Goal: Information Seeking & Learning: Learn about a topic

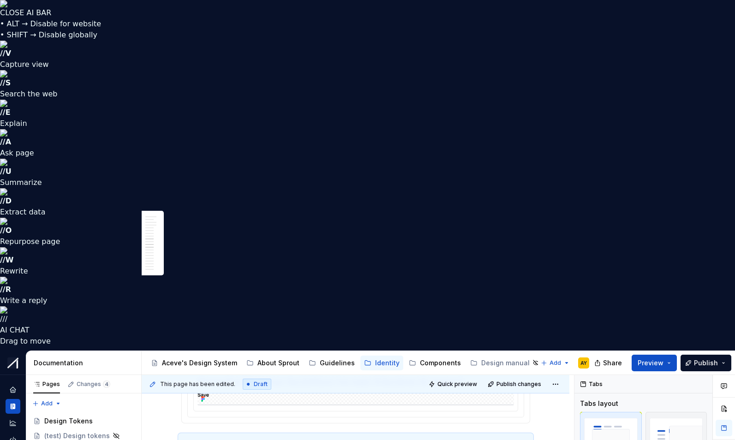
scroll to position [1977, 0]
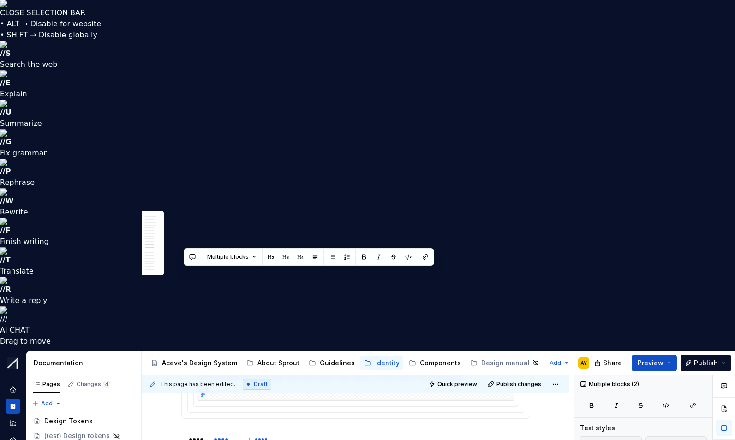
drag, startPoint x: 185, startPoint y: 274, endPoint x: 402, endPoint y: 289, distance: 216.8
click at [402, 289] on div "Font family Use Manrope for web & app. Display, Headline, Title, Labels, Body, …" at bounding box center [355, 284] width 349 height 3424
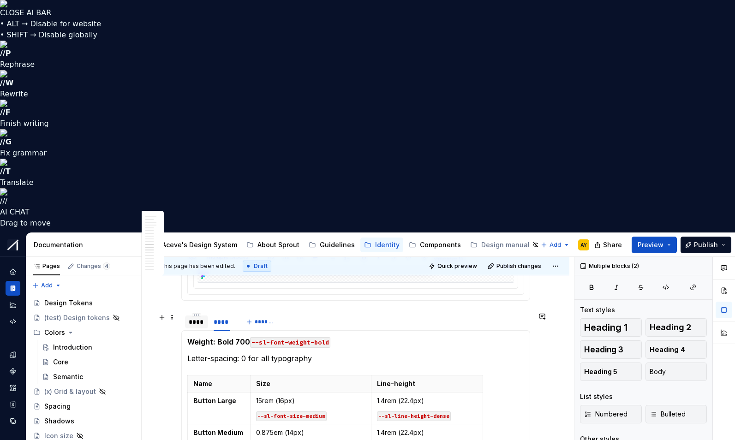
click at [193, 317] on div "****" at bounding box center [197, 321] width 16 height 9
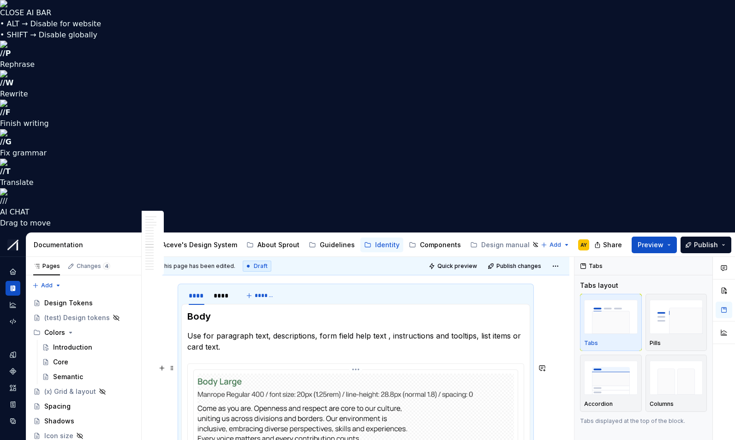
scroll to position [2203, 0]
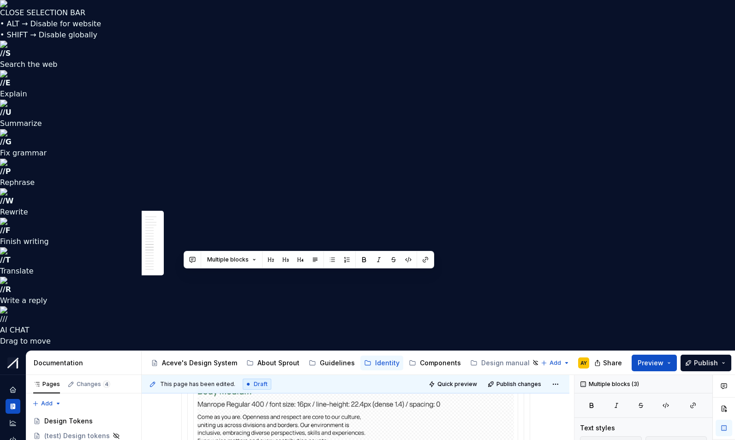
drag, startPoint x: 321, startPoint y: 317, endPoint x: 181, endPoint y: 284, distance: 143.2
click at [181, 284] on div "Font family Use Manrope for web & app. Display, Headline, Title, Labels, Body, …" at bounding box center [356, 243] width 428 height 3839
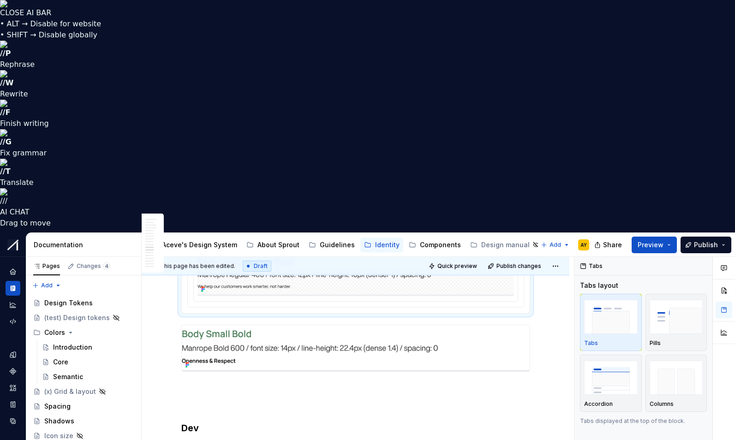
scroll to position [2254, 0]
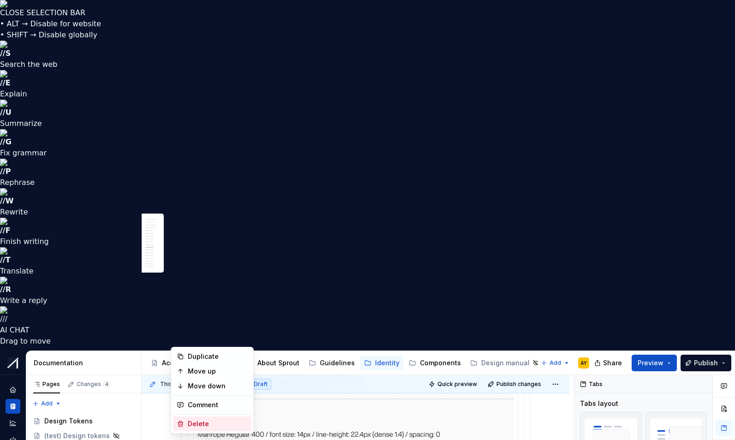
click at [196, 423] on div "Delete" at bounding box center [218, 423] width 60 height 9
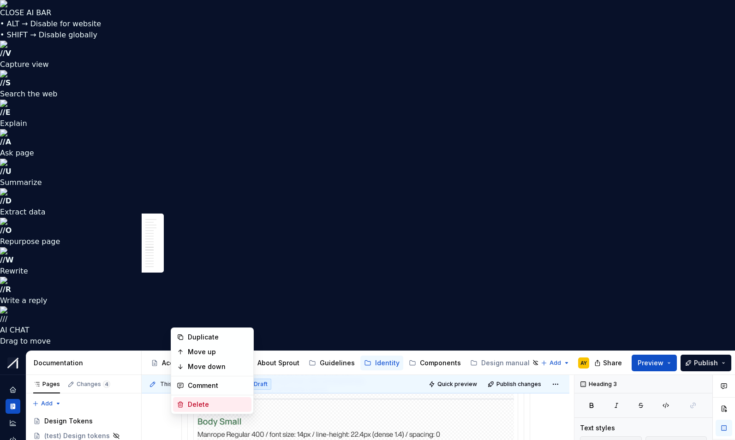
drag, startPoint x: 196, startPoint y: 404, endPoint x: 216, endPoint y: 405, distance: 19.5
click at [196, 404] on div "Delete" at bounding box center [218, 404] width 60 height 9
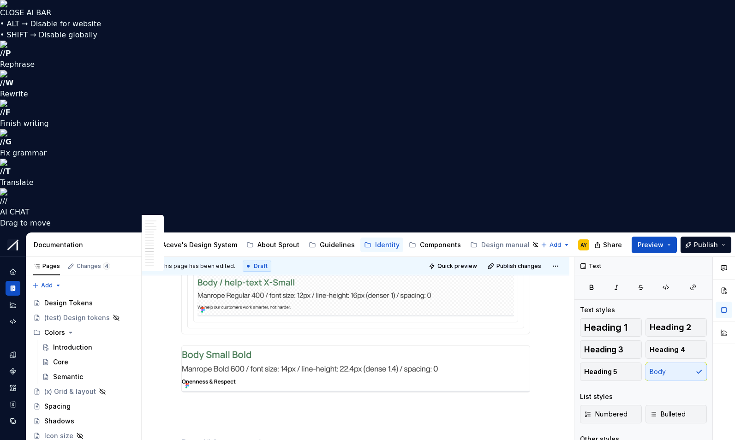
scroll to position [2359, 0]
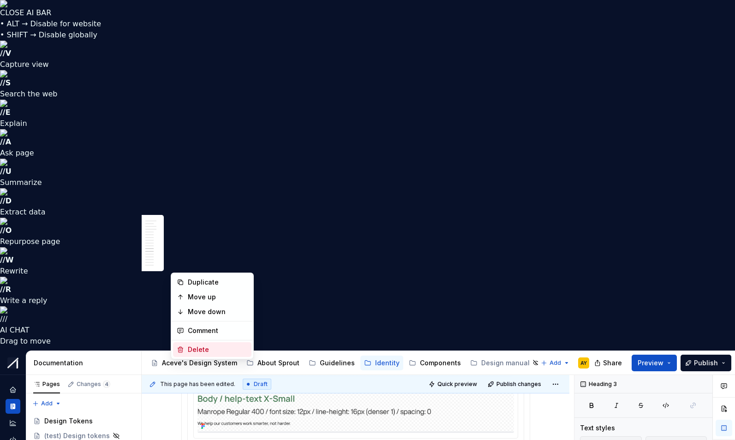
click at [202, 350] on div "Delete" at bounding box center [218, 349] width 60 height 9
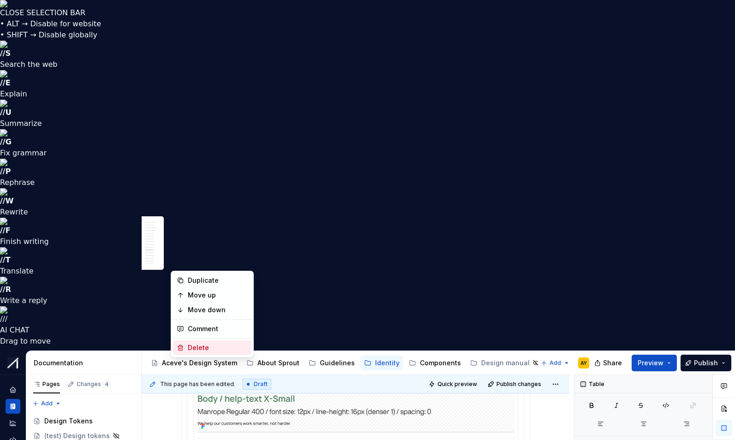
click at [204, 344] on div "Delete" at bounding box center [218, 347] width 60 height 9
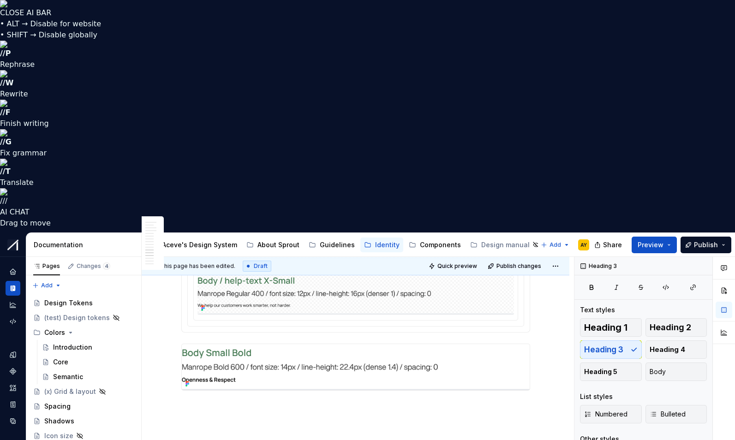
scroll to position [2581, 0]
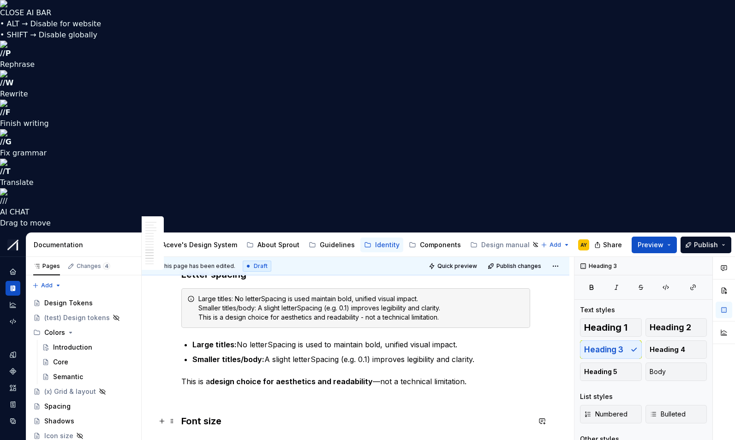
click at [185, 415] on h3 "Font size" at bounding box center [355, 421] width 349 height 13
click at [174, 415] on span at bounding box center [171, 421] width 7 height 13
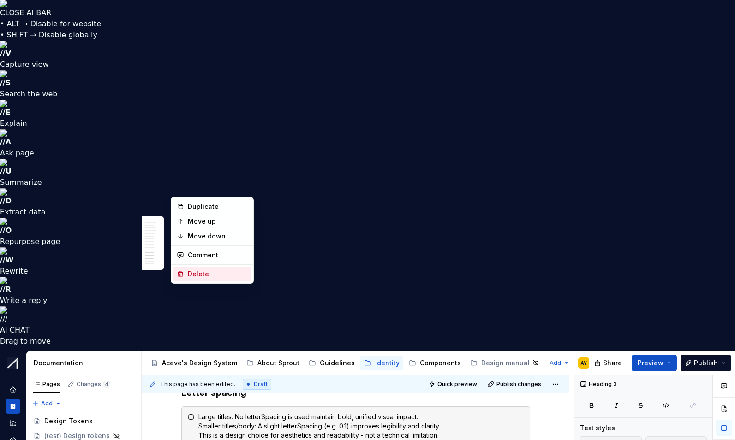
click at [188, 269] on div "Delete" at bounding box center [218, 273] width 60 height 9
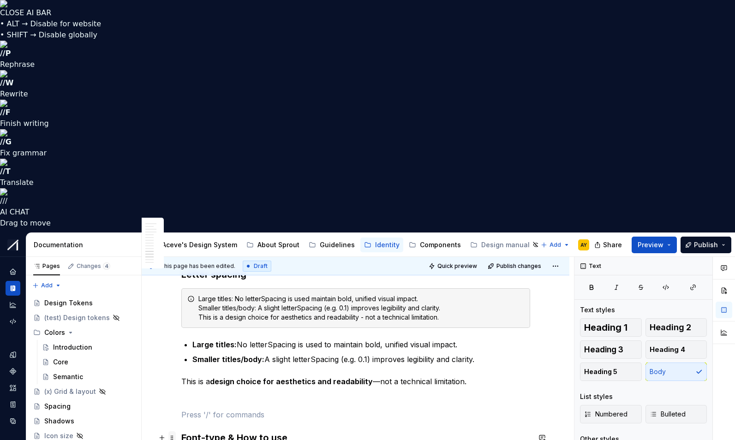
click at [175, 431] on span at bounding box center [171, 437] width 7 height 13
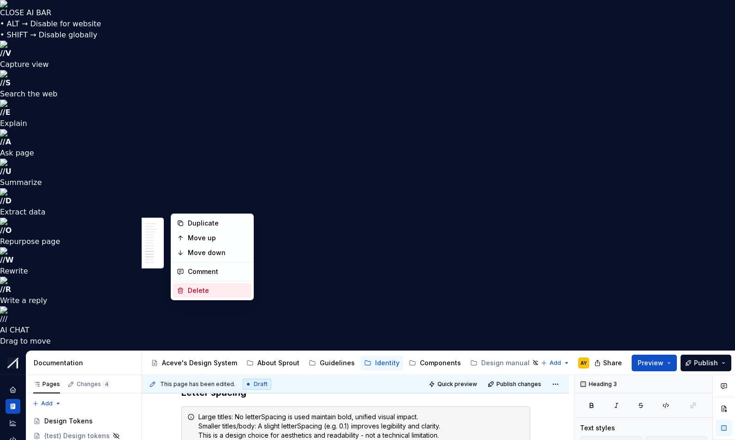
click at [202, 292] on div "Delete" at bounding box center [218, 290] width 60 height 9
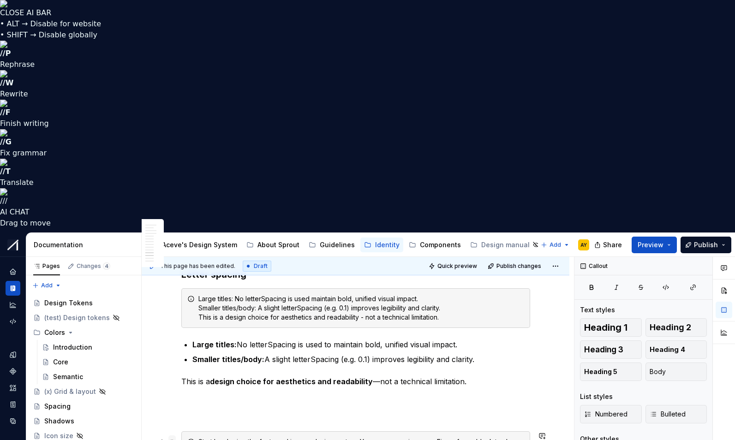
click at [175, 435] on span at bounding box center [171, 441] width 7 height 13
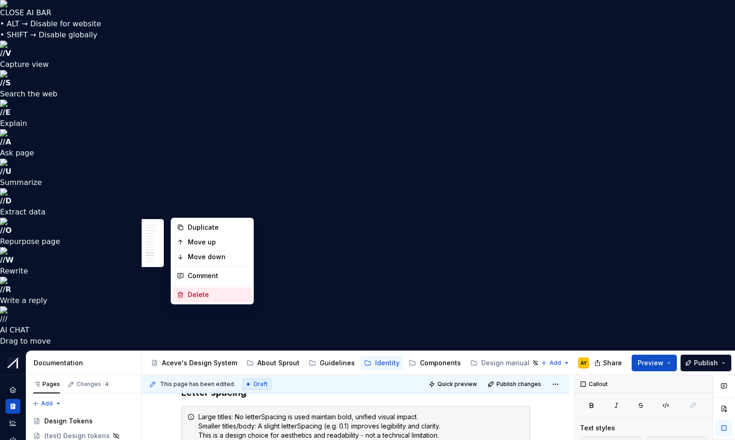
click at [204, 293] on div "Delete" at bounding box center [218, 294] width 60 height 9
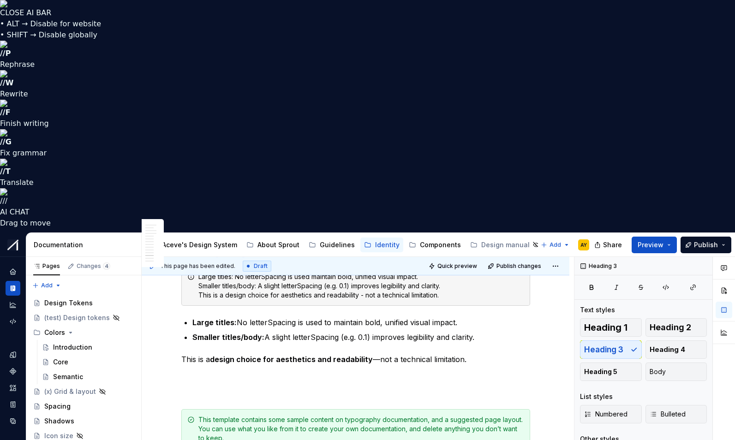
scroll to position [2605, 0]
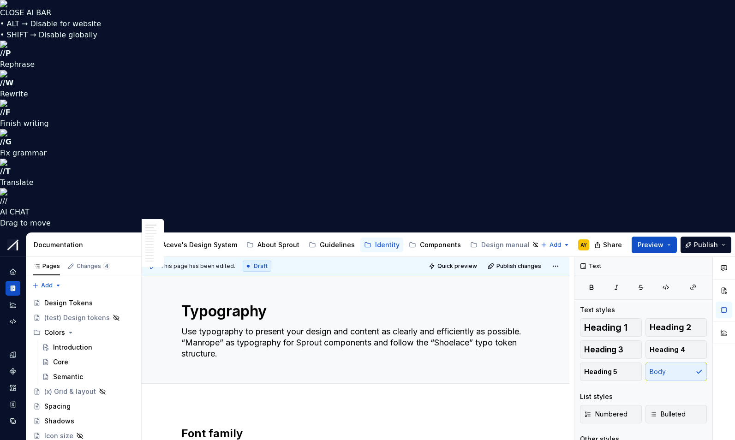
scroll to position [0, 0]
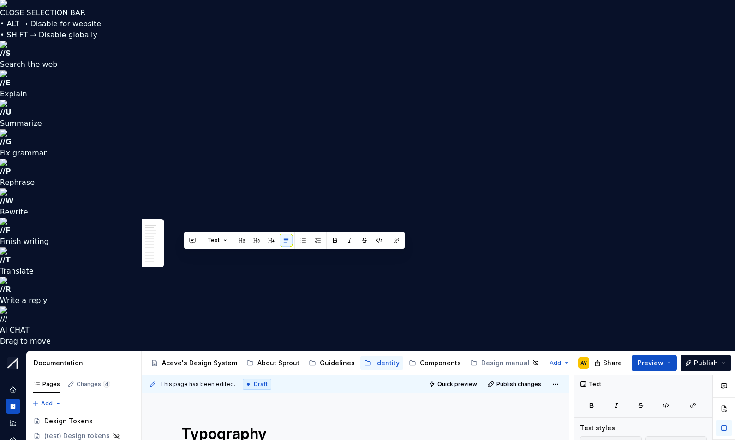
drag, startPoint x: 184, startPoint y: 259, endPoint x: 178, endPoint y: 260, distance: 6.0
click at [380, 240] on button "button" at bounding box center [379, 240] width 13 height 13
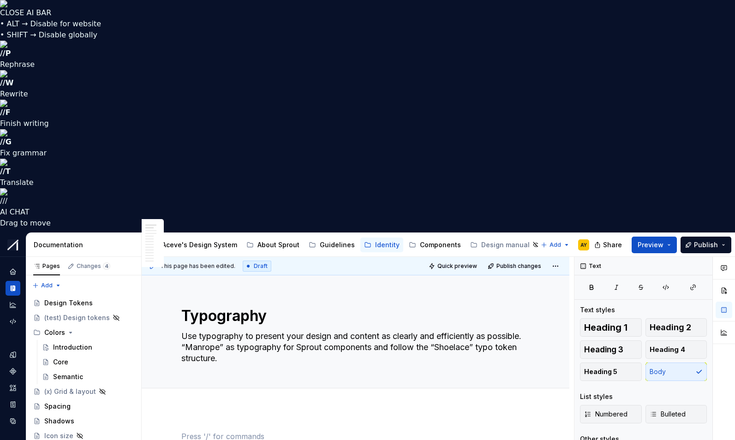
type textarea "*"
click at [261, 329] on textarea "Use typography to present your design and content as clearly and efficiently as…" at bounding box center [353, 347] width 349 height 37
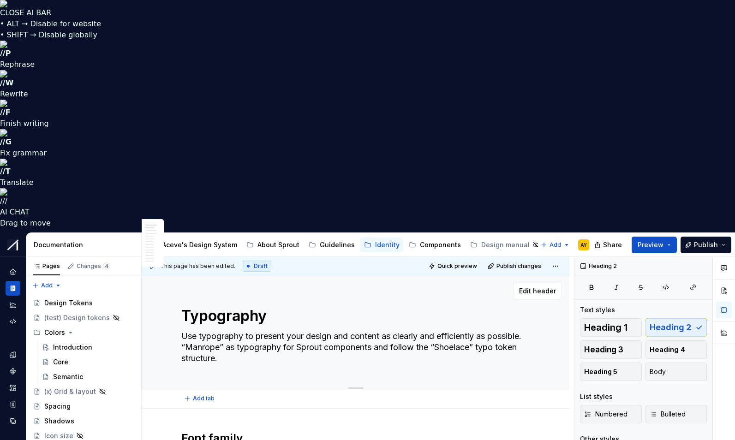
type textarea "Use typography to present your design and content as clearly and efficiently as…"
type textarea "*"
type textarea "Use typography to present your design and content as clearly and efficiently as…"
type textarea "*"
type textarea "Use typography to present your design and content as clearly and efficiently as…"
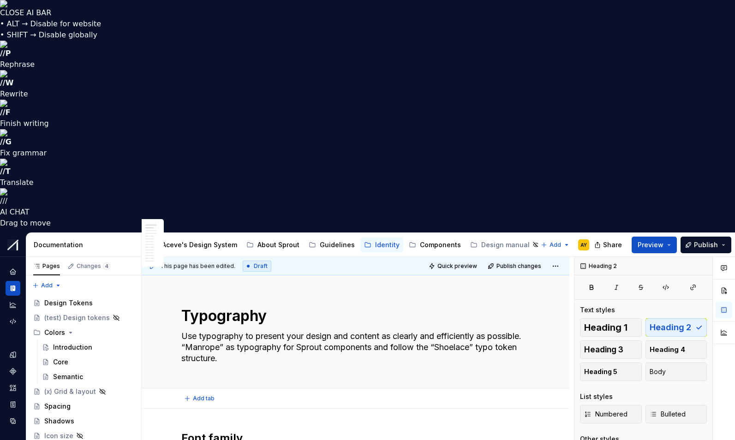
type textarea "*"
type textarea "Use typography to present your design and content as clearly and efficiently as…"
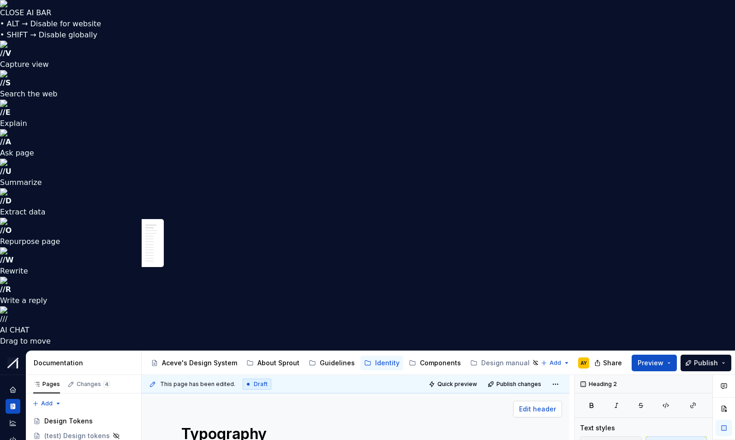
click at [543, 404] on span "Edit header" at bounding box center [537, 408] width 37 height 9
type textarea "*"
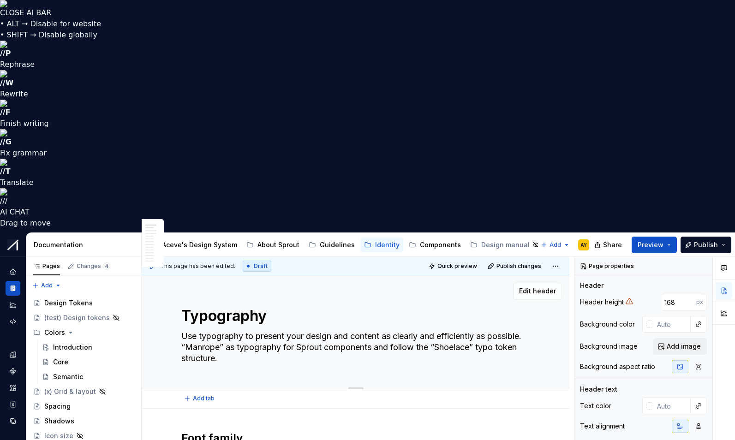
type textarea "Use typography to present your design and content as clearly and efficiently as…"
type textarea "*"
type textarea "Use typography to present your design and content as clearly and efficiently as…"
type textarea "*"
type textarea "Use typography to present your design and content as clearly and efficiently as…"
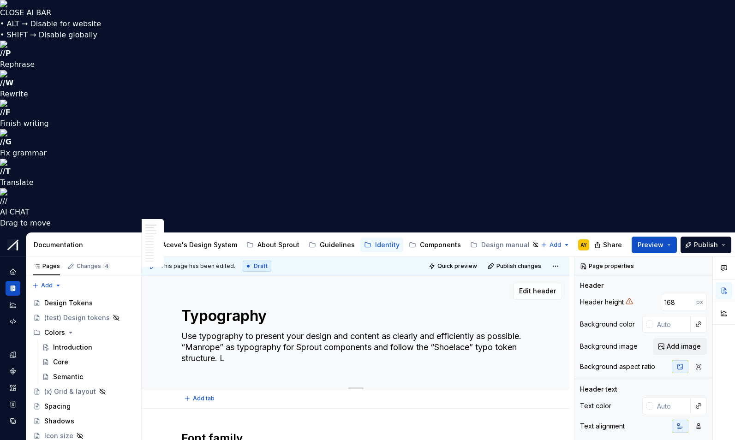
type textarea "*"
type textarea "Use typography to present your design and content as clearly and efficiently as…"
type textarea "*"
type textarea "Use typography to present your design and content as clearly and efficiently as…"
type textarea "*"
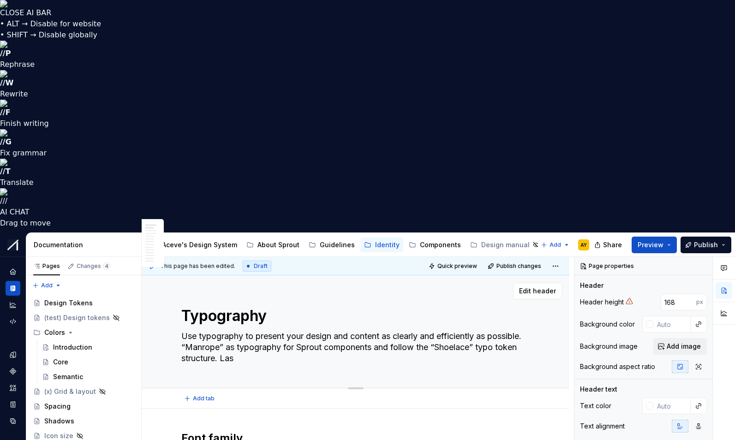
type textarea "Use typography to present your design and content as clearly and efficiently as…"
type textarea "*"
type textarea "Use typography to present your design and content as clearly and efficiently as…"
type textarea "*"
type textarea "Use typography to present your design and content as clearly and efficiently as…"
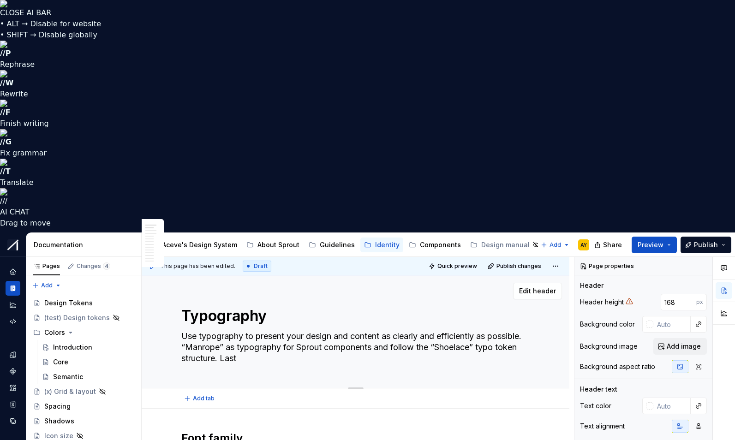
type textarea "*"
type textarea "Use typography to present your design and content as clearly and efficiently as…"
type textarea "*"
type textarea "Use typography to present your design and content as clearly and efficiently as…"
type textarea "*"
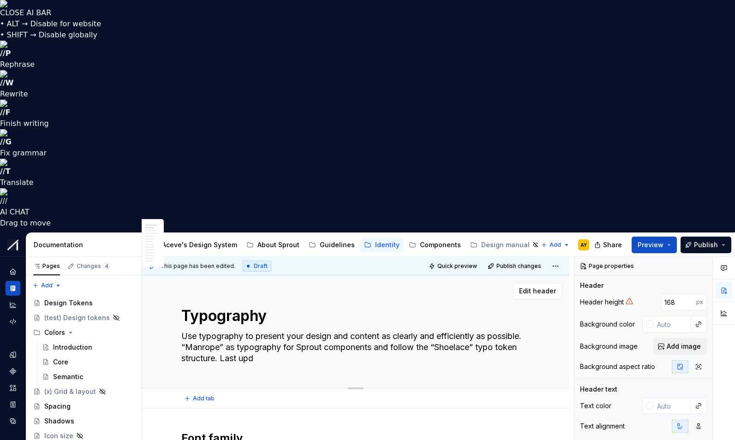
type textarea "Use typography to present your design and content as clearly and efficiently as…"
type textarea "*"
type textarea "Use typography to present your design and content as clearly and efficiently as…"
type textarea "*"
type textarea "Use typography to present your design and content as clearly and efficiently as…"
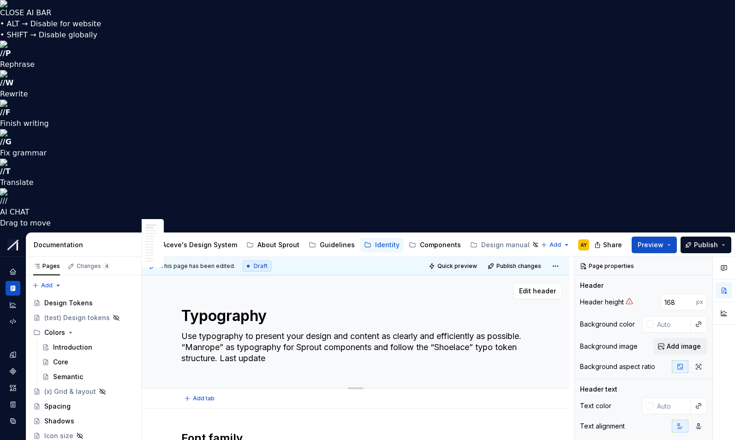
type textarea "*"
type textarea "Use typography to present your design and content as clearly and efficiently as…"
type textarea "*"
type textarea "Use typography to present your design and content as clearly and efficiently as…"
type textarea "*"
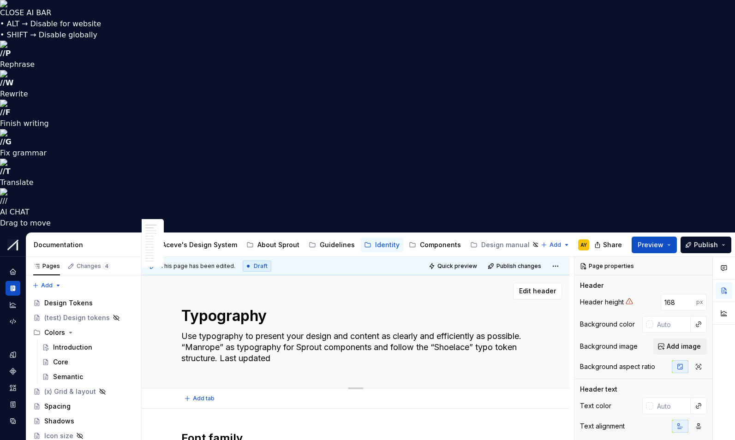
type textarea "Use typography to present your design and content as clearly and efficiently as…"
type textarea "*"
type textarea "Use typography to present your design and content as clearly and efficiently as…"
type textarea "*"
type textarea "Use typography to present your design and content as clearly and efficiently as…"
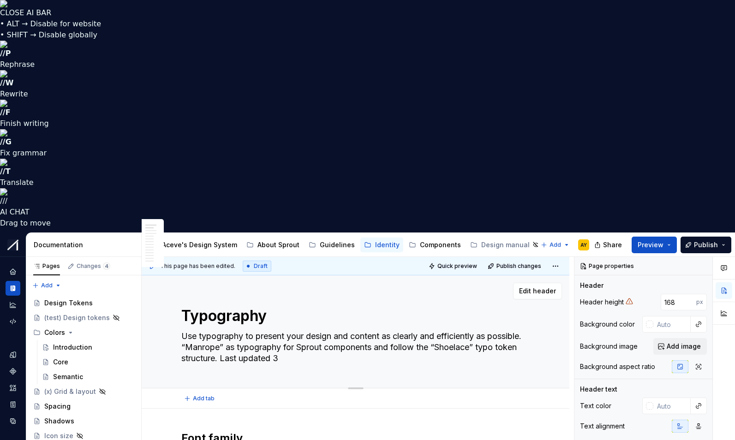
type textarea "*"
type textarea "Use typography to present your design and content as clearly and efficiently as…"
type textarea "*"
type textarea "Use typography to present your design and content as clearly and efficiently as…"
type textarea "*"
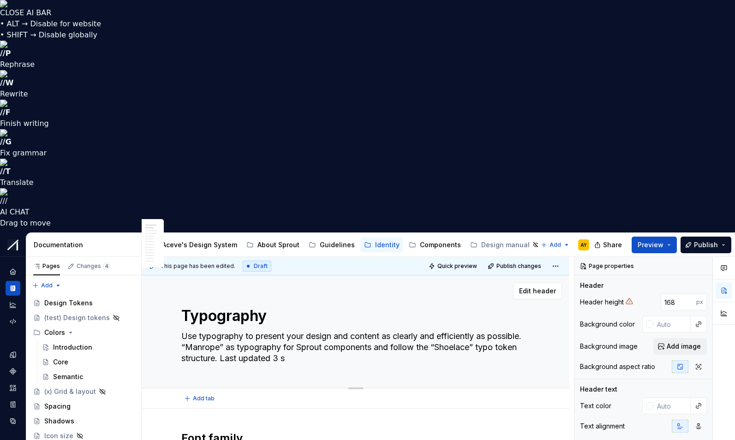
type textarea "Use typography to present your design and content as clearly and efficiently as…"
type textarea "*"
type textarea "Use typography to present your design and content as clearly and efficiently as…"
type textarea "*"
type textarea "Use typography to present your design and content as clearly and efficiently as…"
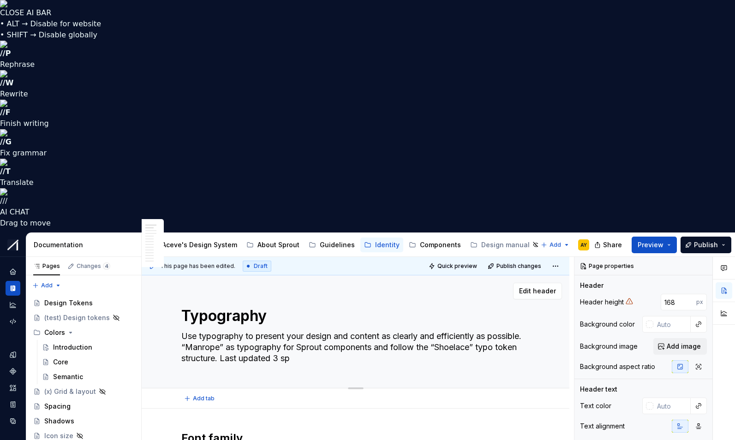
type textarea "*"
type textarea "Use typography to present your design and content as clearly and efficiently as…"
type textarea "*"
type textarea "Use typography to present your design and content as clearly and efficiently as…"
type textarea "*"
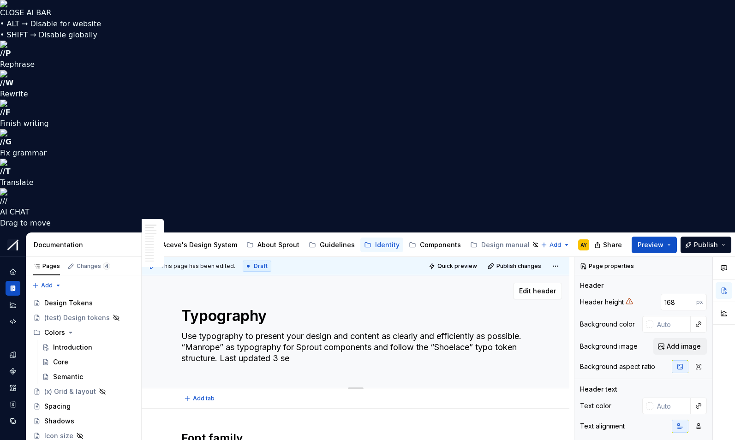
type textarea "Use typography to present your design and content as clearly and efficiently as…"
type textarea "*"
type textarea "Use typography to present your design and content as clearly and efficiently as…"
type textarea "*"
type textarea "Use typography to present your design and content as clearly and efficiently as…"
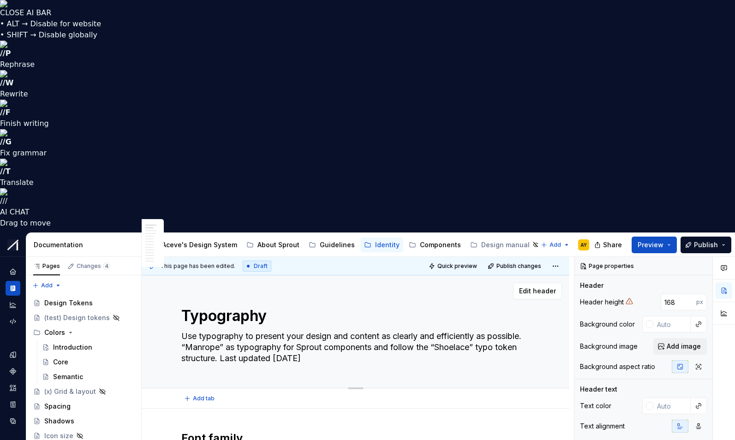
type textarea "*"
type textarea "Use typography to present your design and content as clearly and efficiently as…"
type textarea "*"
type textarea "Use typography to present your design and content as clearly and efficiently as…"
type textarea "*"
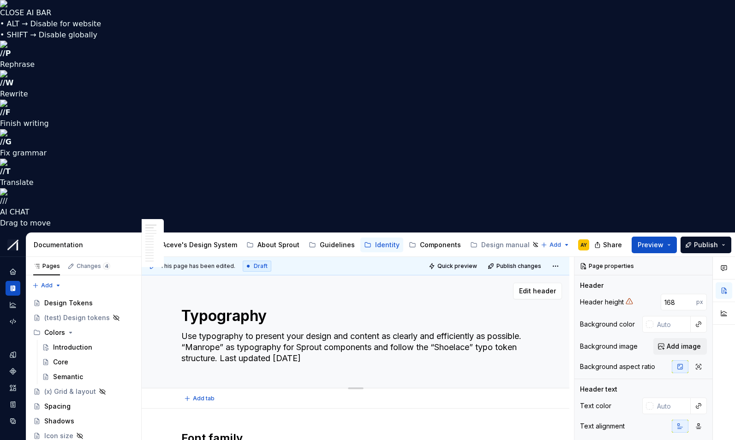
type textarea "Use typography to present your design and content as clearly and efficiently as…"
type textarea "*"
type textarea "Use typography to present your design and content as clearly and efficiently as…"
type textarea "*"
type textarea "Use typography to present your design and content as clearly and efficiently as…"
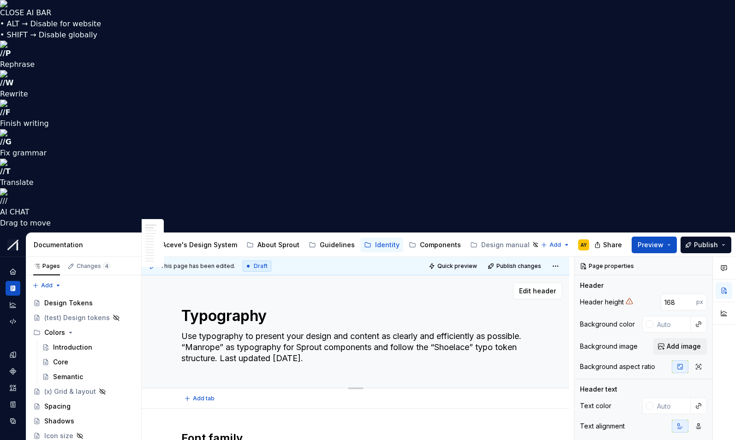
type textarea "*"
type textarea "Use typography to present your design and content as clearly and efficiently as…"
type textarea "*"
type textarea "Use typography to present your design and content as clearly and efficiently as…"
click at [206, 395] on span "Add tab" at bounding box center [204, 398] width 22 height 7
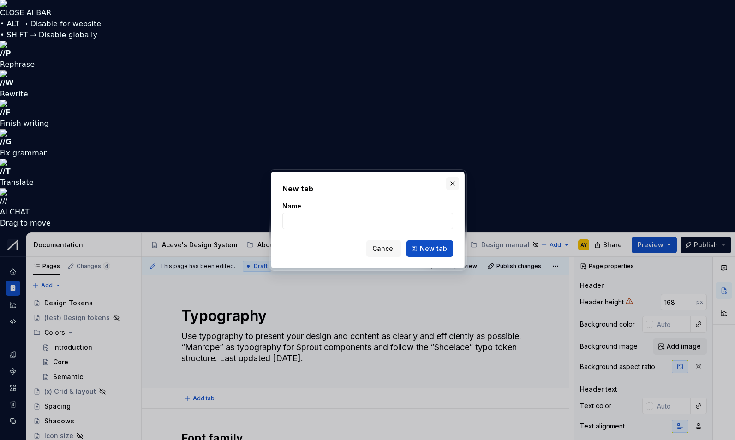
click at [453, 184] on button "button" at bounding box center [452, 183] width 13 height 13
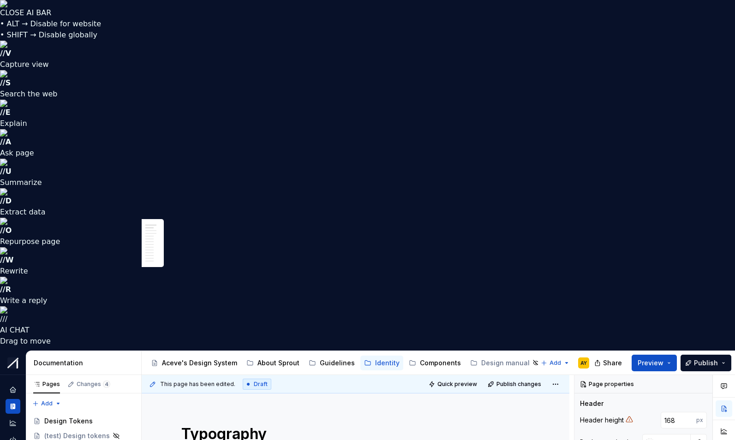
type textarea "*"
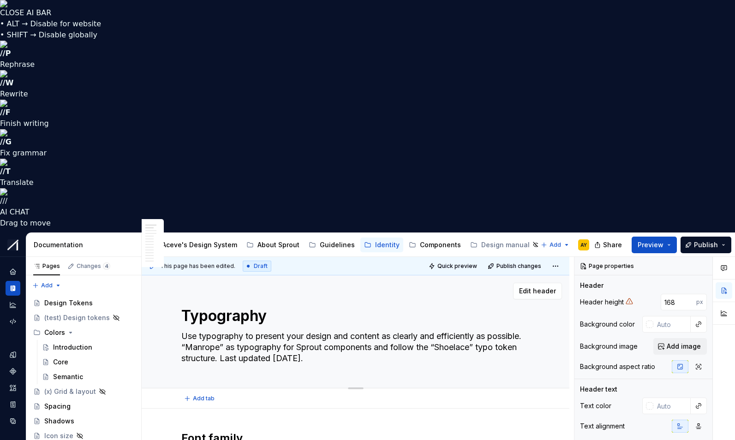
click at [322, 329] on textarea "Use typography to present your design and content as clearly and efficiently as…" at bounding box center [353, 347] width 349 height 37
type textarea "Use typography to present your design and content as clearly and efficiently as…"
type textarea "*"
type textarea "Use typography to present your design and content as clearly and efficiently as…"
type textarea "*"
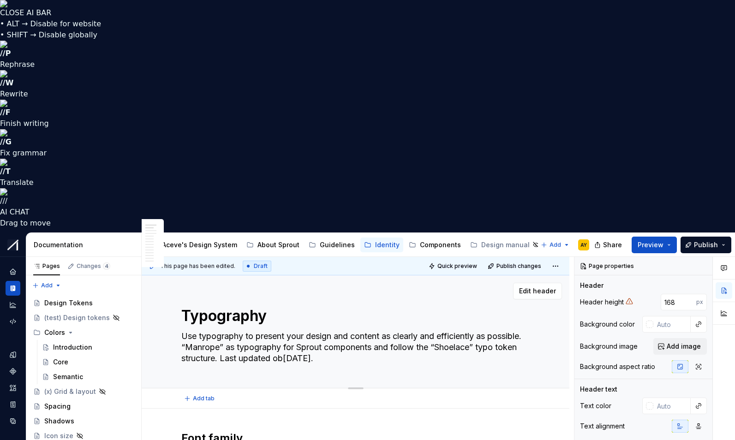
type textarea "Use typography to present your design and content as clearly and efficiently as…"
type textarea "*"
type textarea "Use typography to present your design and content as clearly and efficiently as…"
type textarea "*"
type textarea "Use typography to present your design and content as clearly and efficiently as…"
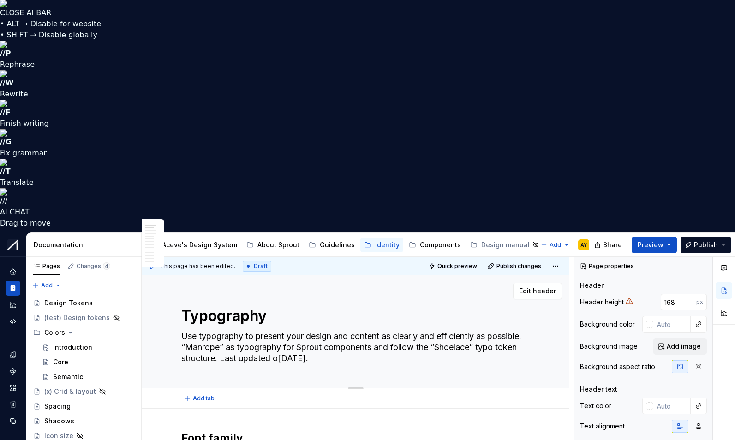
type textarea "*"
type textarea "Use typography to present your design and content as clearly and efficiently as…"
type textarea "*"
type textarea "Use typography to present your design and content as clearly and efficiently as…"
type textarea "*"
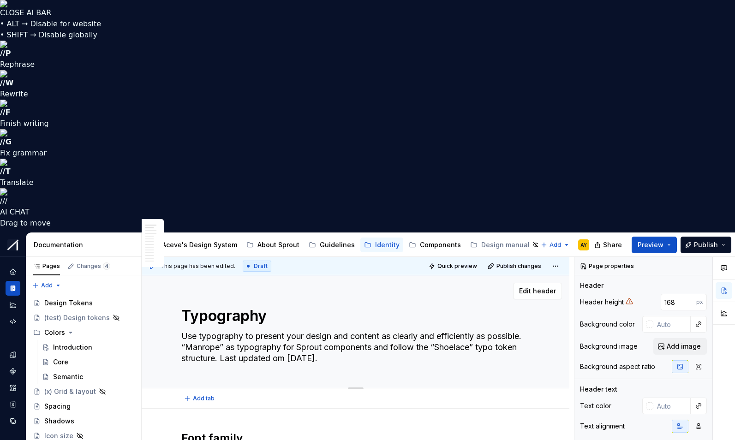
type textarea "Use typography to present your design and content as clearly and efficiently as…"
type textarea "*"
type textarea "Use typography to present your design and content as clearly and efficiently as…"
type textarea "*"
type textarea "Use typography to present your design and content as clearly and efficiently as…"
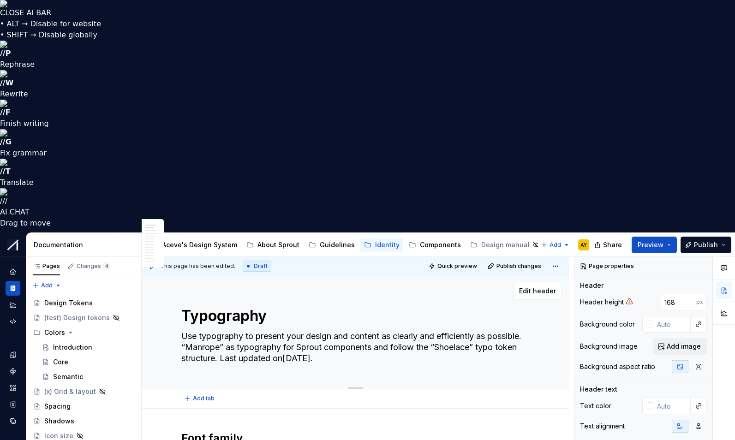
type textarea "*"
type textarea "Use typography to present your design and content as clearly and efficiently as…"
type textarea "*"
type textarea "Use typography to present your design and content as clearly and efficiently as…"
type textarea "*"
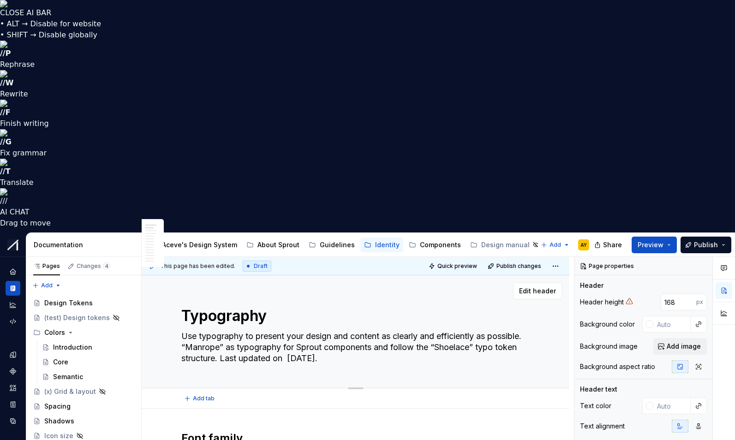
type textarea "Use typography to present your design and content as clearly and efficiently as…"
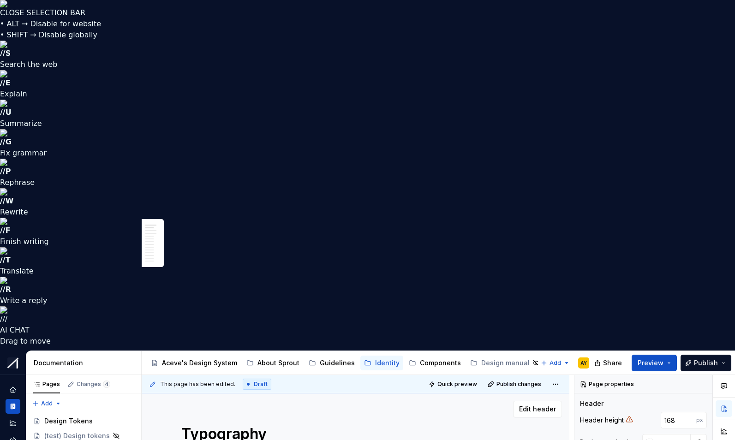
type textarea "*"
type textarea "Use typography to present your design and content as clearly and efficiently as…"
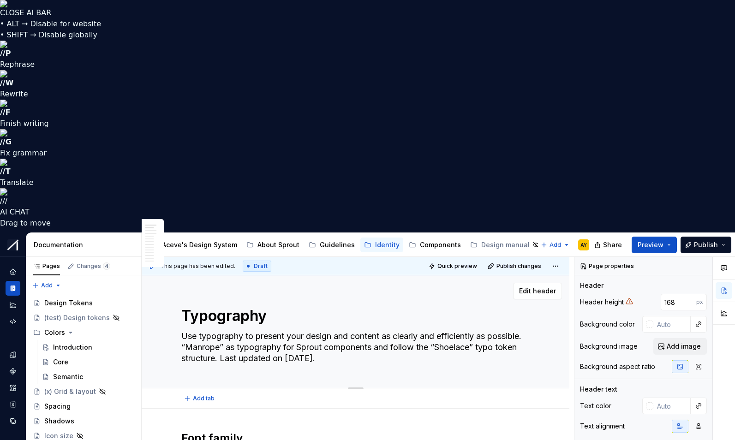
type textarea "*"
type textarea "Use typography to present your design and content as clearly and efficiently as…"
type textarea "*"
type textarea "Use typography to present your design and content as clearly and efficiently as…"
click at [398, 275] on div "Typography Use typography to present your design and content as clearly and eff…" at bounding box center [355, 331] width 349 height 113
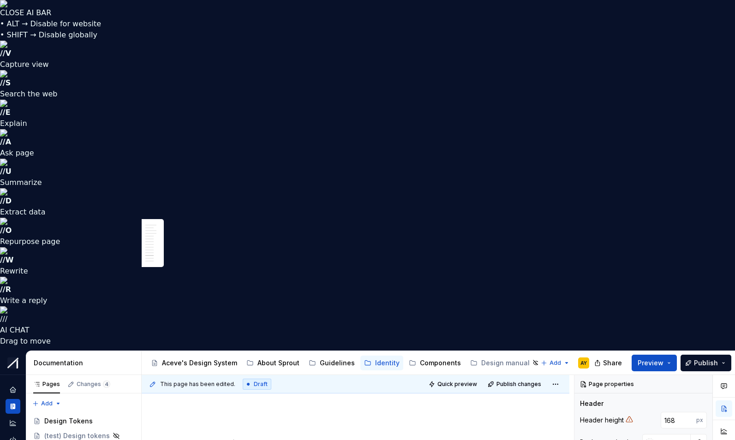
scroll to position [2758, 0]
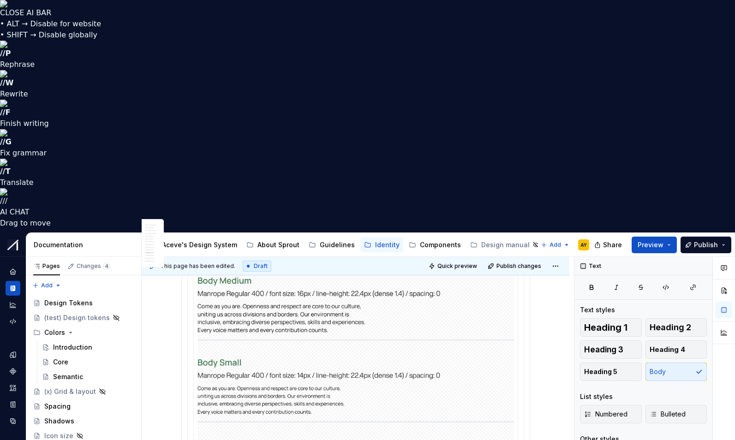
scroll to position [2198, 0]
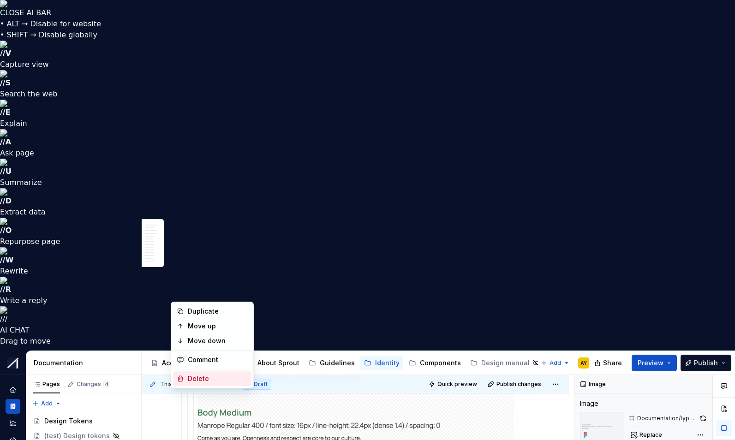
click at [197, 380] on div "Delete" at bounding box center [218, 378] width 60 height 9
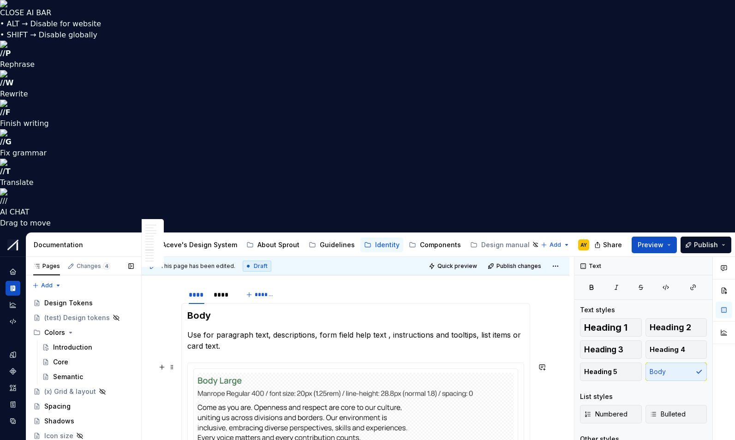
scroll to position [2020, 0]
click at [223, 291] on div "****" at bounding box center [222, 295] width 17 height 9
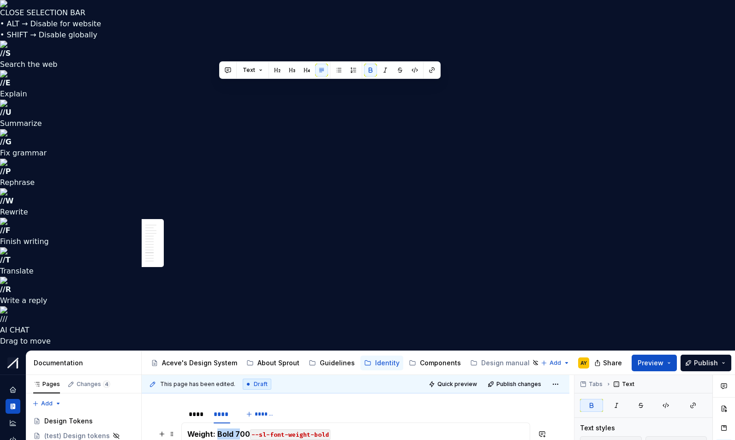
drag, startPoint x: 220, startPoint y: 87, endPoint x: 242, endPoint y: 87, distance: 22.1
click at [242, 429] on strong "Weight: Bold 700" at bounding box center [218, 433] width 63 height 9
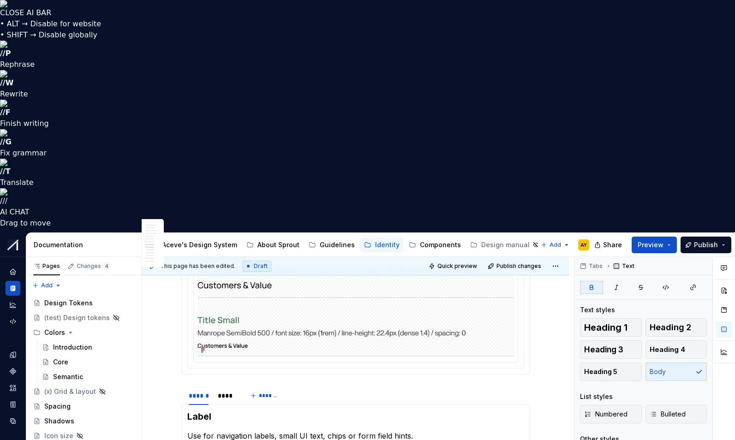
scroll to position [0, 0]
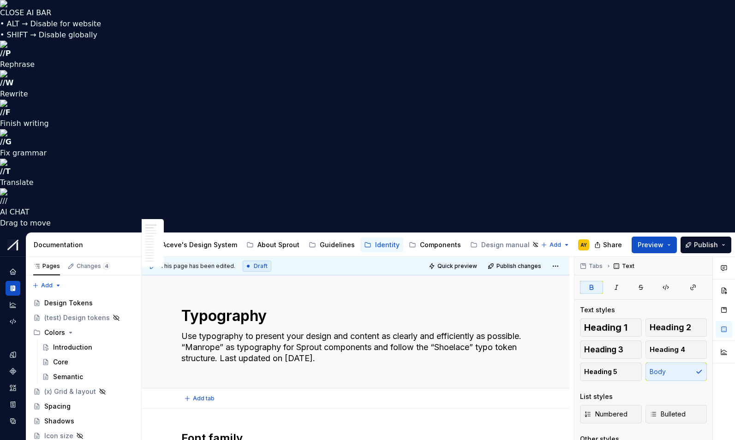
type textarea "*"
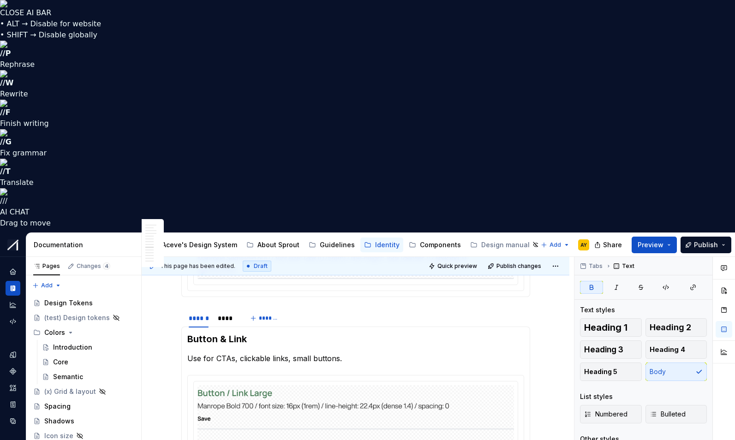
scroll to position [1788, 0]
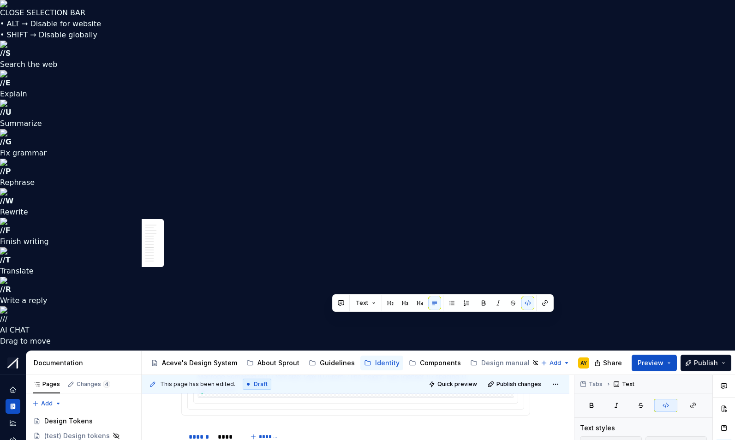
drag, startPoint x: 330, startPoint y: 317, endPoint x: 341, endPoint y: 319, distance: 11.2
drag, startPoint x: 328, startPoint y: 319, endPoint x: 345, endPoint y: 318, distance: 16.1
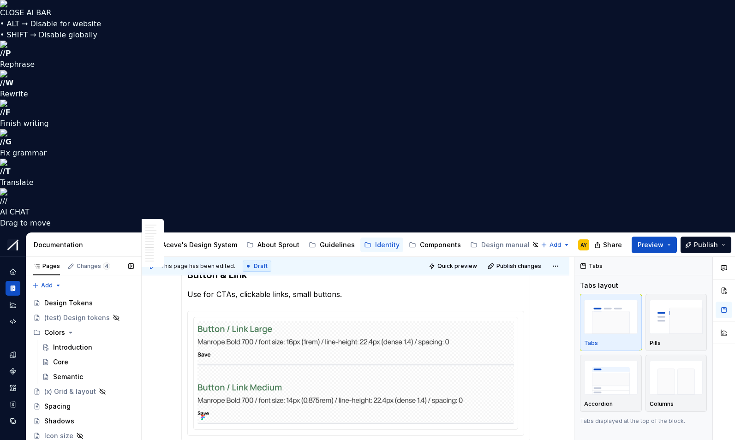
scroll to position [1853, 0]
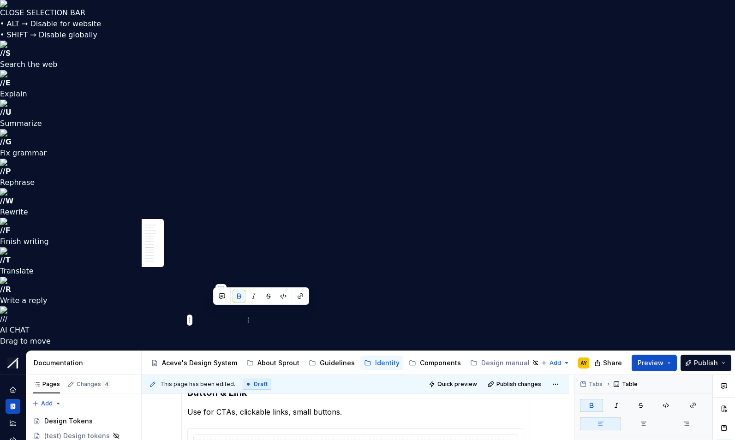
drag, startPoint x: 214, startPoint y: 312, endPoint x: 233, endPoint y: 311, distance: 19.4
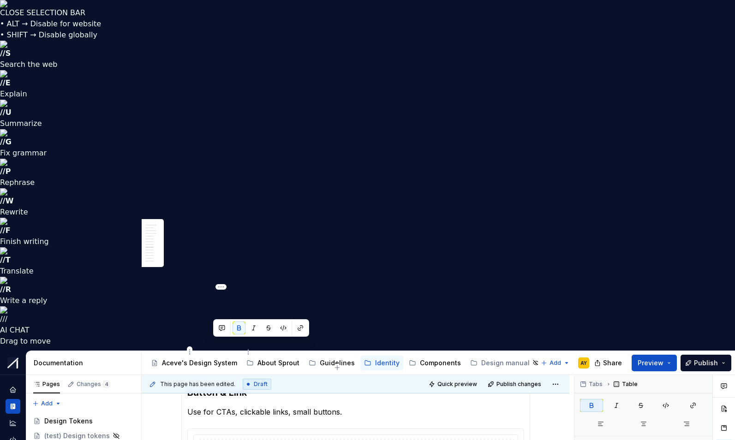
drag, startPoint x: 214, startPoint y: 345, endPoint x: 240, endPoint y: 344, distance: 26.8
copy strong "Medium"
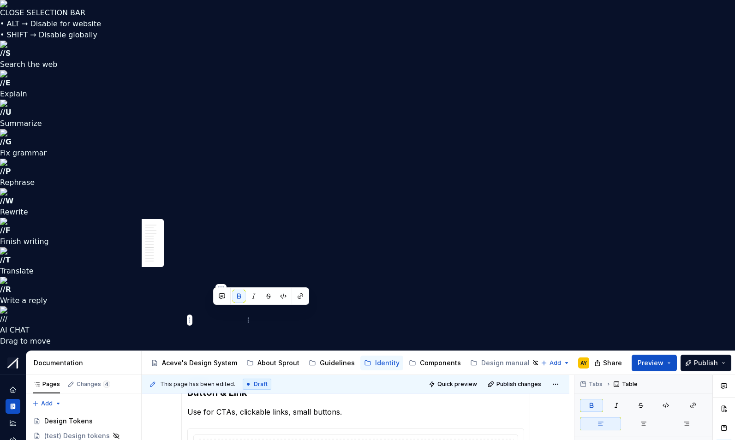
drag, startPoint x: 215, startPoint y: 313, endPoint x: 232, endPoint y: 312, distance: 16.6
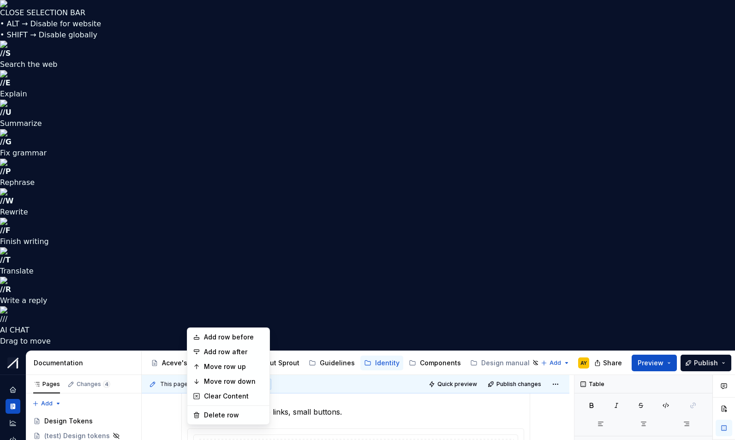
click at [190, 321] on html "CLOSE SELECTION BAR • ALT → Disable for website • SHIFT → Disable globally // S…" at bounding box center [367, 220] width 735 height 440
click at [207, 333] on div "Add row before" at bounding box center [234, 337] width 60 height 9
type input "4"
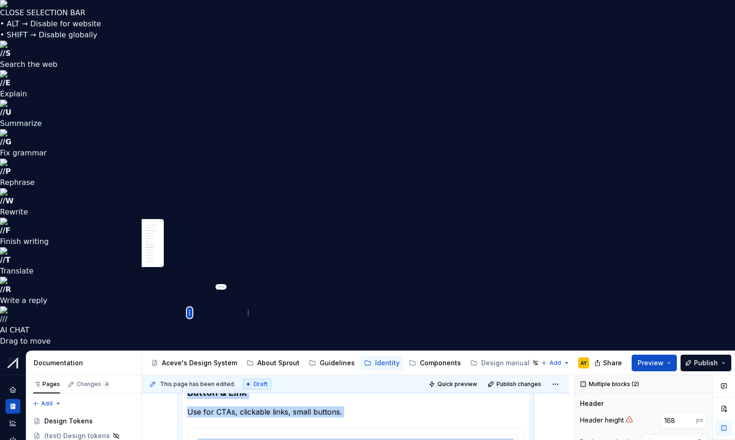
type textarea "*"
drag, startPoint x: 231, startPoint y: 312, endPoint x: 190, endPoint y: 311, distance: 41.1
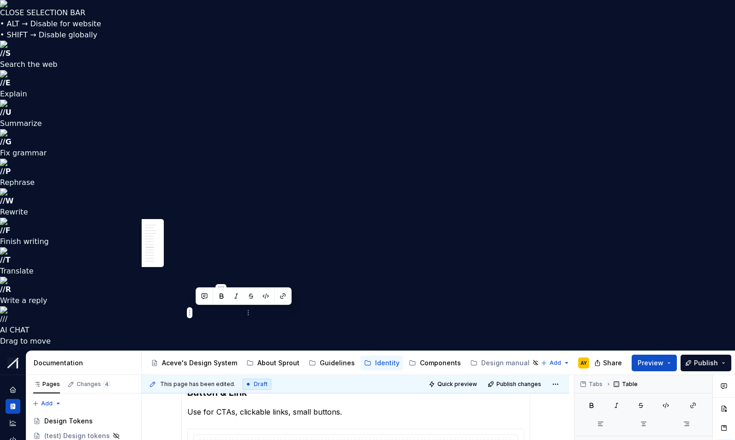
drag, startPoint x: 197, startPoint y: 314, endPoint x: 235, endPoint y: 315, distance: 37.9
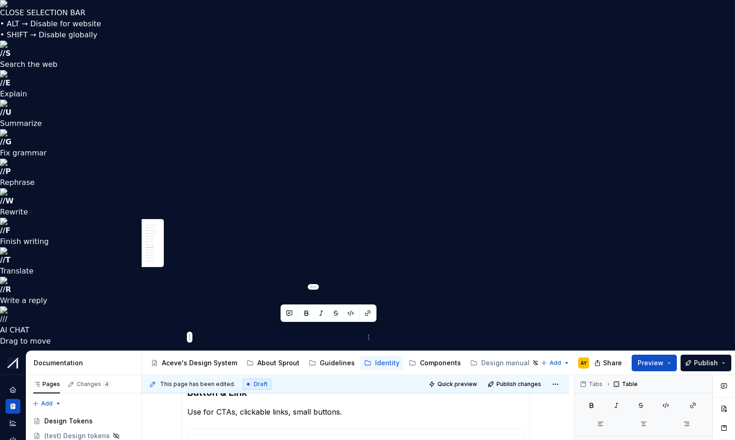
drag, startPoint x: 280, startPoint y: 330, endPoint x: 309, endPoint y: 330, distance: 29.5
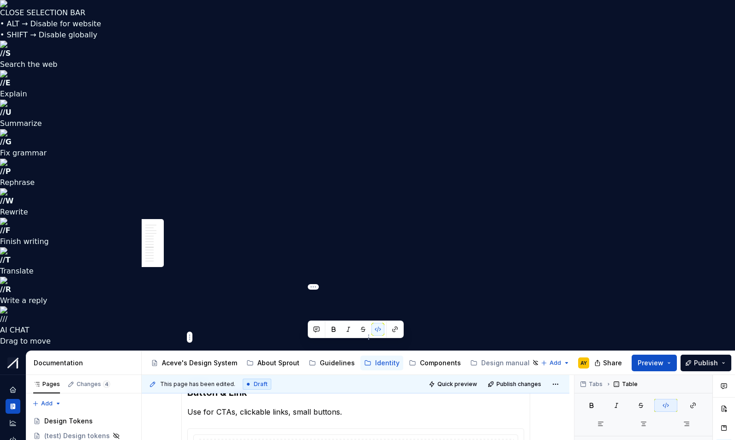
drag, startPoint x: 308, startPoint y: 345, endPoint x: 327, endPoint y: 344, distance: 19.0
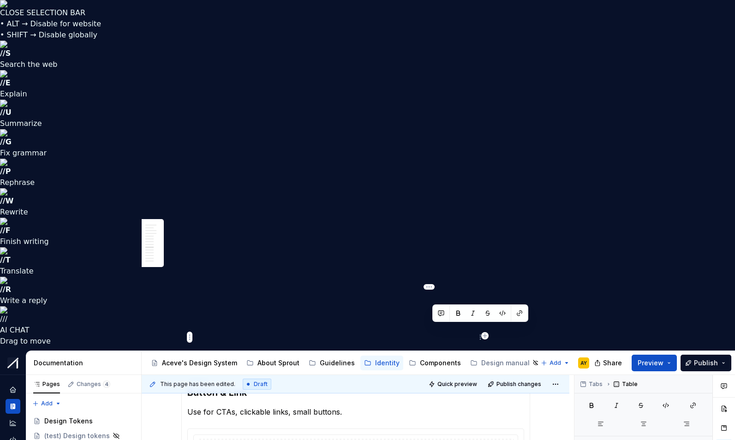
drag, startPoint x: 471, startPoint y: 332, endPoint x: 432, endPoint y: 331, distance: 38.8
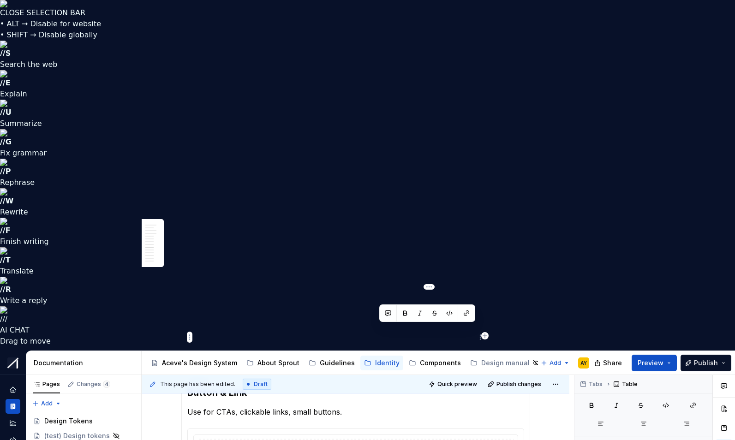
drag, startPoint x: 428, startPoint y: 330, endPoint x: 378, endPoint y: 333, distance: 49.9
copy p "22.4px (1.4rem)"
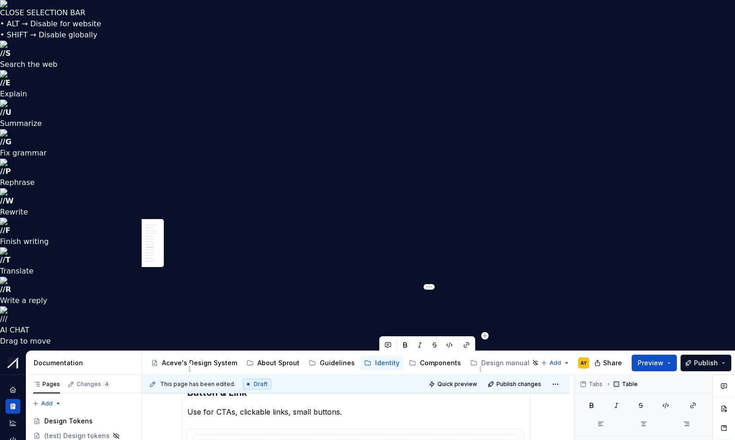
drag, startPoint x: 380, startPoint y: 362, endPoint x: 435, endPoint y: 360, distance: 55.8
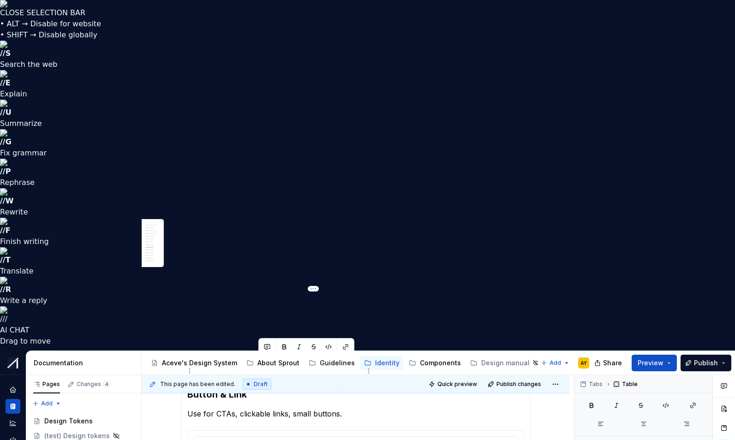
drag, startPoint x: 258, startPoint y: 363, endPoint x: 288, endPoint y: 363, distance: 30.0
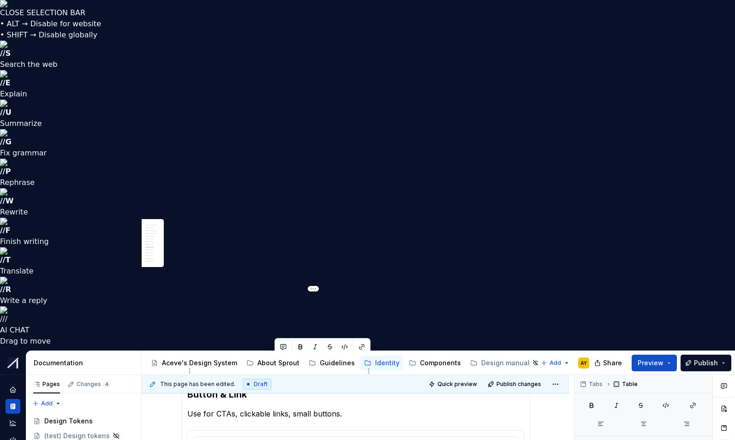
drag, startPoint x: 274, startPoint y: 364, endPoint x: 323, endPoint y: 364, distance: 48.4
copy p "(0.875rem)"
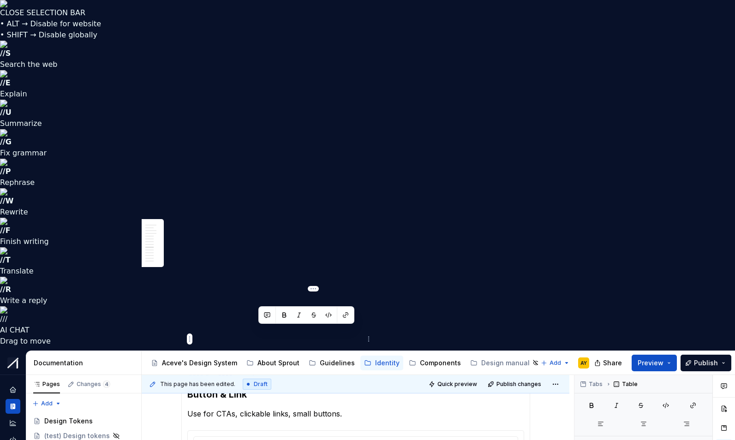
copy td "16px (1.5rem) --sl-font-size-medium"
drag, startPoint x: 257, startPoint y: 331, endPoint x: 329, endPoint y: 344, distance: 73.6
click at [365, 317] on html "CLOSE SELECTION BAR • ALT → Disable for website • SHIFT → Disable globally // S…" at bounding box center [367, 220] width 735 height 440
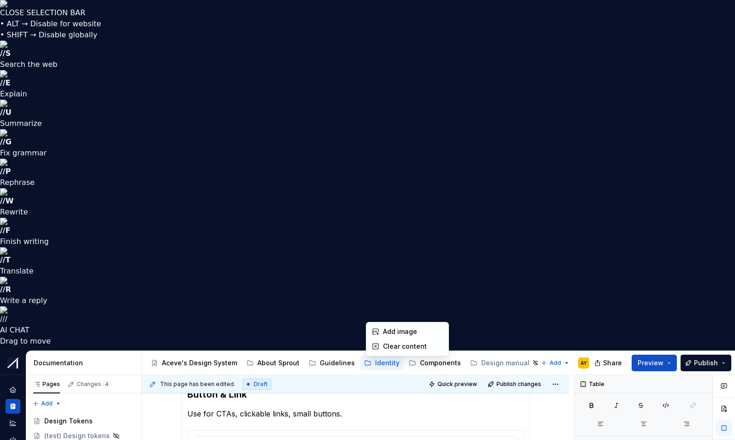
click at [329, 314] on html "CLOSE SELECTION BAR • ALT → Disable for website • SHIFT → Disable globally // S…" at bounding box center [367, 220] width 735 height 440
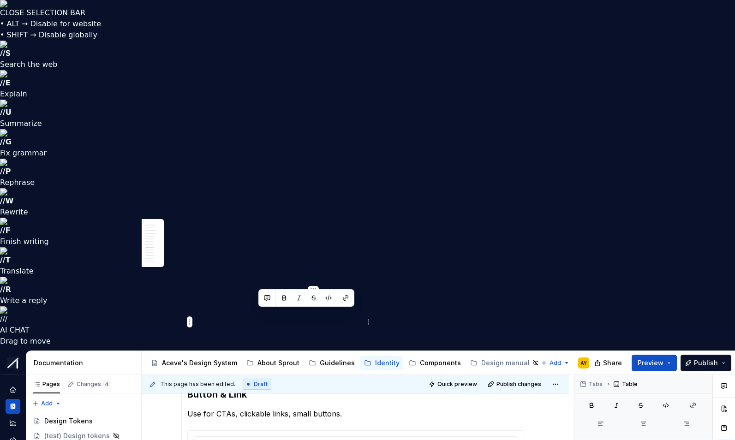
drag, startPoint x: 265, startPoint y: 314, endPoint x: 259, endPoint y: 314, distance: 6.0
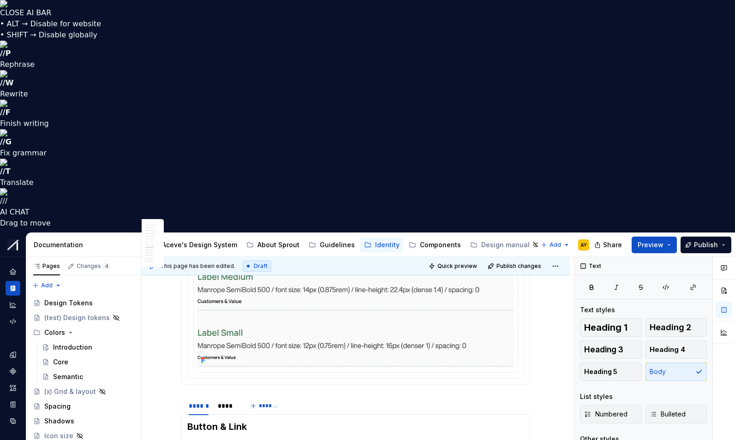
scroll to position [1852, 0]
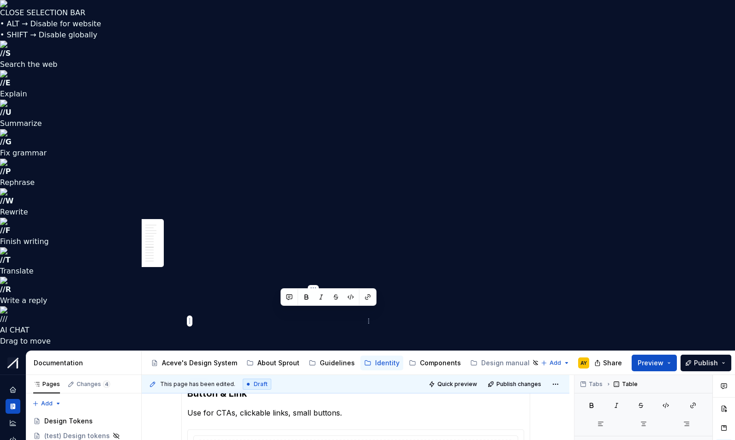
drag, startPoint x: 284, startPoint y: 315, endPoint x: 293, endPoint y: 316, distance: 8.9
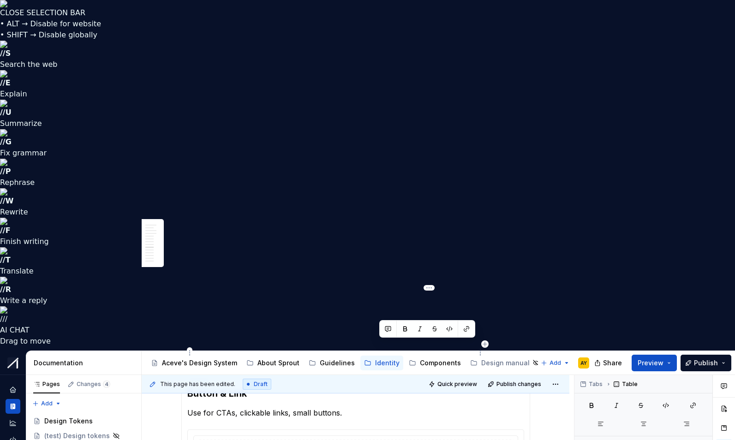
drag, startPoint x: 380, startPoint y: 345, endPoint x: 458, endPoint y: 363, distance: 79.4
copy td "22.4px (1.4rem) --sl-line-height-dense"
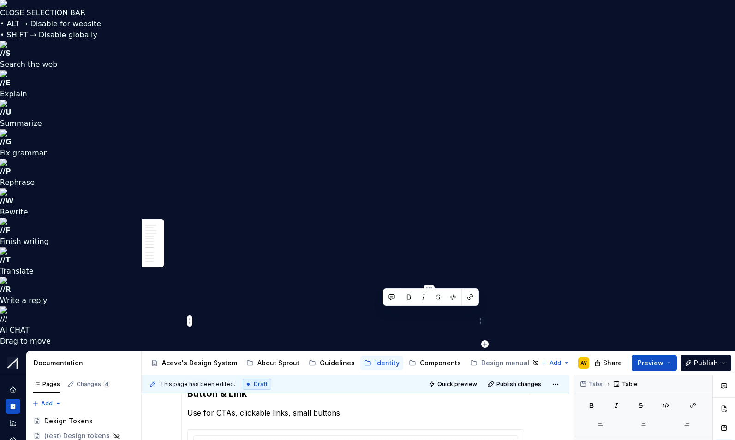
drag, startPoint x: 383, startPoint y: 314, endPoint x: 392, endPoint y: 314, distance: 9.2
drag, startPoint x: 435, startPoint y: 329, endPoint x: 450, endPoint y: 328, distance: 14.8
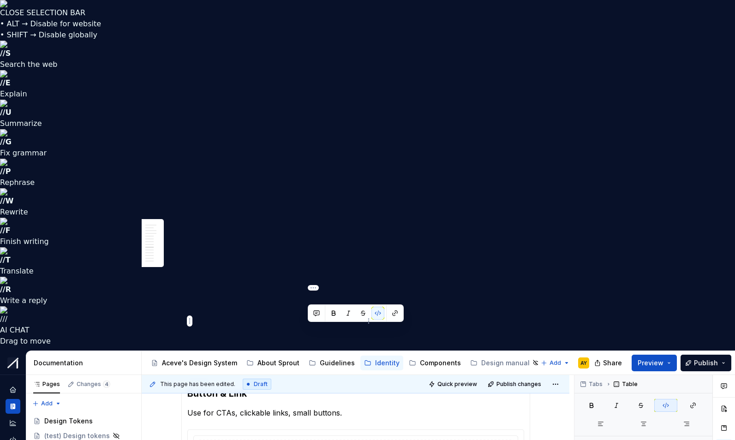
drag, startPoint x: 308, startPoint y: 330, endPoint x: 327, endPoint y: 330, distance: 19.4
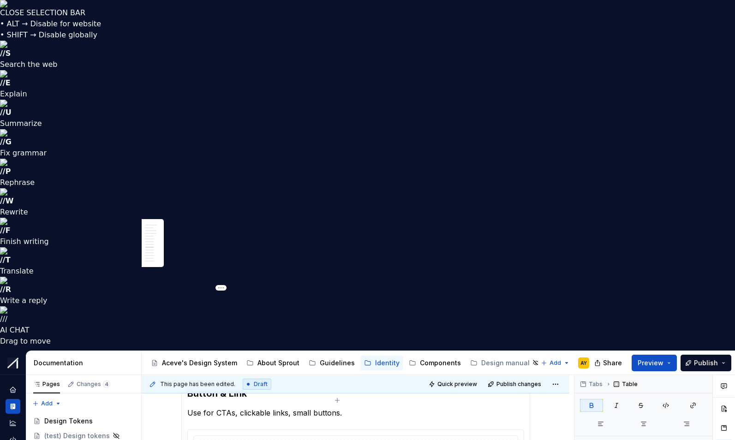
drag, startPoint x: 219, startPoint y: 376, endPoint x: 238, endPoint y: 377, distance: 19.4
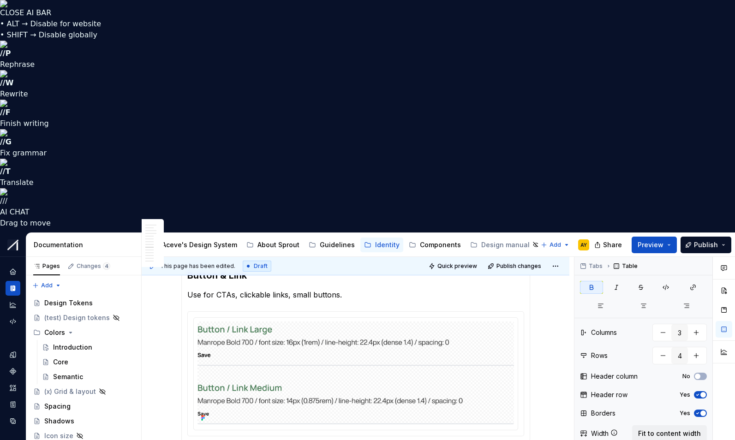
click at [189, 386] on html "CLOSE AI BAR • ALT → Disable for website • SHIFT → Disable globally // P Rephra…" at bounding box center [367, 220] width 735 height 440
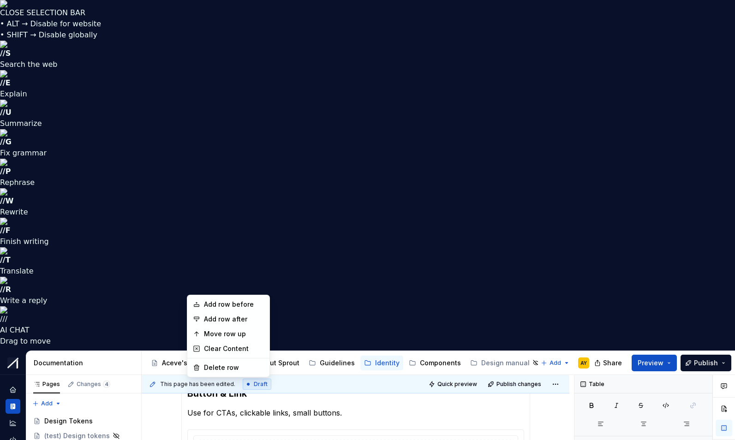
click at [159, 381] on html "CLOSE SELECTION BAR • ALT → Disable for website • SHIFT → Disable globally // S…" at bounding box center [367, 220] width 735 height 440
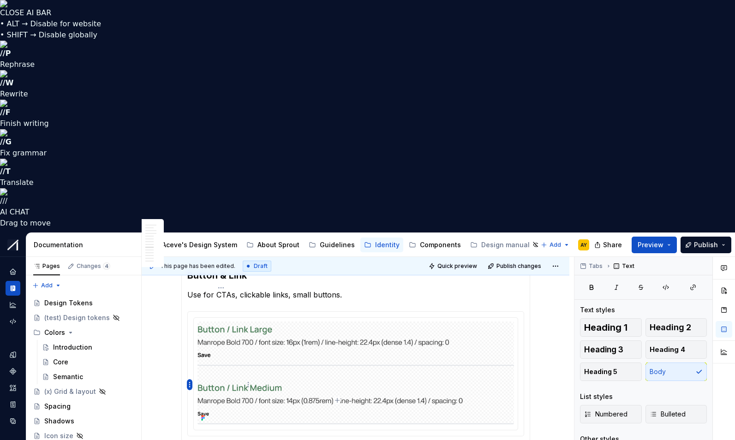
click at [191, 383] on html "CLOSE AI BAR • ALT → Disable for website • SHIFT → Disable globally // P Rephra…" at bounding box center [367, 220] width 735 height 440
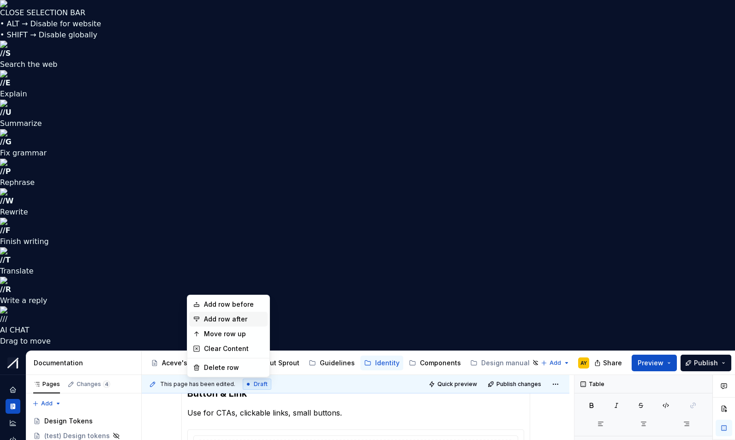
click at [216, 316] on div "Add row after" at bounding box center [234, 319] width 60 height 9
type input "5"
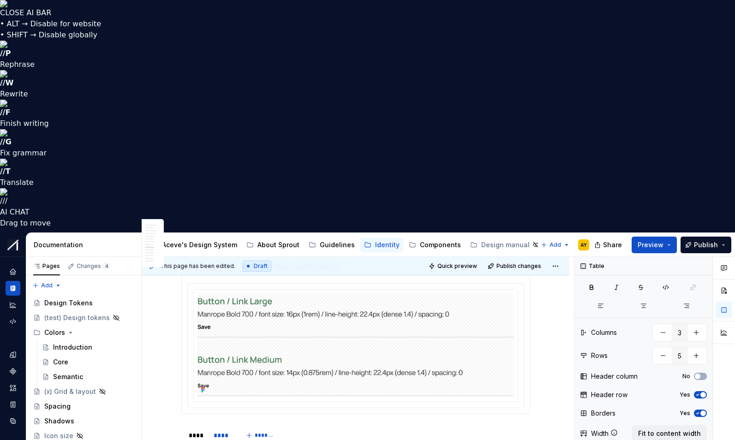
scroll to position [1962, 0]
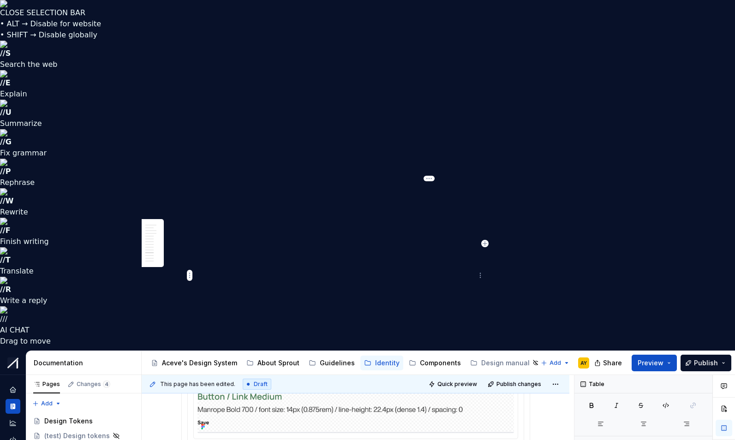
drag, startPoint x: 206, startPoint y: 269, endPoint x: 460, endPoint y: 283, distance: 254.0
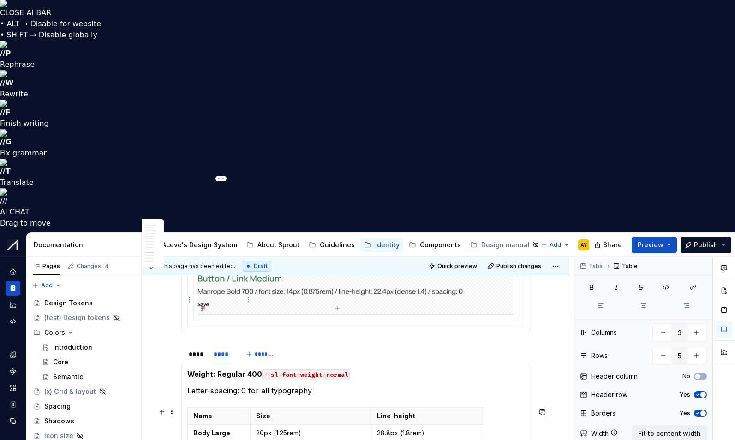
type textarea "*"
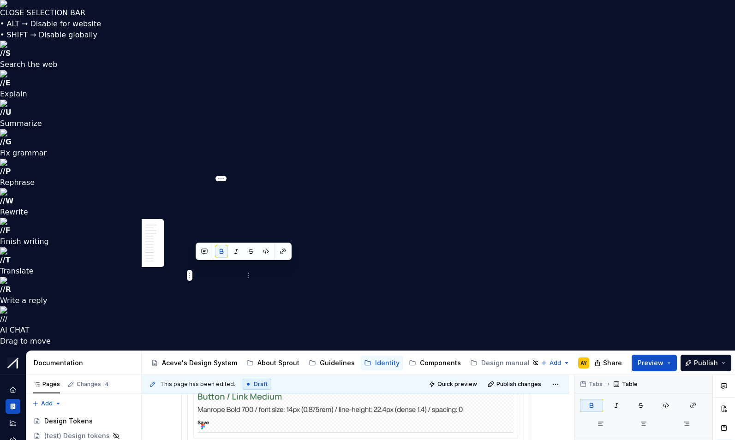
drag, startPoint x: 195, startPoint y: 269, endPoint x: 232, endPoint y: 271, distance: 37.4
copy strong "Body Small"
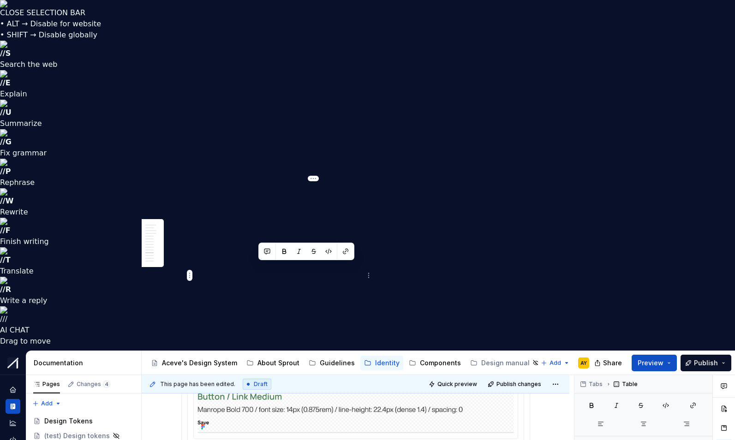
drag, startPoint x: 258, startPoint y: 267, endPoint x: 330, endPoint y: 282, distance: 73.1
copy td "14px (0.875rem) --sl-font-size-small"
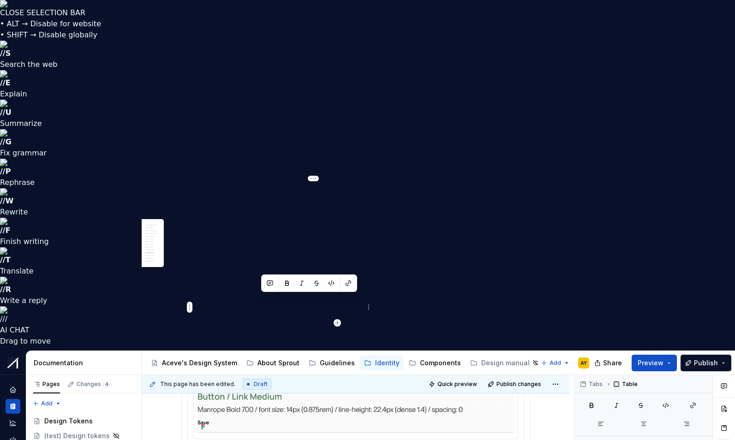
drag, startPoint x: 284, startPoint y: 300, endPoint x: 292, endPoint y: 298, distance: 8.4
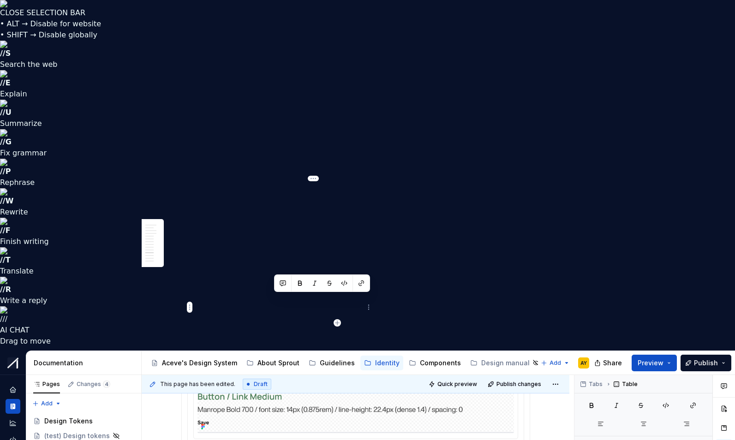
drag, startPoint x: 275, startPoint y: 300, endPoint x: 316, endPoint y: 302, distance: 41.1
copy p "(0.875rem)"
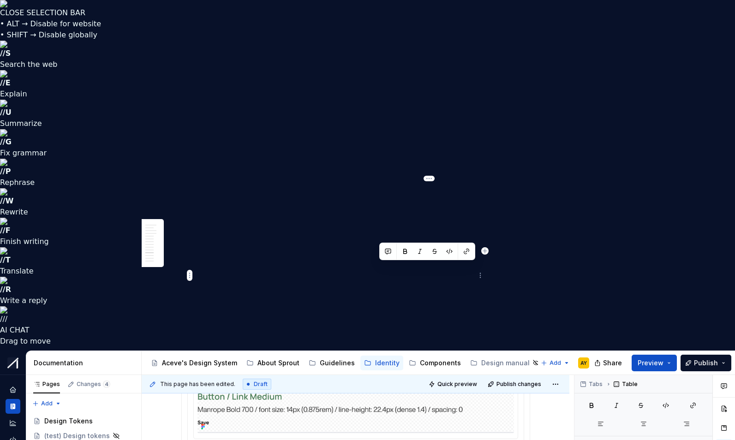
drag, startPoint x: 378, startPoint y: 268, endPoint x: 453, endPoint y: 283, distance: 76.8
copy td "22.4px (1.4rem) --sl-line-height-dense"
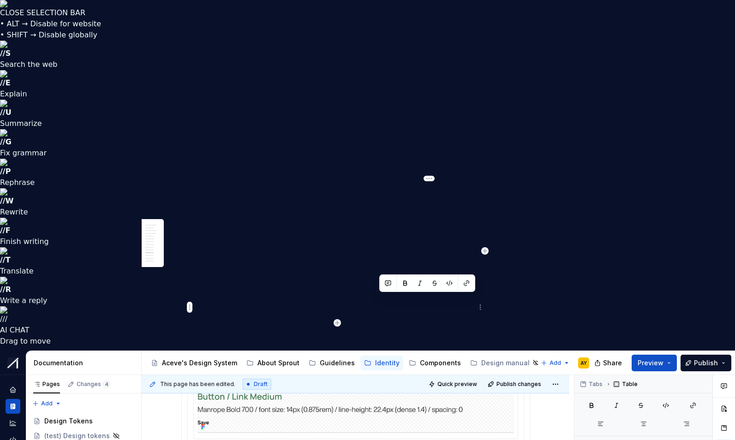
drag, startPoint x: 380, startPoint y: 299, endPoint x: 393, endPoint y: 299, distance: 12.9
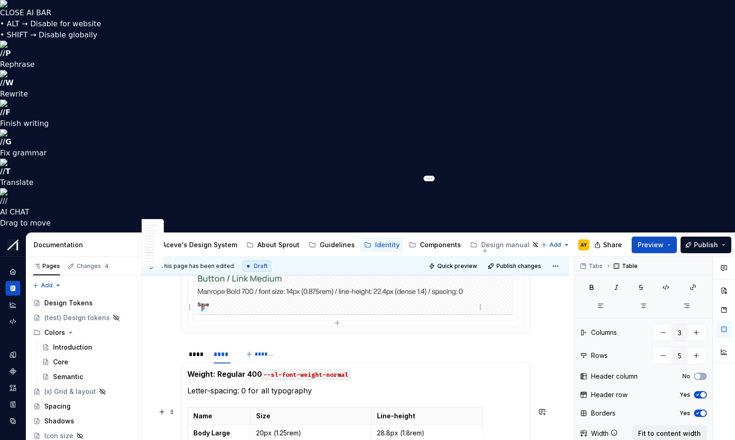
click at [510, 337] on div "Font family Use Manrope for web & app. Display, Headline, Title, Labels, Body, …" at bounding box center [355, 10] width 349 height 3083
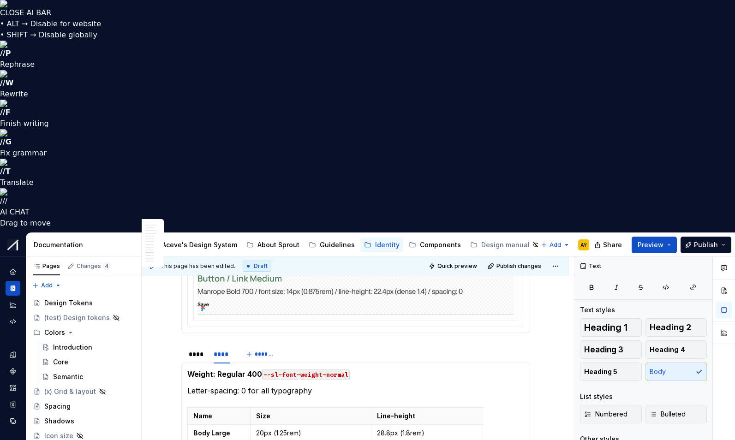
click at [199, 350] on div "****" at bounding box center [197, 354] width 16 height 9
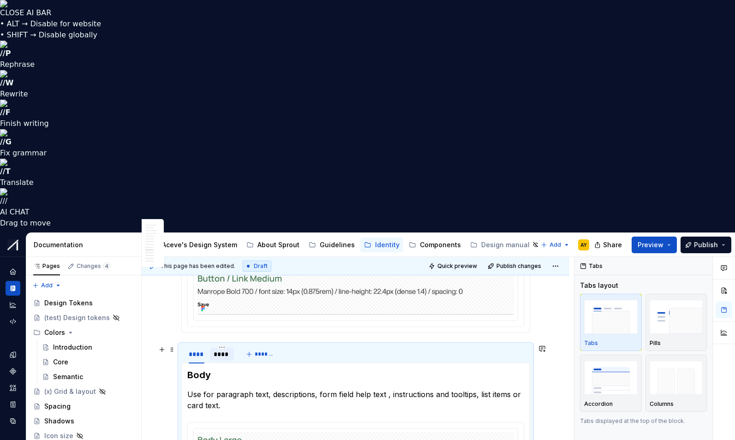
click at [223, 350] on div "****" at bounding box center [222, 354] width 17 height 9
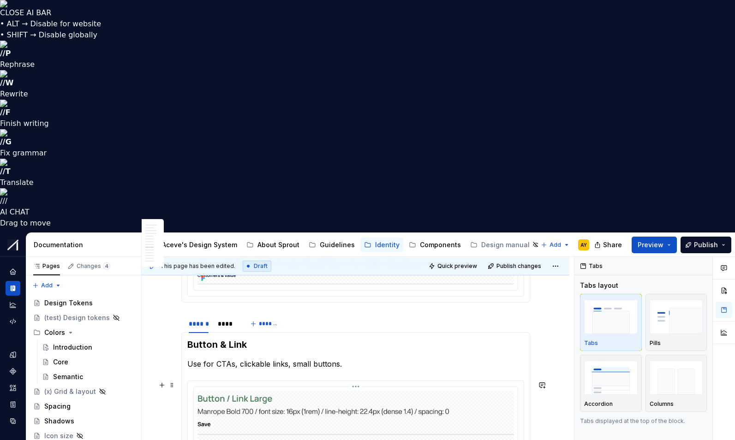
scroll to position [1783, 0]
click at [226, 320] on div "****" at bounding box center [226, 324] width 17 height 9
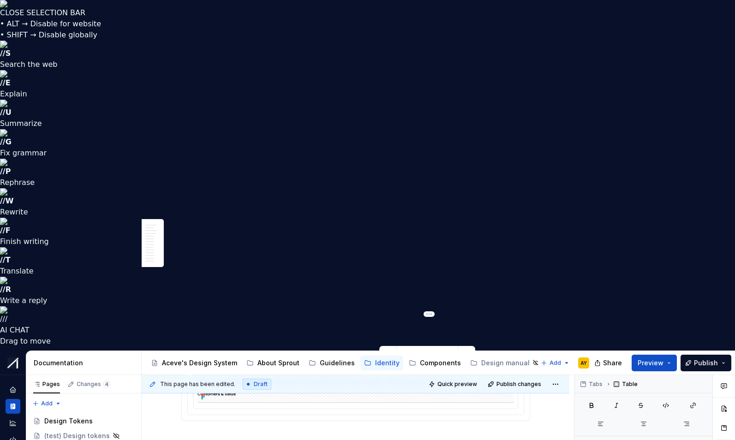
drag, startPoint x: 429, startPoint y: 372, endPoint x: 379, endPoint y: 372, distance: 49.8
copy p "22.4px (1.4rem)"
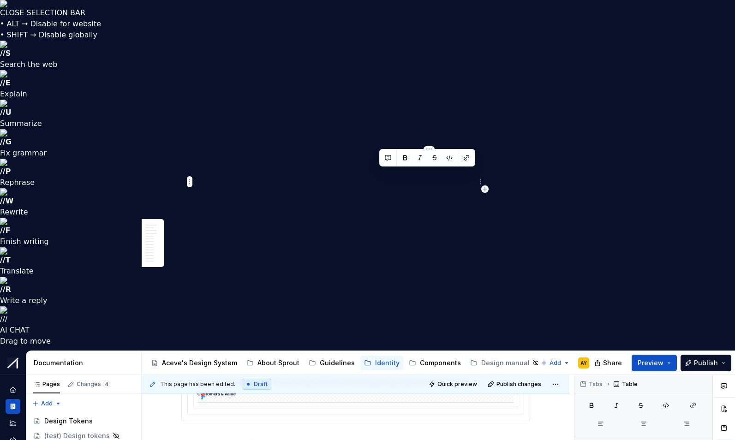
drag, startPoint x: 379, startPoint y: 174, endPoint x: 431, endPoint y: 173, distance: 51.7
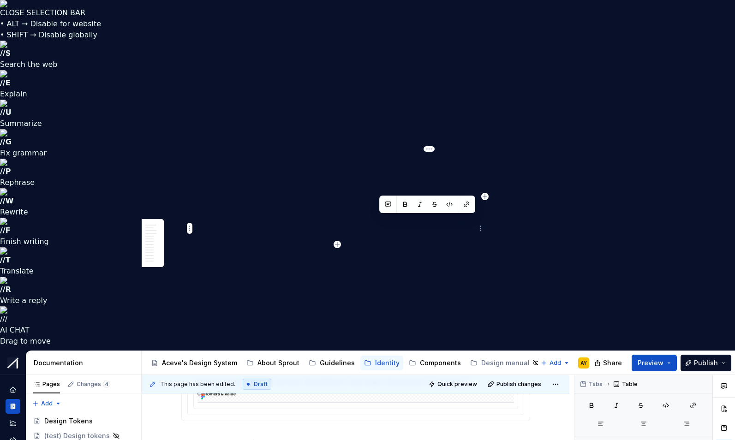
drag, startPoint x: 378, startPoint y: 222, endPoint x: 435, endPoint y: 223, distance: 56.7
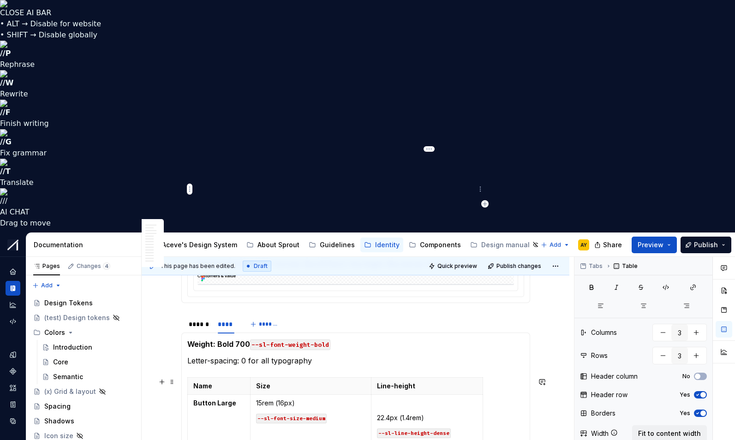
drag, startPoint x: 380, startPoint y: 189, endPoint x: 384, endPoint y: 195, distance: 7.9
click at [380, 413] on p "22.4px (1.4rem)" at bounding box center [427, 417] width 100 height 9
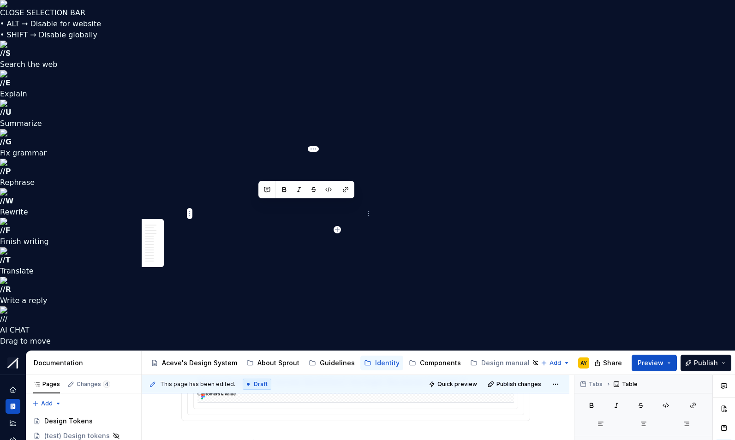
drag, startPoint x: 289, startPoint y: 207, endPoint x: 254, endPoint y: 208, distance: 35.5
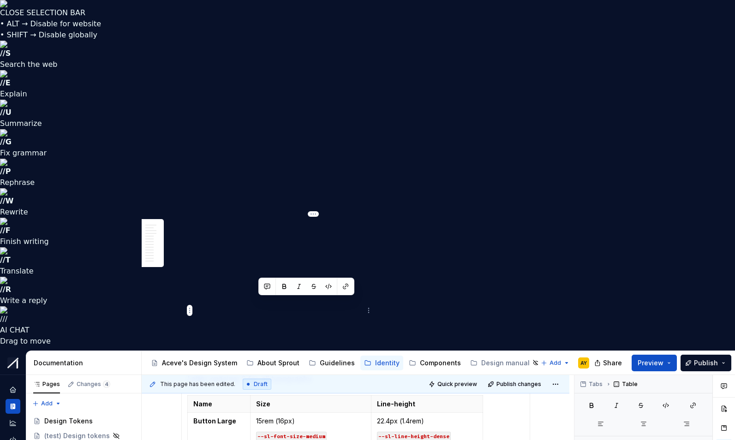
drag, startPoint x: 258, startPoint y: 302, endPoint x: 298, endPoint y: 232, distance: 80.1
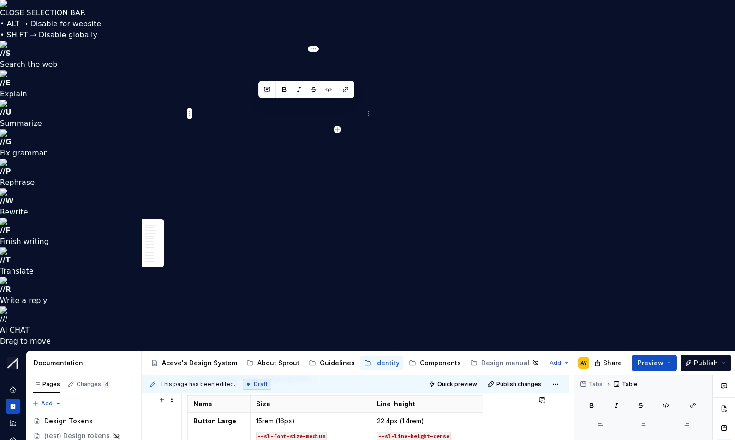
drag, startPoint x: 258, startPoint y: 106, endPoint x: 306, endPoint y: 107, distance: 48.4
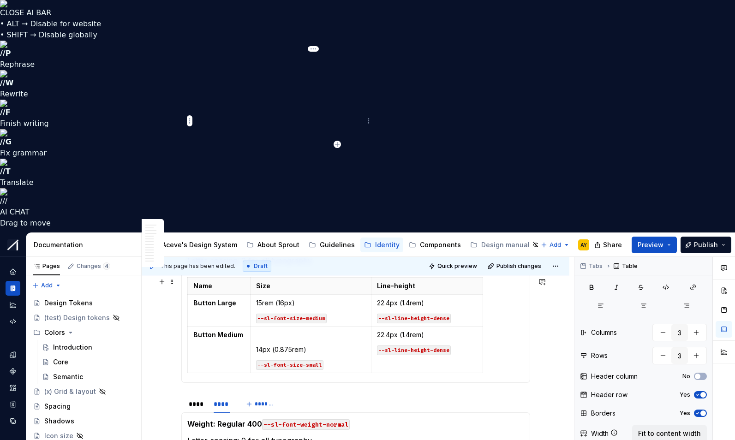
click at [258, 345] on p "14px (0.875rem)" at bounding box center [310, 349] width 109 height 9
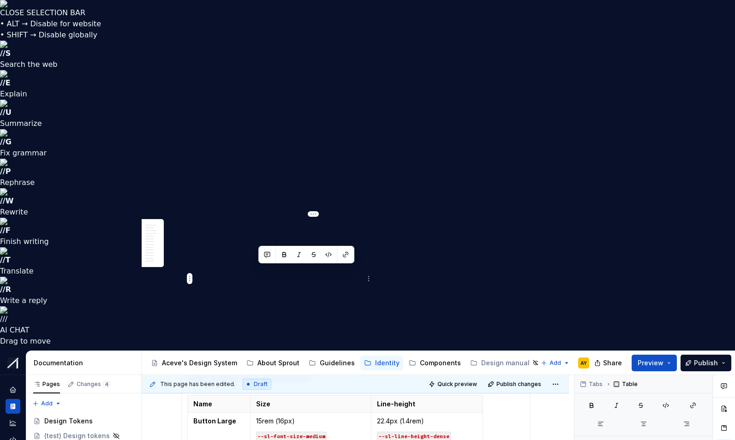
drag, startPoint x: 259, startPoint y: 272, endPoint x: 294, endPoint y: 271, distance: 35.5
type input "3"
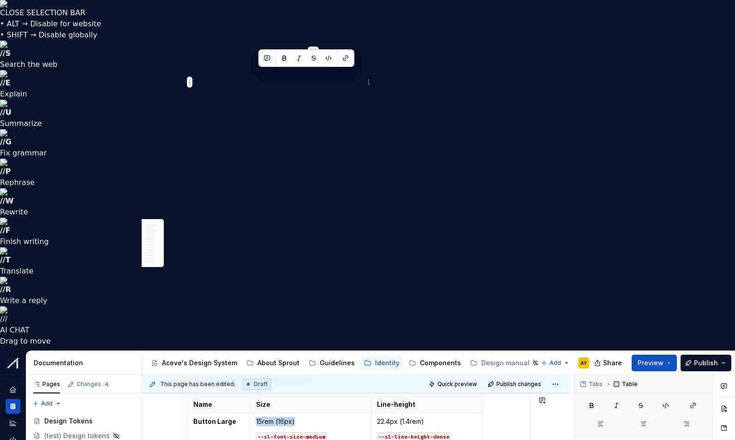
drag, startPoint x: 283, startPoint y: 75, endPoint x: 259, endPoint y: 75, distance: 24.4
click at [259, 417] on p "15rem (16px)" at bounding box center [310, 421] width 109 height 9
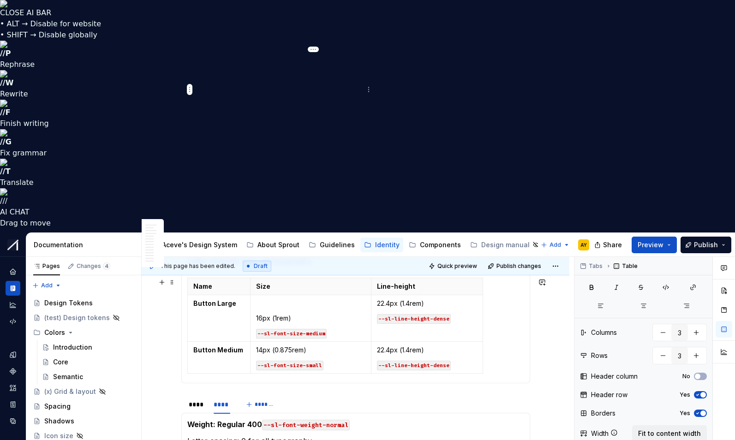
drag, startPoint x: 313, startPoint y: 85, endPoint x: 309, endPoint y: 87, distance: 5.0
click at [313, 314] on p "16px (1rem)" at bounding box center [310, 318] width 109 height 9
click at [257, 295] on td "16px (1rem) --sl-font-size-medium" at bounding box center [310, 318] width 121 height 47
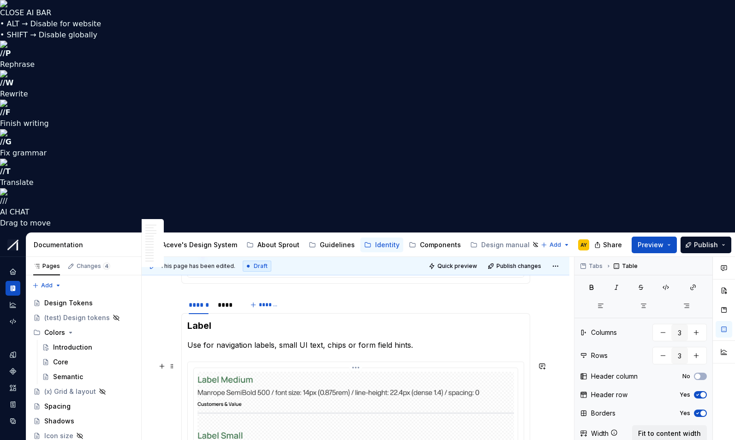
scroll to position [1552, 0]
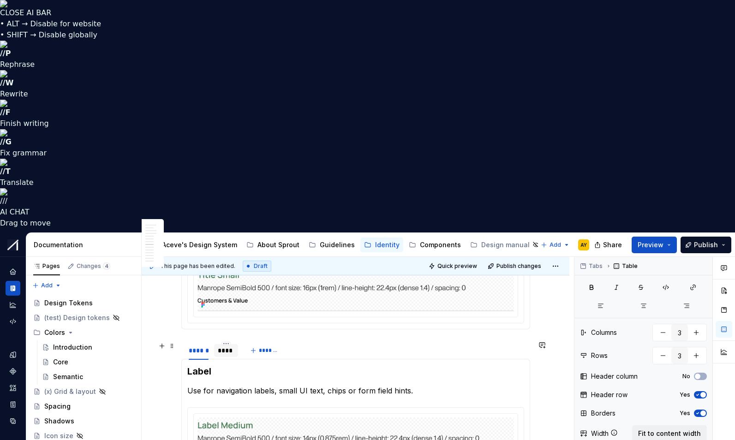
click at [219, 344] on div "****" at bounding box center [226, 350] width 24 height 13
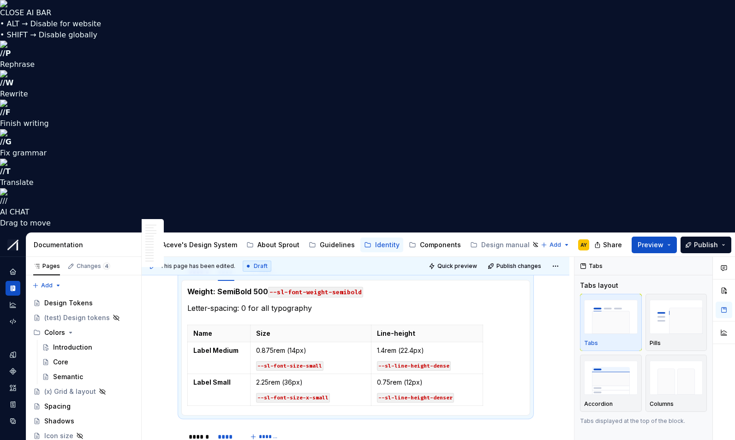
scroll to position [1633, 0]
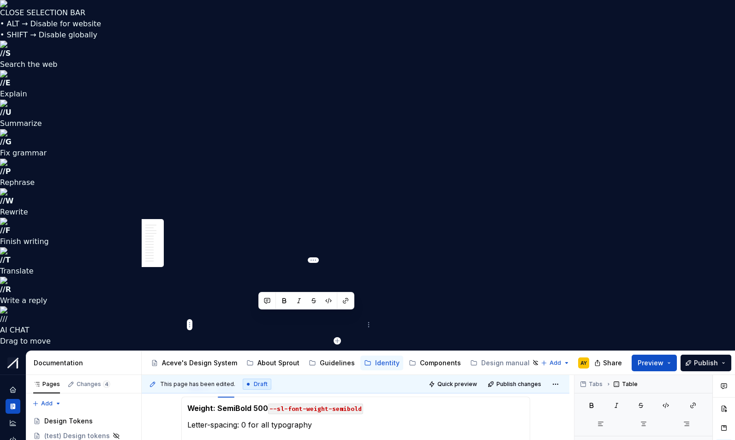
drag, startPoint x: 312, startPoint y: 318, endPoint x: 258, endPoint y: 316, distance: 54.0
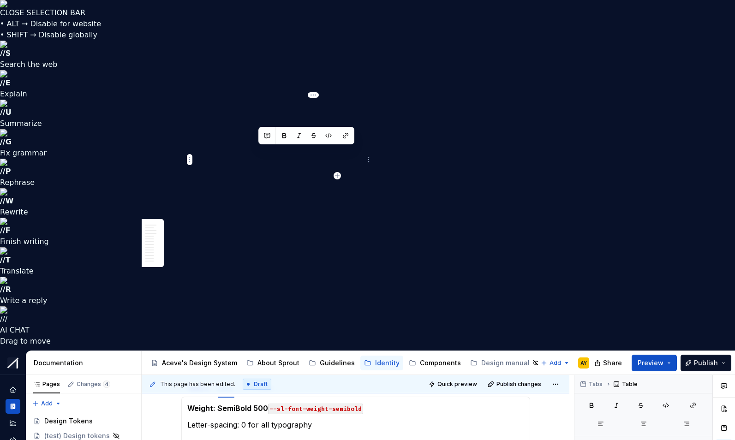
drag, startPoint x: 260, startPoint y: 152, endPoint x: 308, endPoint y: 152, distance: 48.0
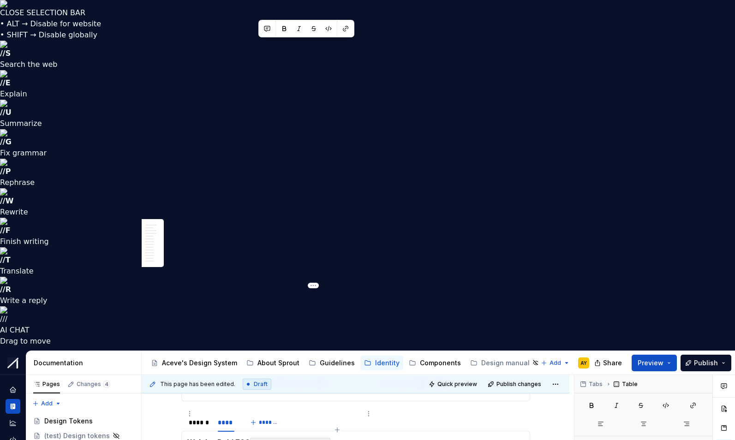
scroll to position [1791, 0]
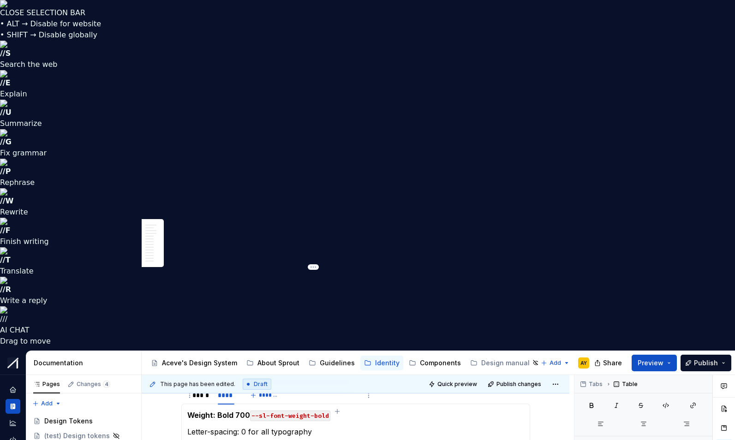
drag, startPoint x: 304, startPoint y: 388, endPoint x: 257, endPoint y: 388, distance: 46.6
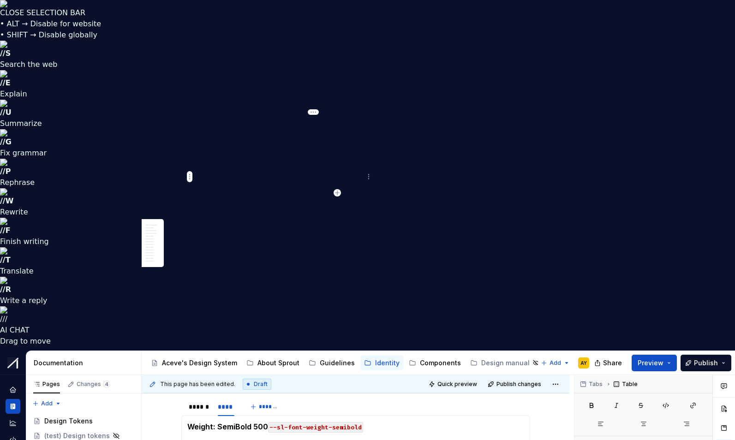
scroll to position [1616, 0]
type input "3"
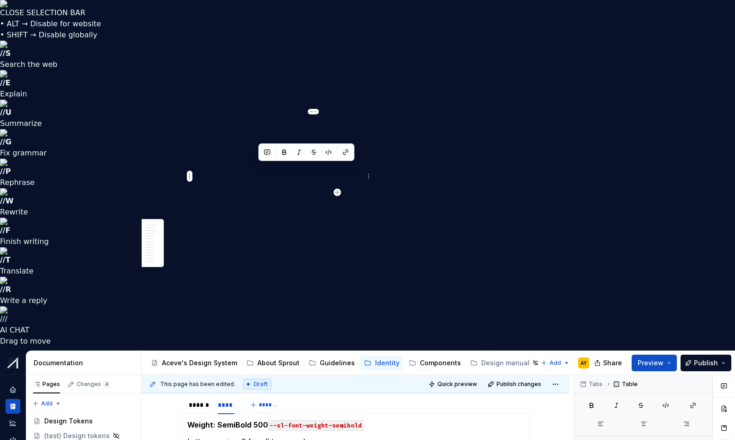
drag, startPoint x: 259, startPoint y: 169, endPoint x: 309, endPoint y: 168, distance: 49.8
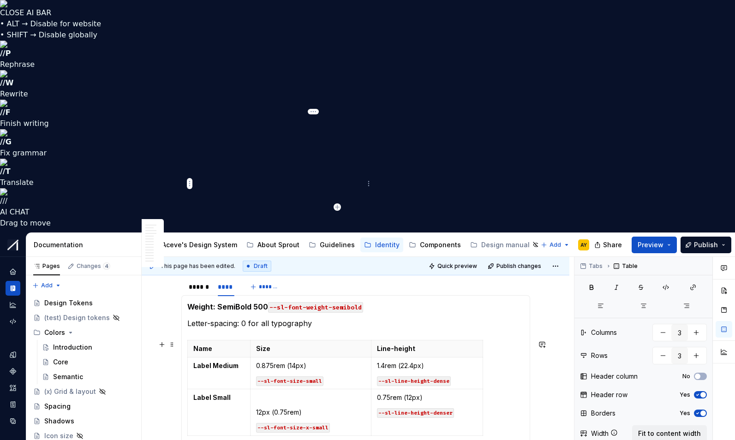
click at [256, 389] on td "12px (0.75rem) --sl-font-size-x-small" at bounding box center [310, 412] width 121 height 47
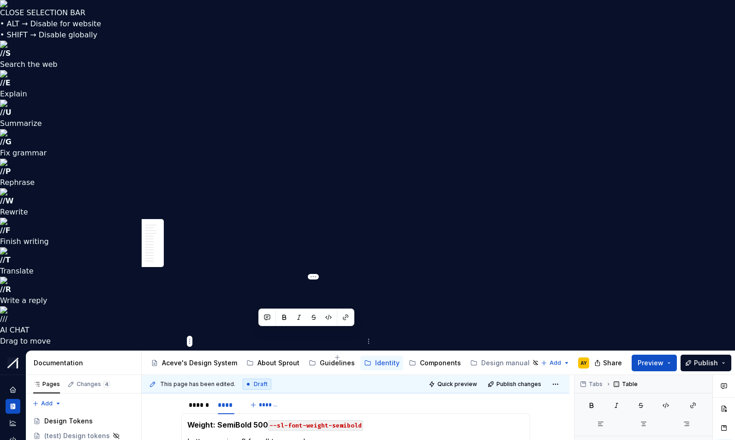
drag, startPoint x: 309, startPoint y: 333, endPoint x: 258, endPoint y: 335, distance: 50.8
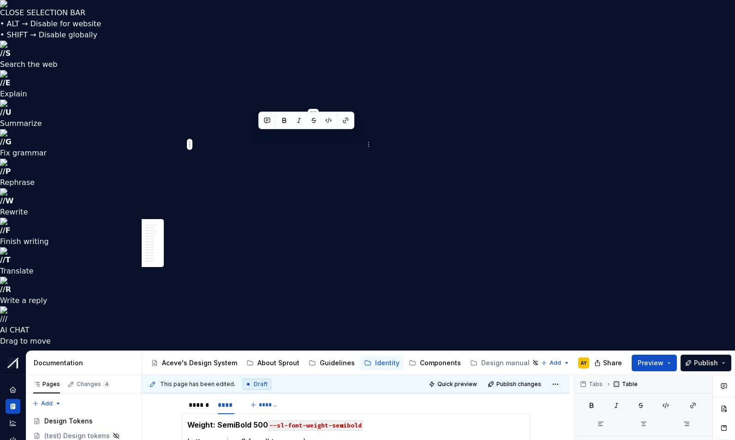
drag, startPoint x: 260, startPoint y: 135, endPoint x: 305, endPoint y: 135, distance: 45.7
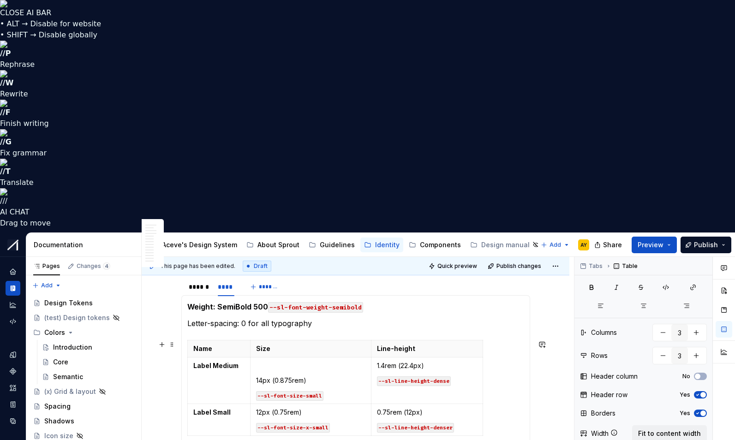
scroll to position [1614, 0]
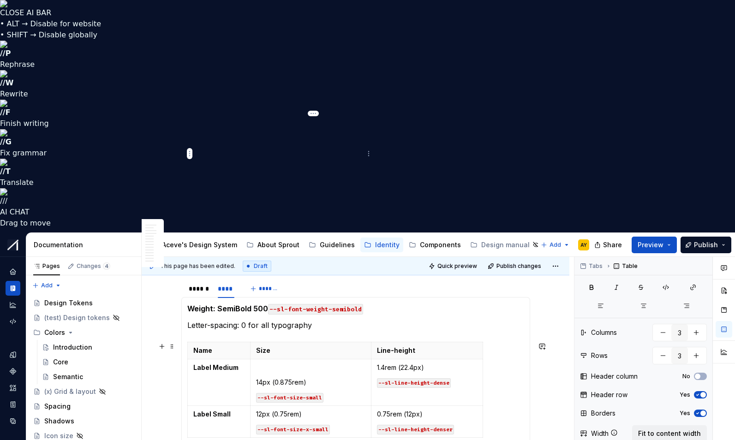
click at [257, 359] on td "14px (0.875rem) --sl-font-size-small" at bounding box center [310, 382] width 121 height 47
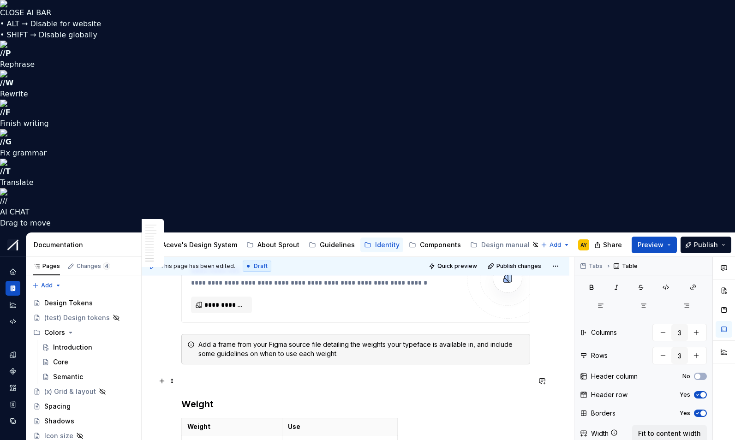
scroll to position [2745, 0]
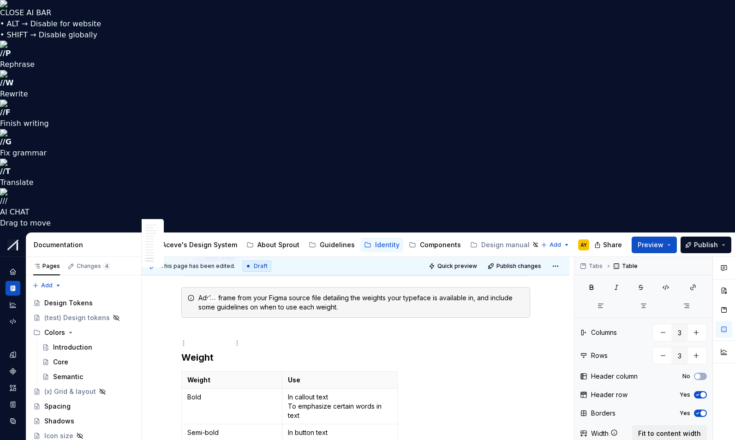
type input "6"
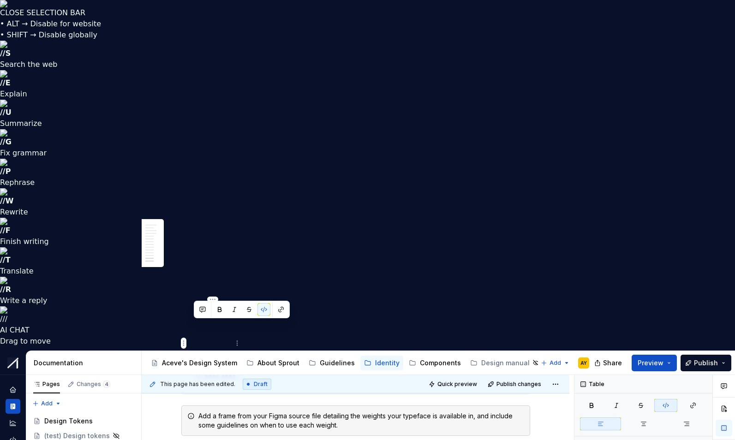
drag, startPoint x: 192, startPoint y: 326, endPoint x: 212, endPoint y: 329, distance: 19.6
drag, startPoint x: 190, startPoint y: 326, endPoint x: 227, endPoint y: 324, distance: 36.9
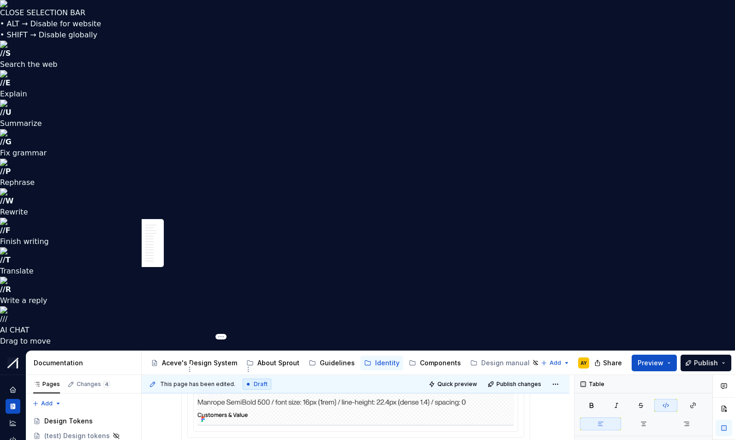
scroll to position [1554, 0]
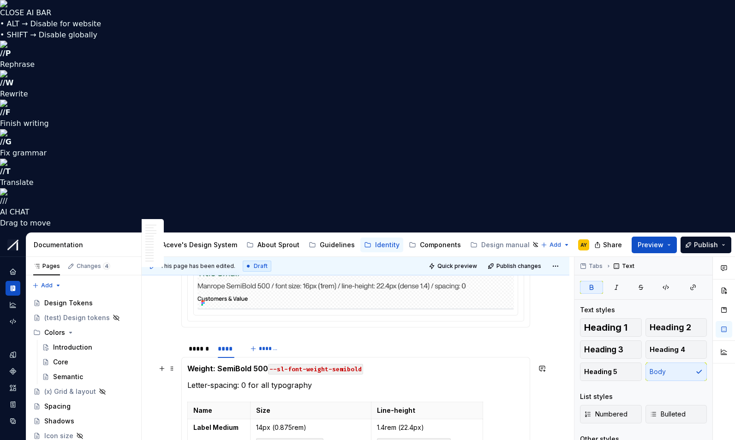
click at [189, 364] on strong "Weight: SemiBold 500" at bounding box center [227, 368] width 81 height 9
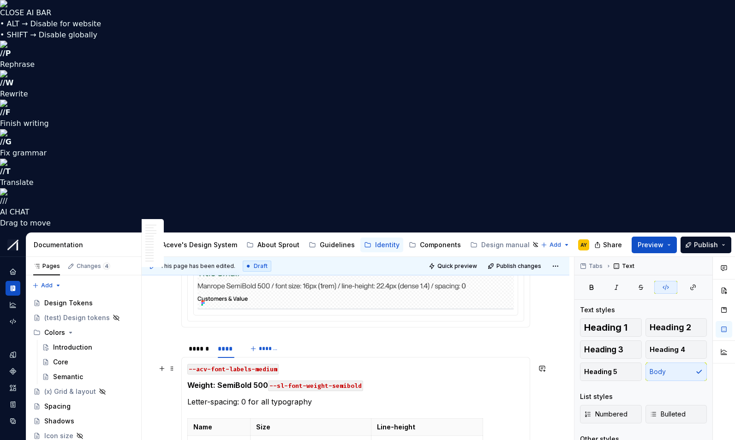
click at [260, 364] on code "--acv-font-labels-medium" at bounding box center [232, 369] width 91 height 11
click at [209, 364] on code "--acv-font-labelsMedium" at bounding box center [231, 369] width 88 height 11
click at [314, 363] on p "--xxx-font-labelsMedium" at bounding box center [355, 368] width 337 height 11
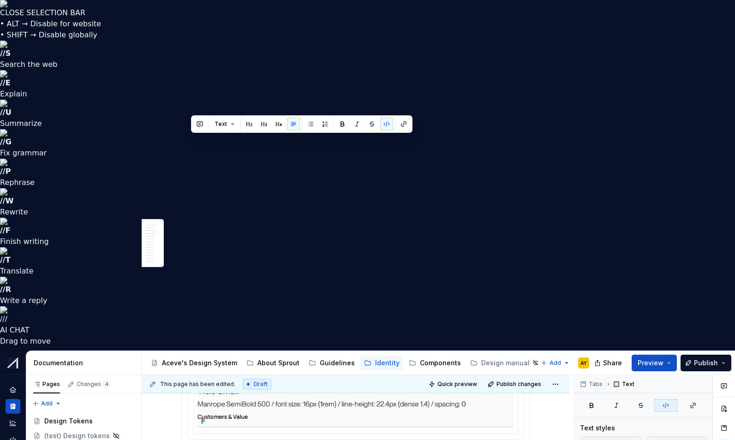
drag, startPoint x: 192, startPoint y: 140, endPoint x: 283, endPoint y: 138, distance: 90.9
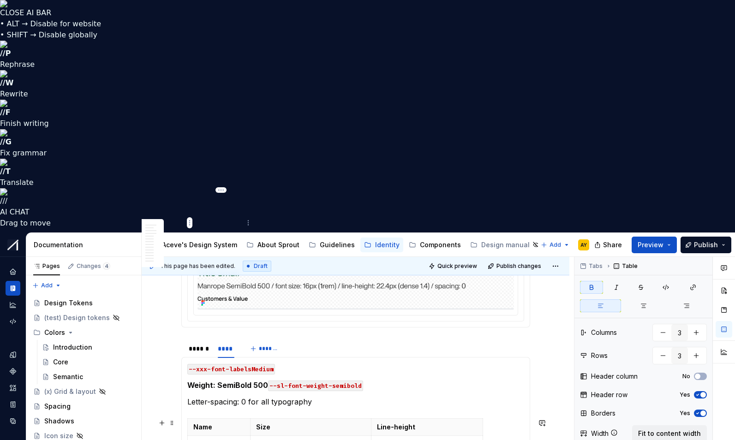
drag, startPoint x: 253, startPoint y: 214, endPoint x: 288, endPoint y: 215, distance: 35.1
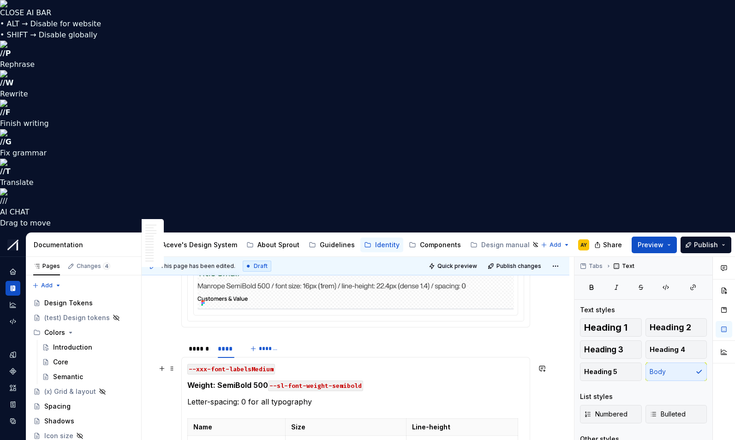
click at [285, 363] on p "--xxx-font-labelsMedium" at bounding box center [355, 368] width 337 height 11
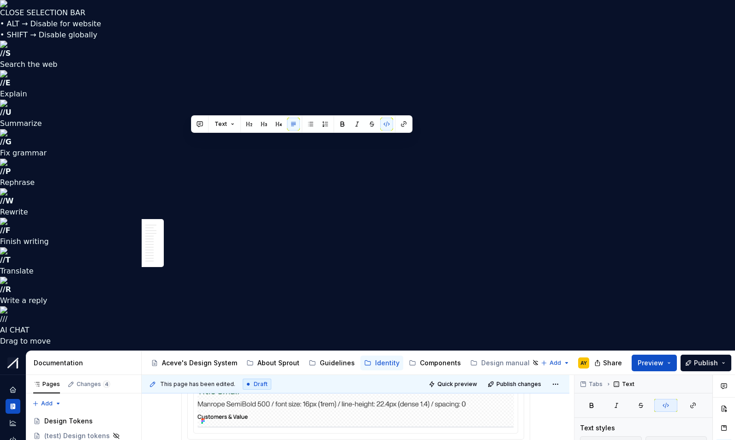
drag, startPoint x: 292, startPoint y: 138, endPoint x: 186, endPoint y: 143, distance: 106.6
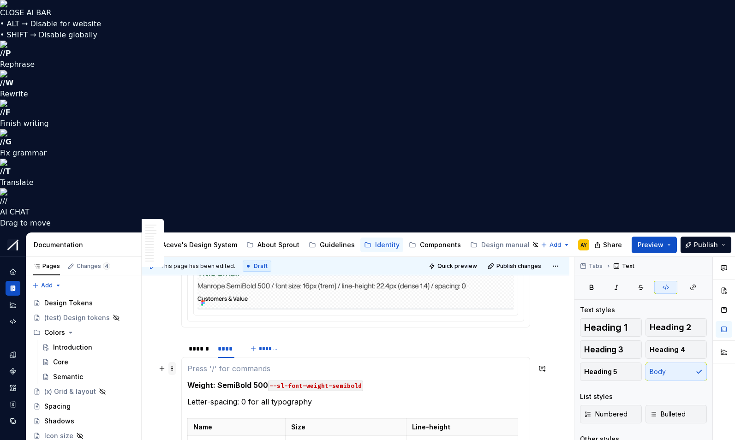
click at [176, 362] on span at bounding box center [171, 368] width 7 height 13
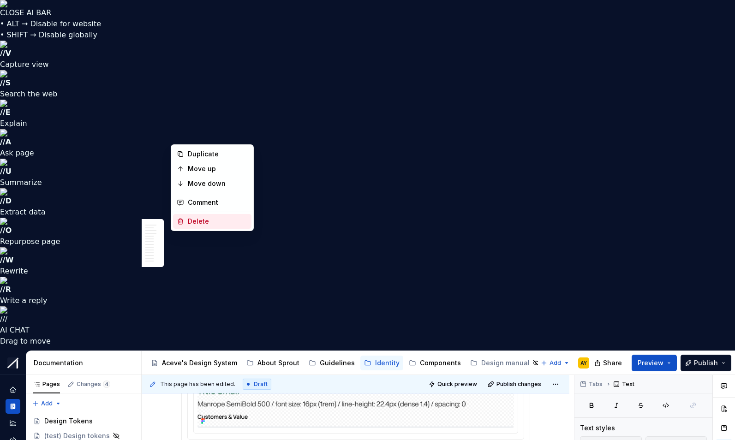
click at [190, 219] on div "Delete" at bounding box center [218, 221] width 60 height 9
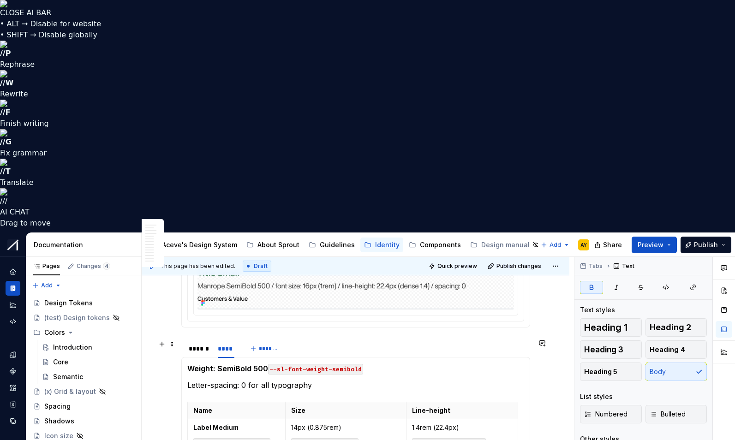
click at [445, 339] on div "****** **** *******" at bounding box center [355, 348] width 349 height 18
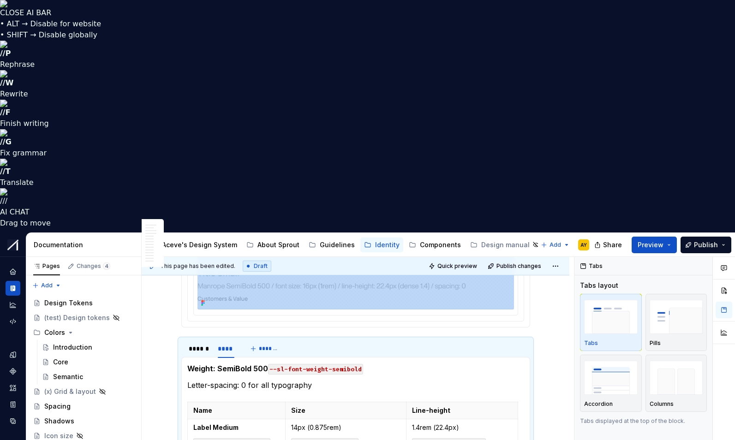
drag, startPoint x: 253, startPoint y: 370, endPoint x: 287, endPoint y: 369, distance: 34.1
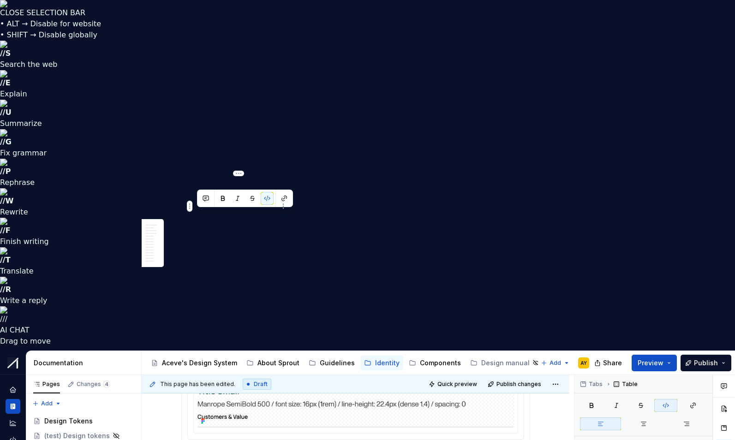
drag, startPoint x: 272, startPoint y: 213, endPoint x: 194, endPoint y: 213, distance: 77.9
drag, startPoint x: 232, startPoint y: 379, endPoint x: 251, endPoint y: 378, distance: 18.5
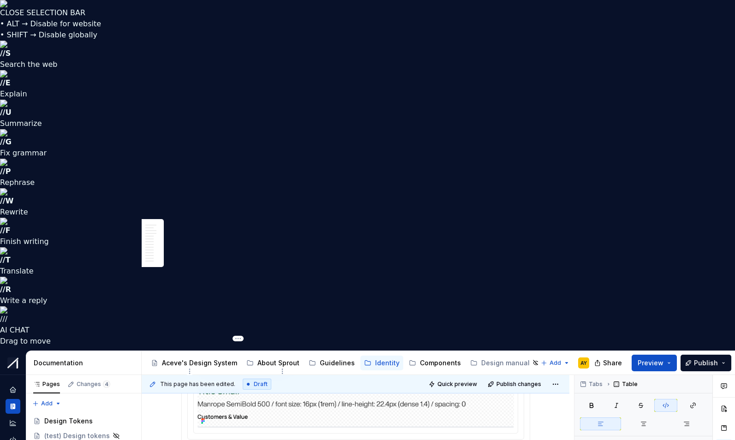
drag, startPoint x: 204, startPoint y: 378, endPoint x: 273, endPoint y: 377, distance: 69.2
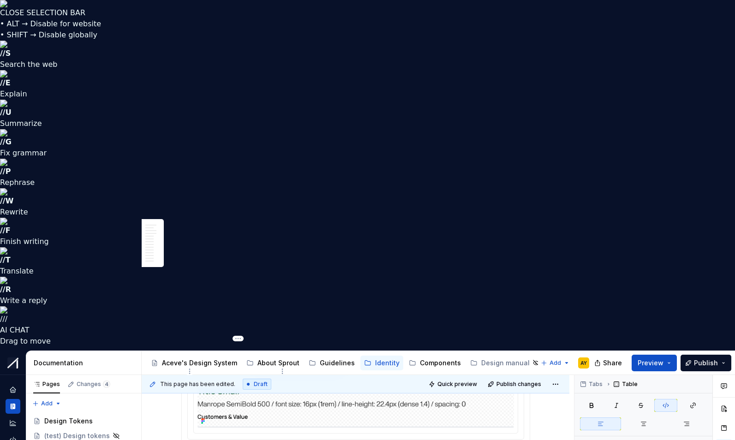
drag, startPoint x: 251, startPoint y: 380, endPoint x: 270, endPoint y: 381, distance: 18.5
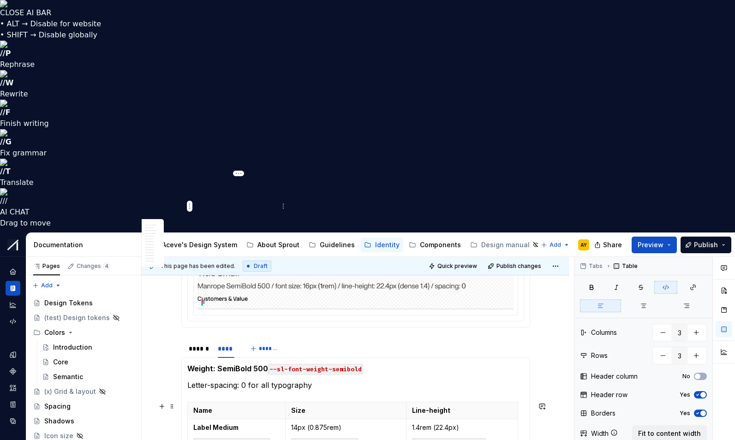
click at [251, 438] on code "--xxx-font-labelsMedium" at bounding box center [231, 443] width 77 height 10
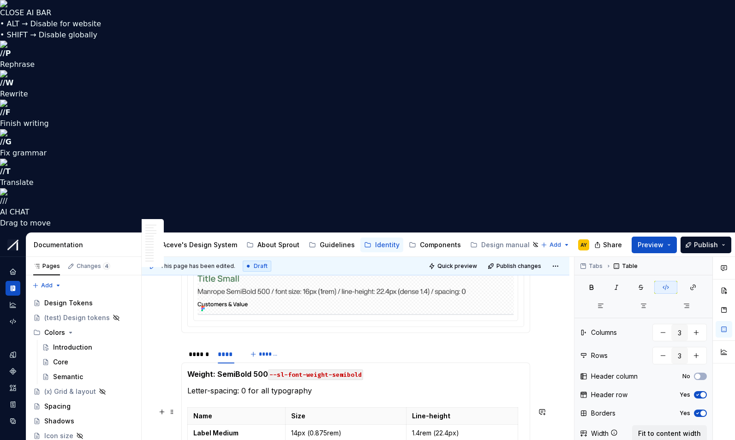
scroll to position [1551, 0]
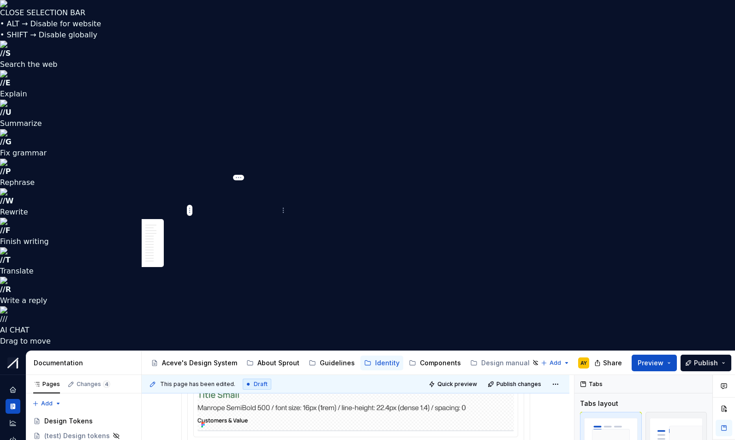
scroll to position [1549, 0]
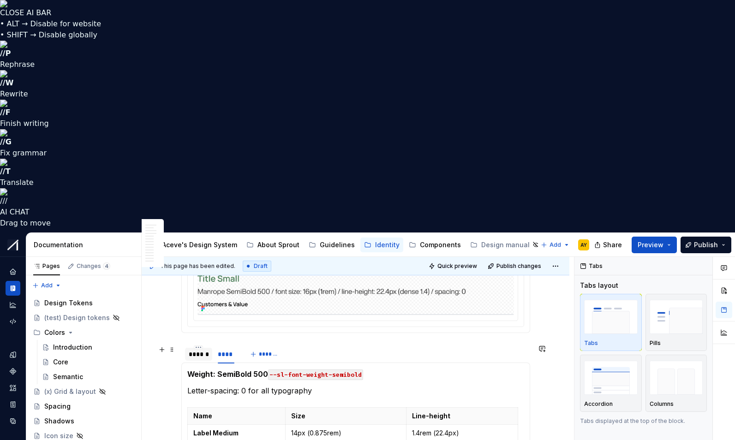
click at [200, 350] on div "******" at bounding box center [199, 354] width 20 height 9
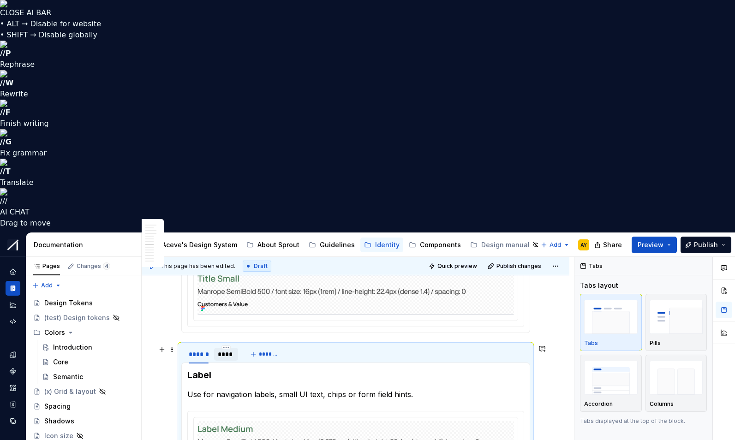
click at [229, 350] on div "****" at bounding box center [226, 354] width 17 height 9
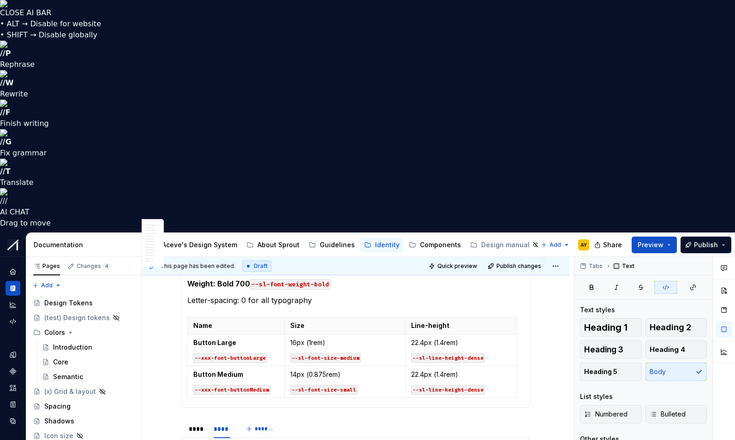
scroll to position [1820, 0]
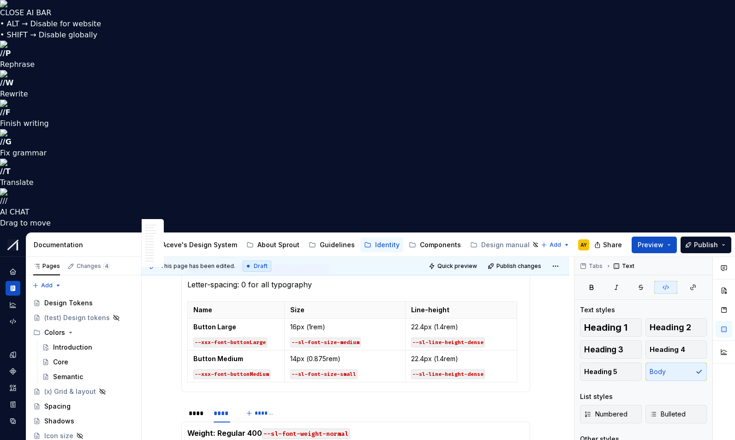
drag, startPoint x: 254, startPoint y: 294, endPoint x: 289, endPoint y: 297, distance: 35.2
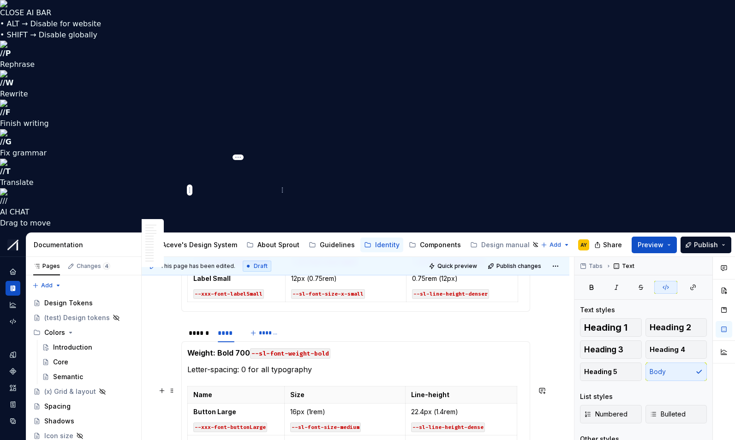
scroll to position [1737, 0]
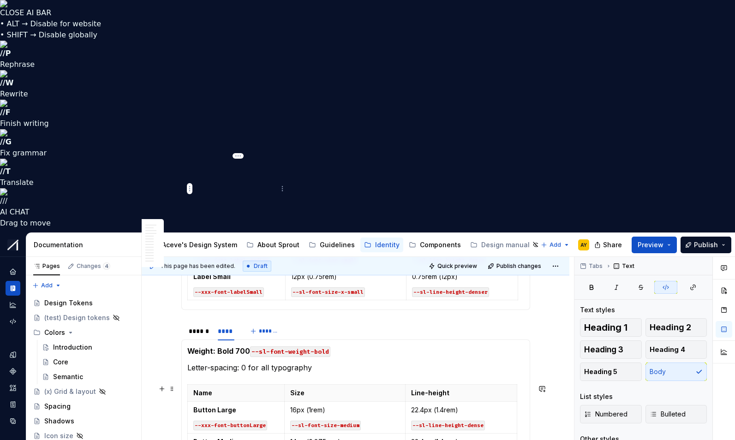
click at [256, 421] on code "--xxx-font-buttonLarge" at bounding box center [230, 426] width 74 height 10
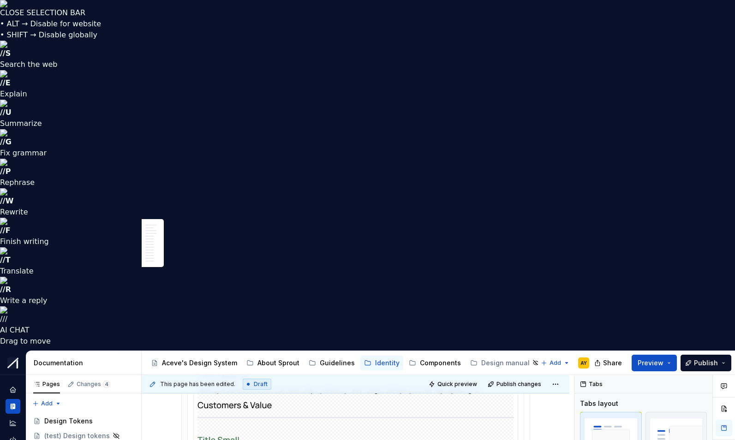
scroll to position [1507, 0]
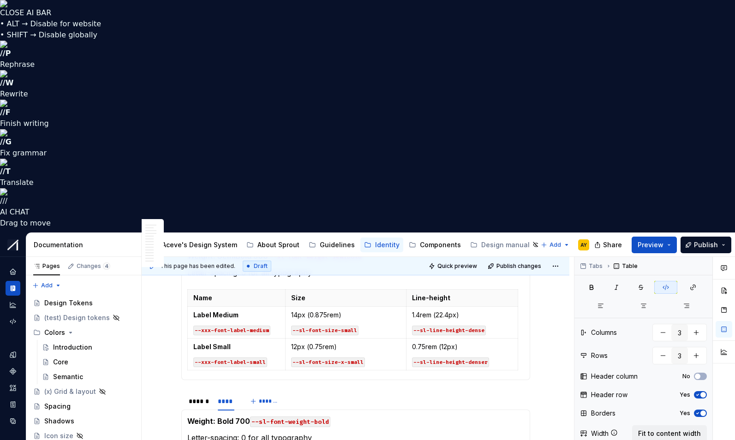
scroll to position [1666, 0]
click at [357, 433] on p "Letter-spacing: 0 for all typography" at bounding box center [355, 438] width 337 height 11
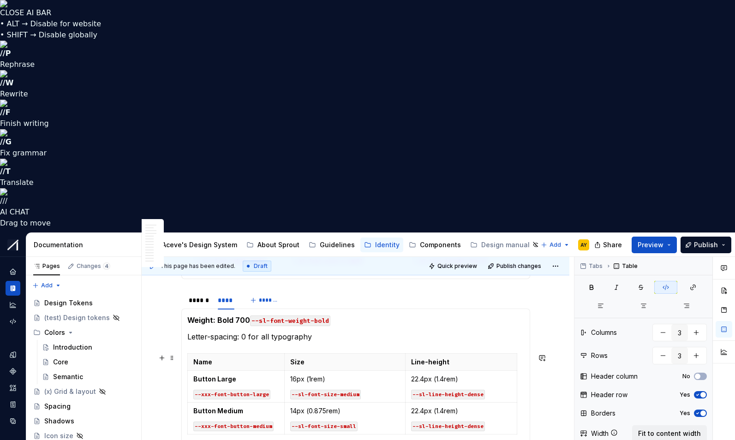
scroll to position [1768, 0]
drag, startPoint x: 253, startPoint y: 316, endPoint x: 291, endPoint y: 317, distance: 38.3
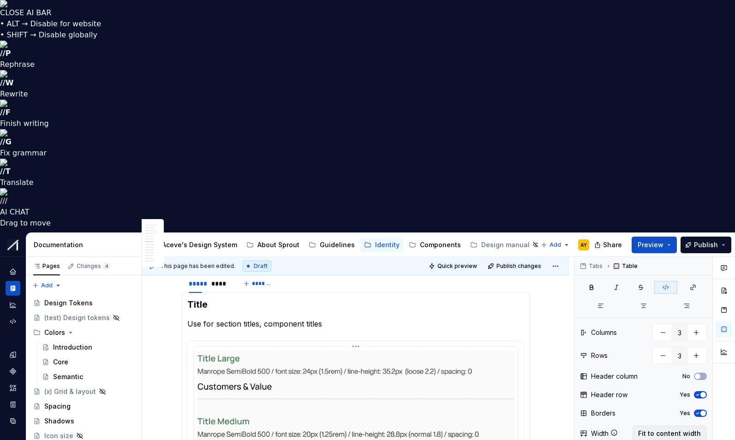
scroll to position [1345, 0]
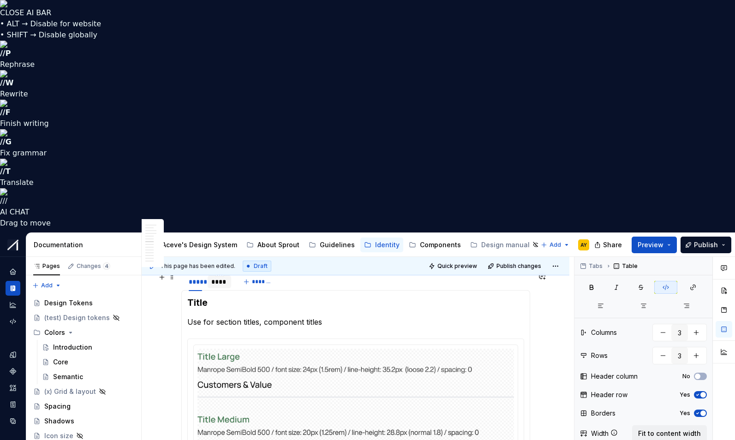
click at [228, 277] on div "****" at bounding box center [219, 281] width 17 height 9
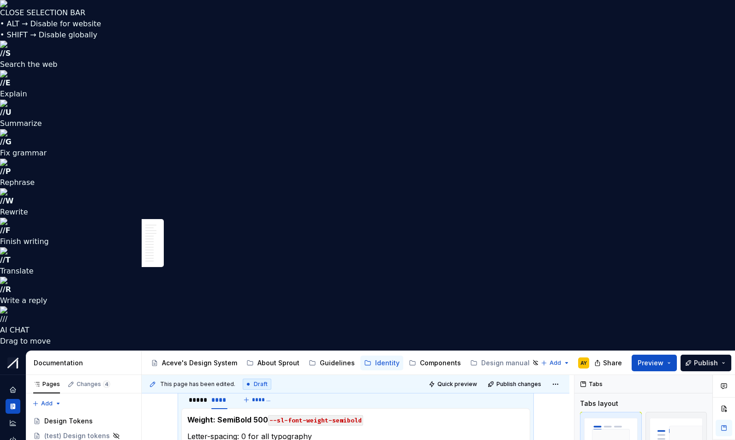
drag, startPoint x: 254, startPoint y: 129, endPoint x: 292, endPoint y: 132, distance: 38.9
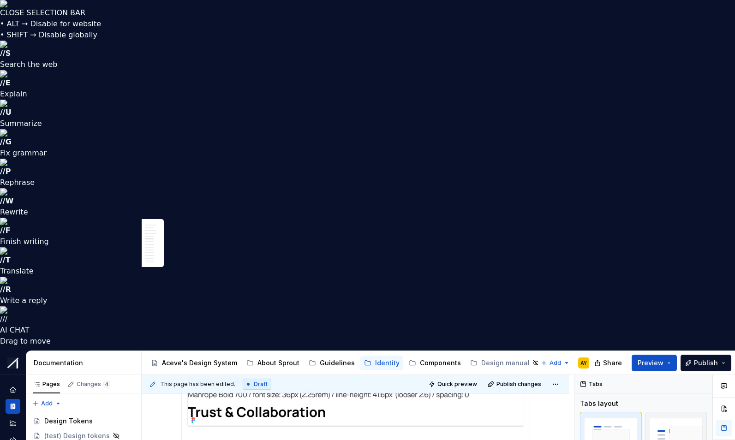
scroll to position [988, 0]
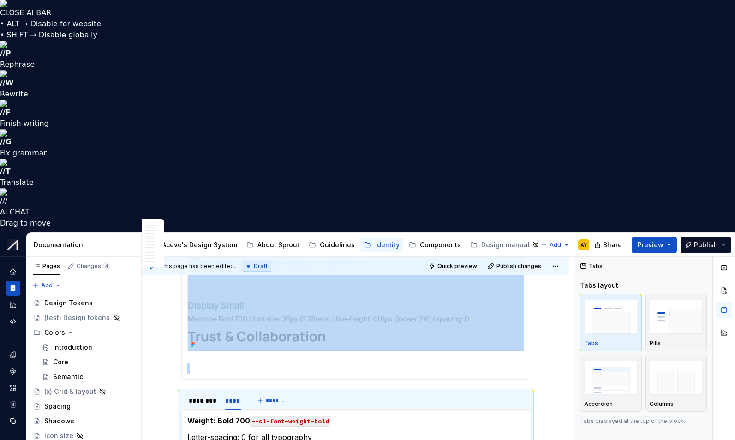
drag, startPoint x: 258, startPoint y: 249, endPoint x: 302, endPoint y: 250, distance: 43.4
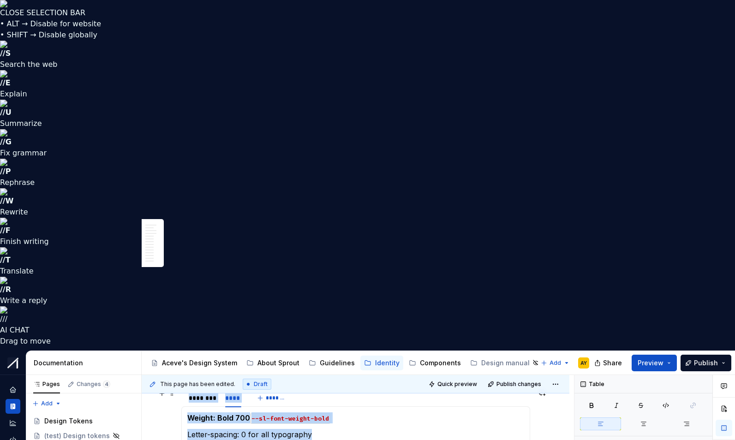
scroll to position [980, 0]
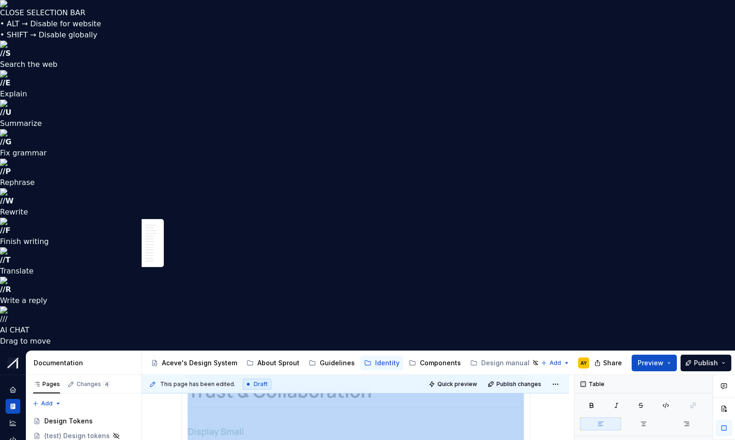
drag, startPoint x: 300, startPoint y: 70, endPoint x: 292, endPoint y: 70, distance: 7.9
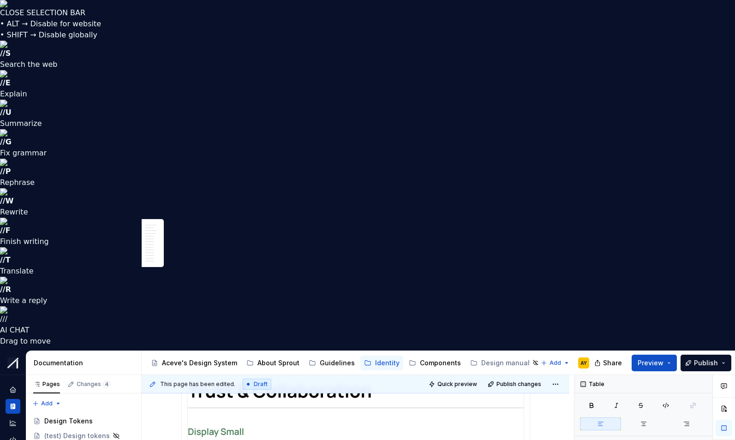
drag, startPoint x: 299, startPoint y: 280, endPoint x: 293, endPoint y: 280, distance: 6.0
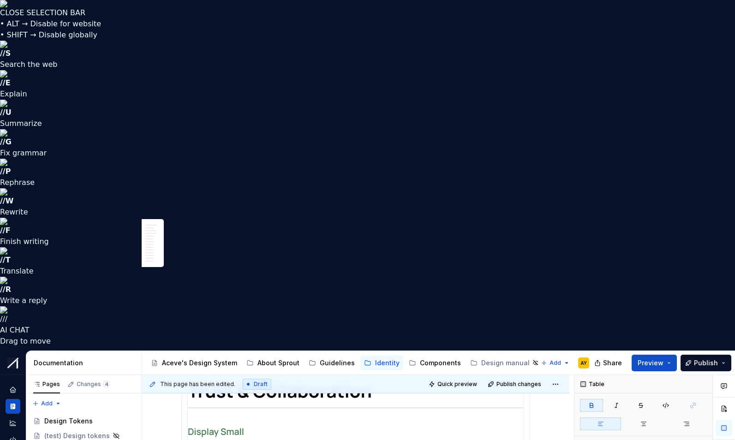
drag, startPoint x: 299, startPoint y: 238, endPoint x: 289, endPoint y: 238, distance: 9.7
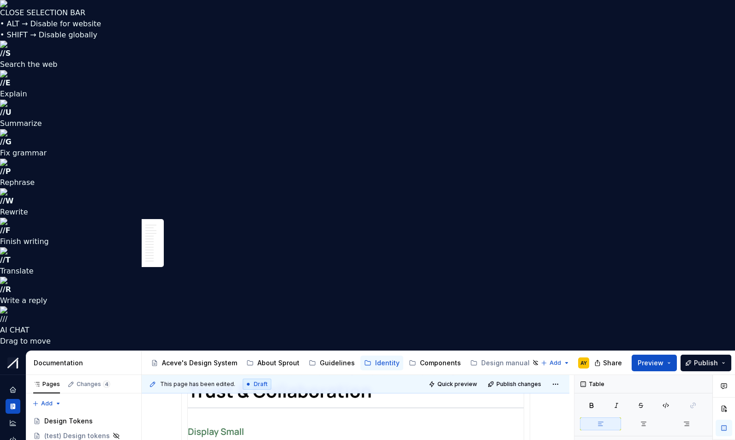
drag, startPoint x: 298, startPoint y: 279, endPoint x: 293, endPoint y: 286, distance: 8.2
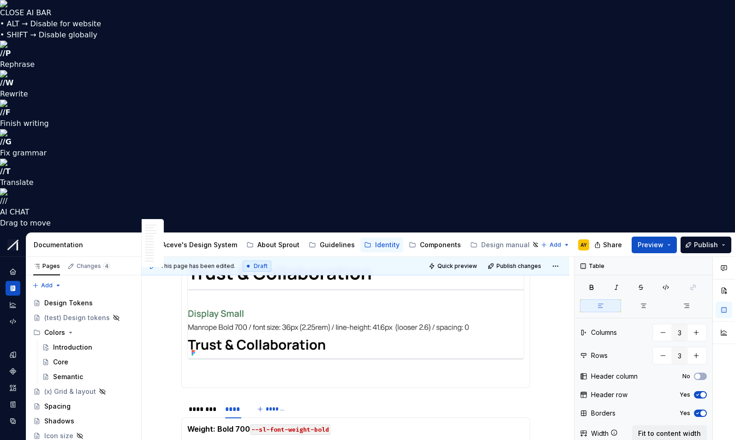
type textarea "*"
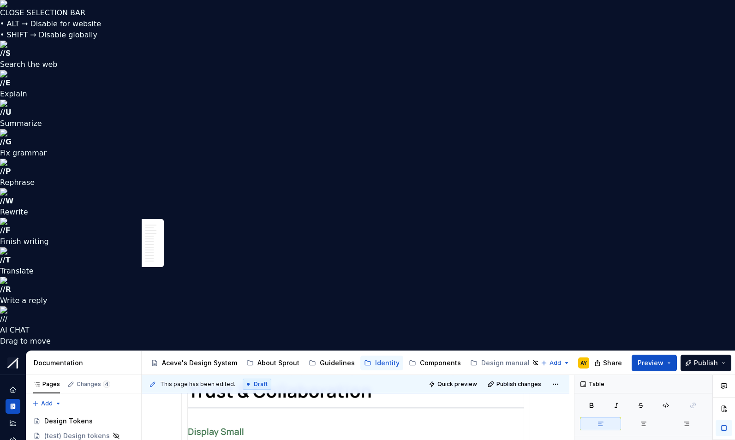
drag, startPoint x: 300, startPoint y: 253, endPoint x: 291, endPoint y: 253, distance: 8.8
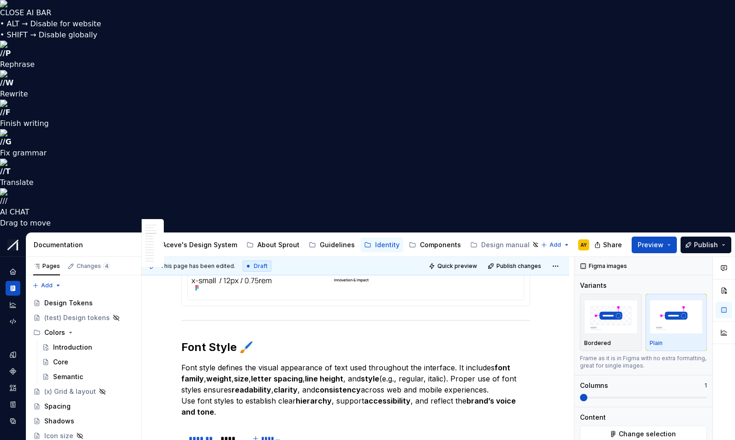
scroll to position [716, 0]
click at [232, 434] on div "****" at bounding box center [228, 438] width 17 height 9
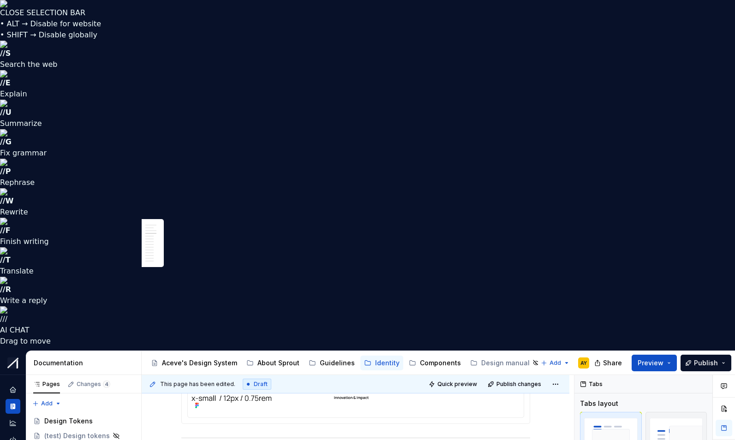
drag, startPoint x: 257, startPoint y: 283, endPoint x: 287, endPoint y: 285, distance: 30.5
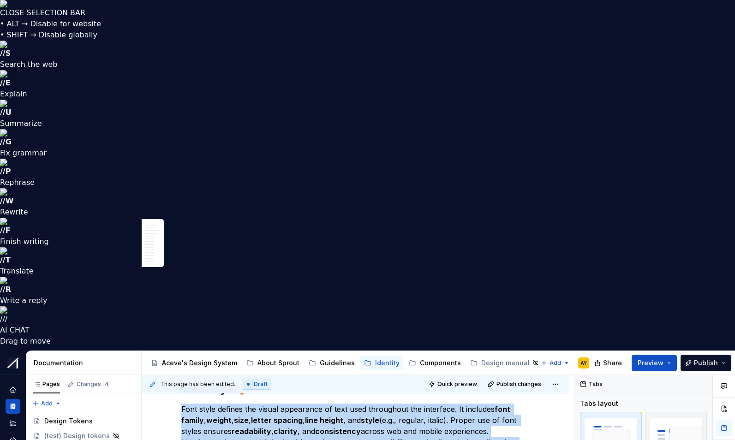
scroll to position [970, 0]
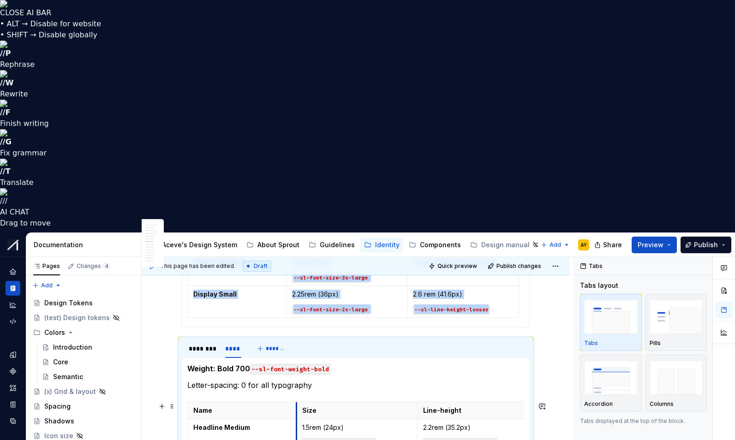
drag, startPoint x: 298, startPoint y: 184, endPoint x: 288, endPoint y: 182, distance: 9.8
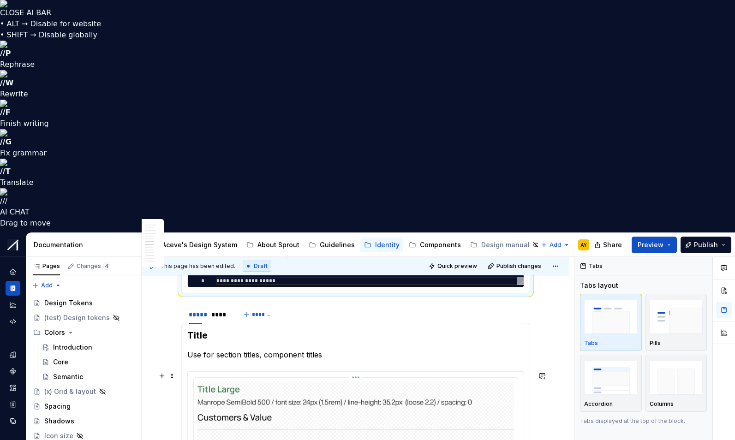
scroll to position [1195, 0]
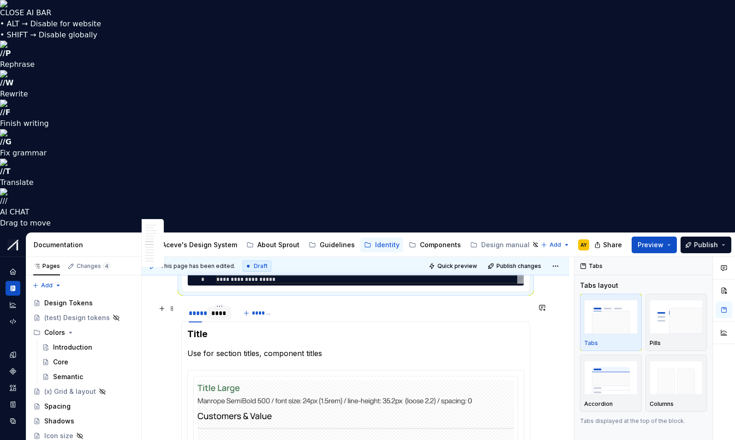
click at [220, 309] on div "****" at bounding box center [219, 313] width 17 height 9
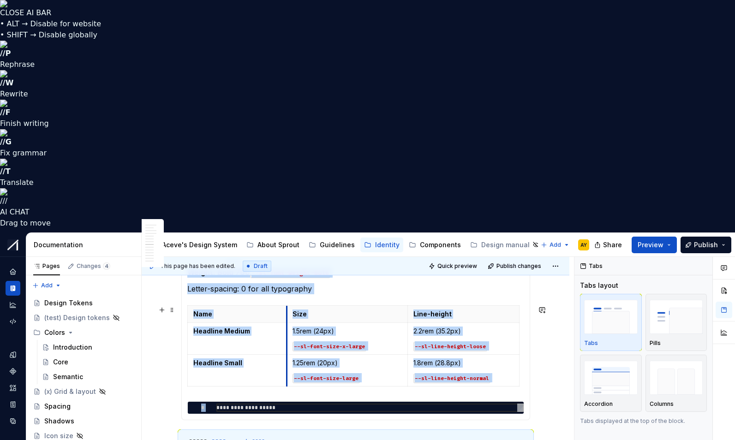
scroll to position [1069, 0]
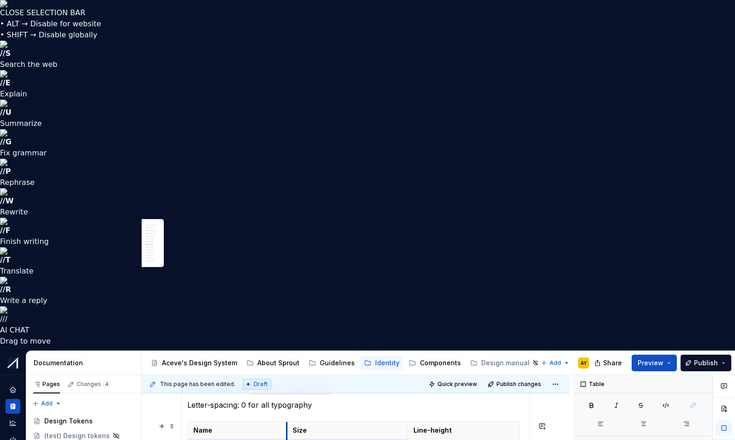
drag, startPoint x: 288, startPoint y: 113, endPoint x: 294, endPoint y: 112, distance: 6.0
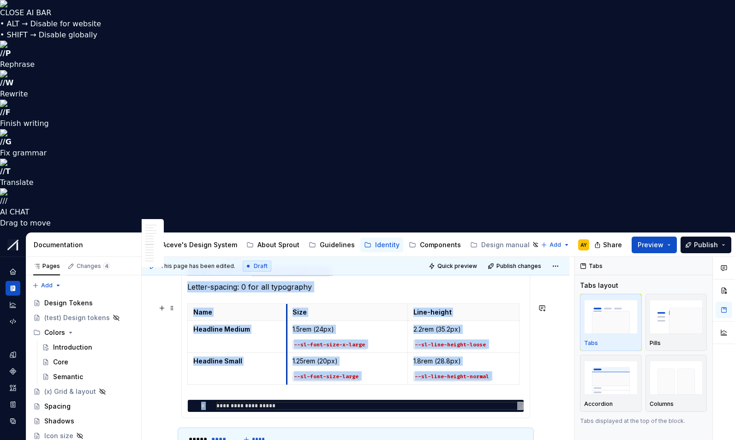
scroll to position [957, 0]
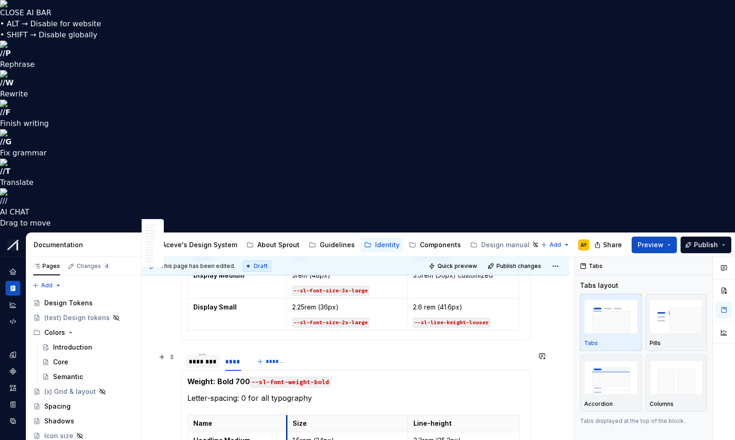
drag, startPoint x: 193, startPoint y: 131, endPoint x: 207, endPoint y: 133, distance: 14.1
click at [193, 357] on div "********" at bounding box center [202, 361] width 27 height 9
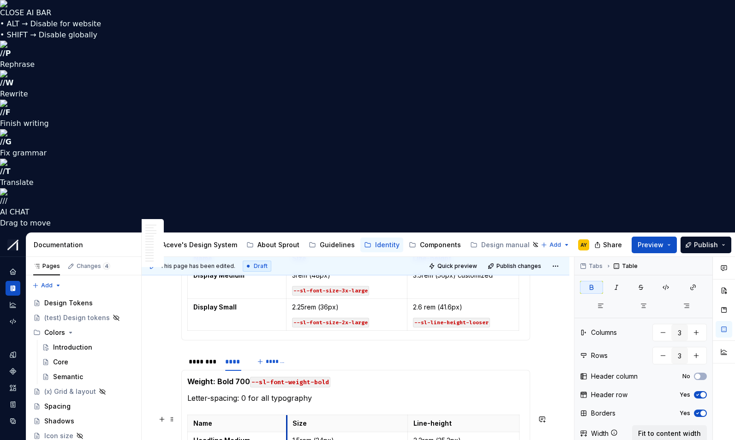
drag, startPoint x: 290, startPoint y: 202, endPoint x: 296, endPoint y: 202, distance: 6.0
click at [296, 415] on th "Size" at bounding box center [347, 423] width 121 height 17
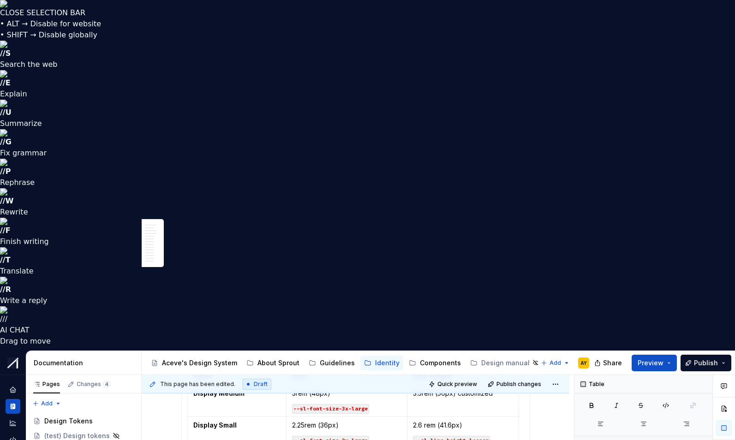
drag, startPoint x: 288, startPoint y: 205, endPoint x: 266, endPoint y: 313, distance: 109.8
drag, startPoint x: 270, startPoint y: 321, endPoint x: 300, endPoint y: 303, distance: 35.1
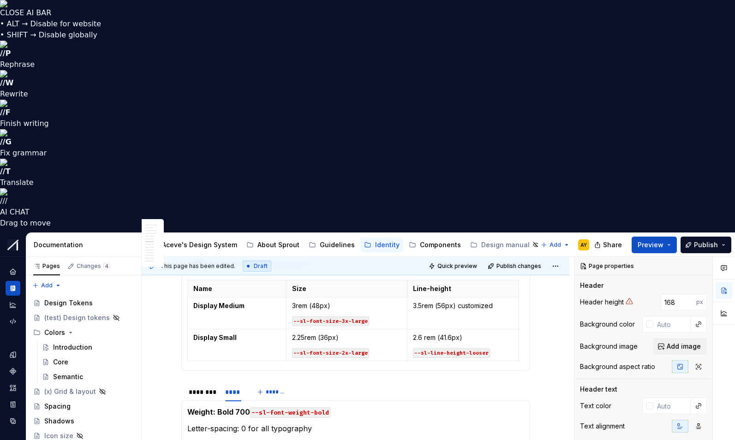
type textarea "*"
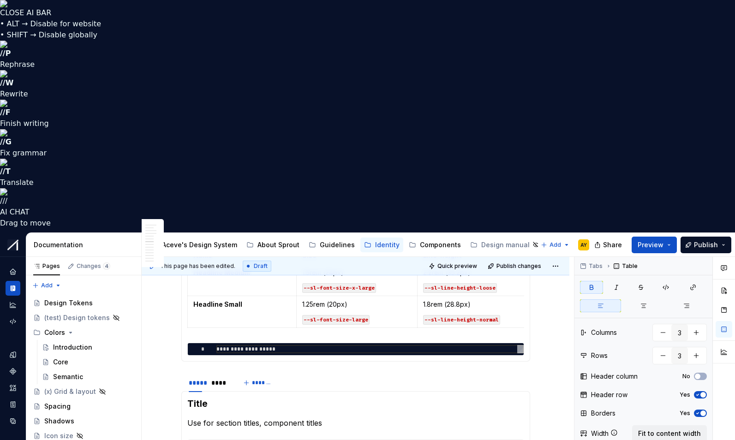
scroll to position [1125, 0]
click at [219, 379] on div "****" at bounding box center [219, 383] width 17 height 9
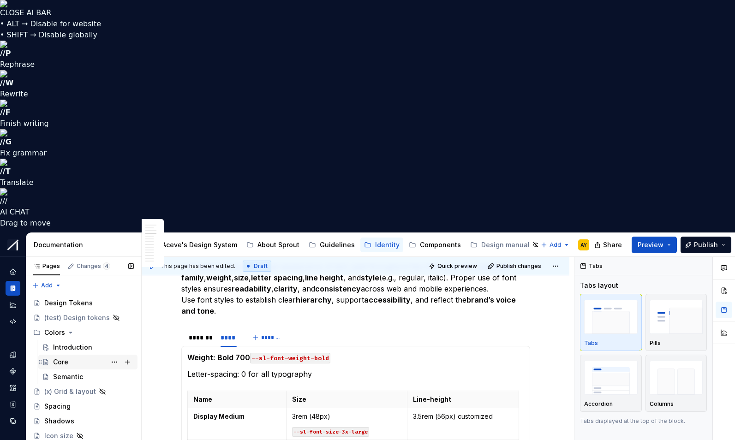
scroll to position [745, 0]
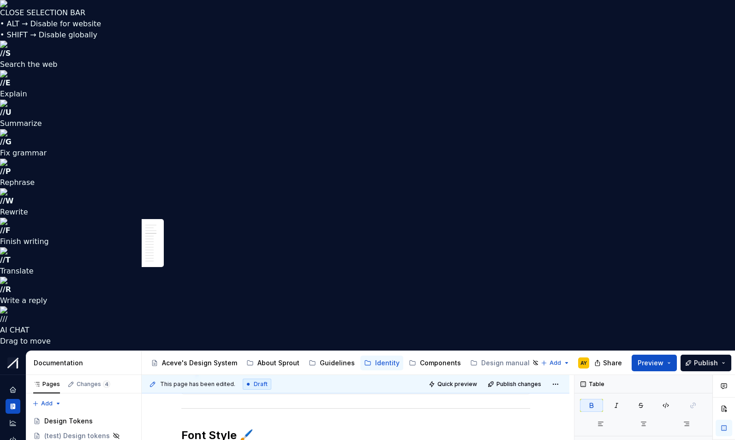
drag, startPoint x: 274, startPoint y: 240, endPoint x: 278, endPoint y: 303, distance: 63.3
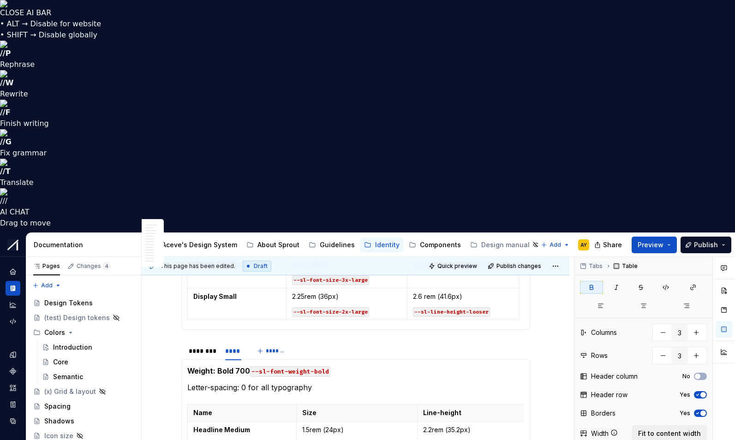
scroll to position [966, 0]
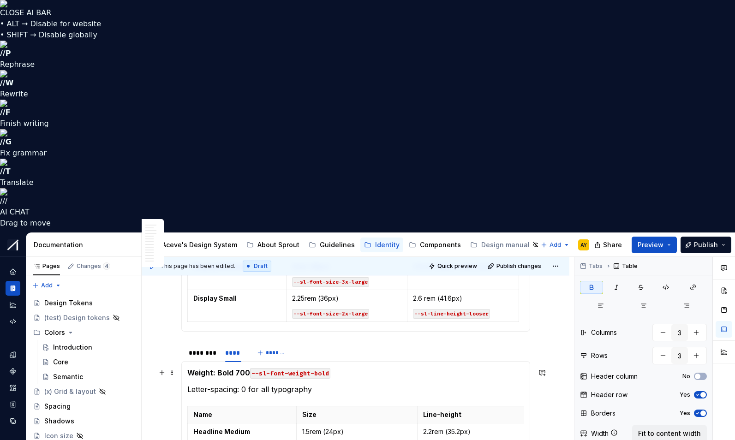
drag, startPoint x: 551, startPoint y: 142, endPoint x: 519, endPoint y: 149, distance: 32.1
click at [547, 366] on button "button" at bounding box center [541, 372] width 13 height 13
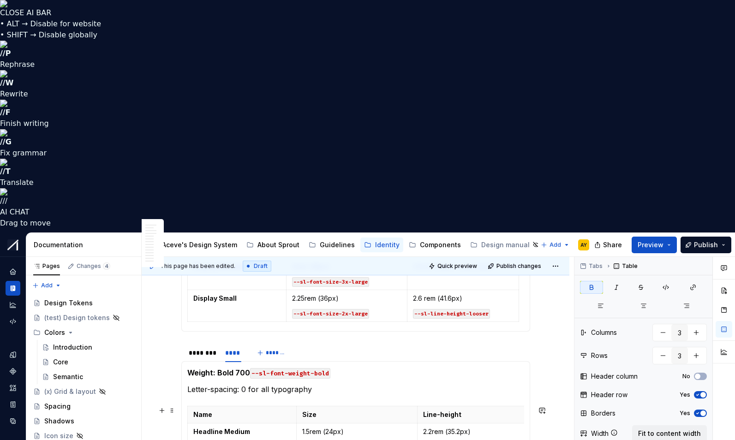
click at [293, 406] on th "Name" at bounding box center [241, 414] width 109 height 17
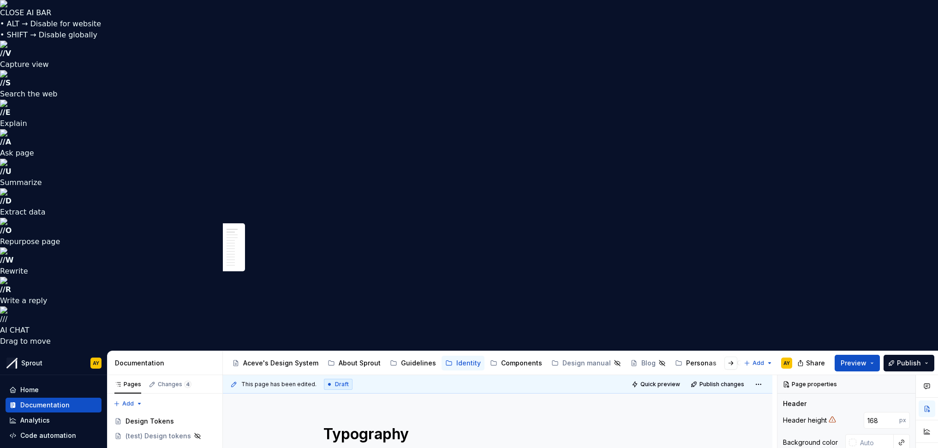
type textarea "*"
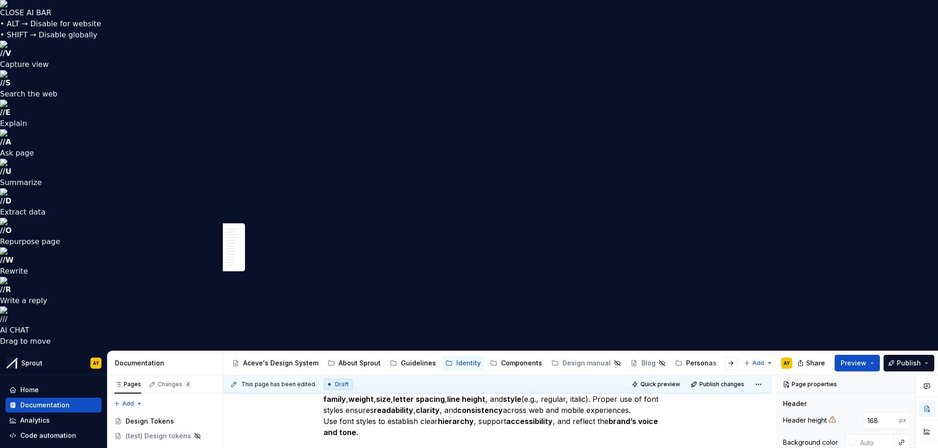
scroll to position [820, 0]
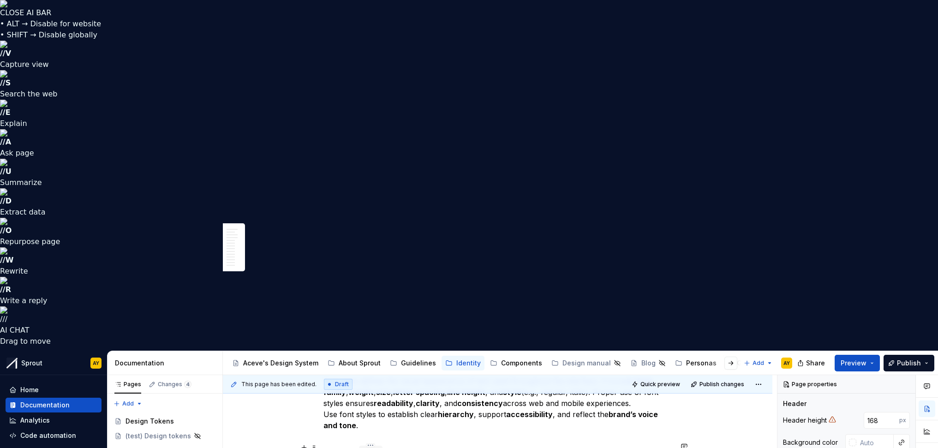
click at [373, 440] on div "****" at bounding box center [371, 451] width 17 height 9
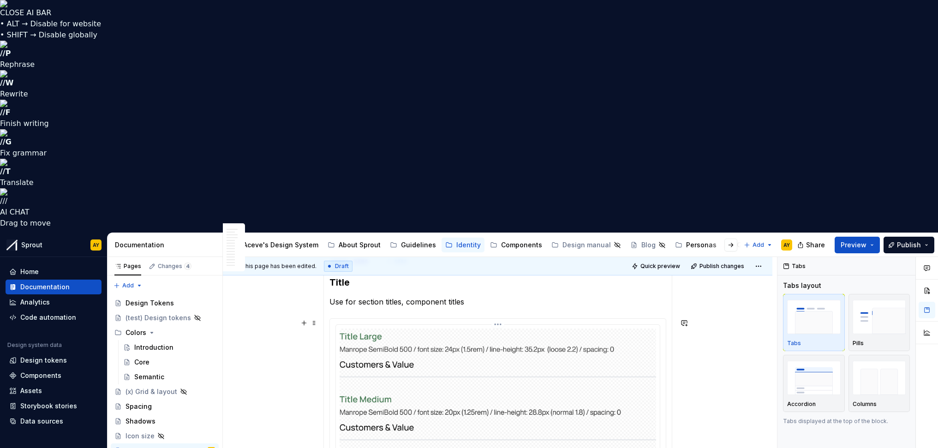
scroll to position [1150, 0]
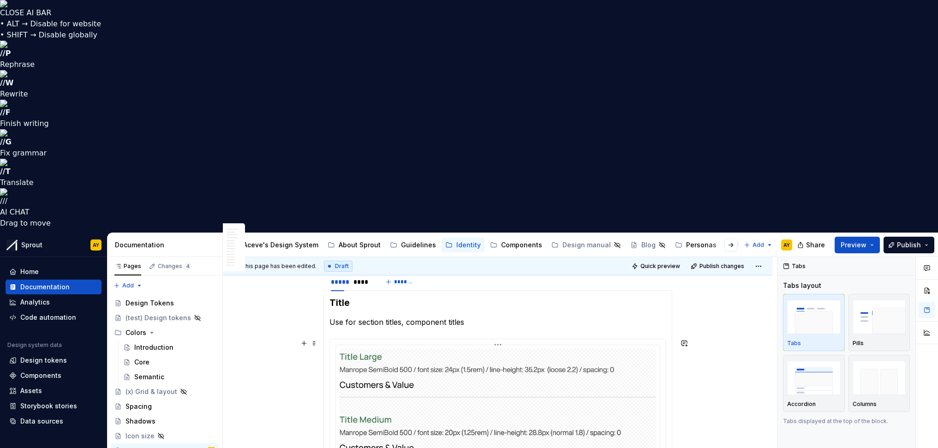
scroll to position [1191, 0]
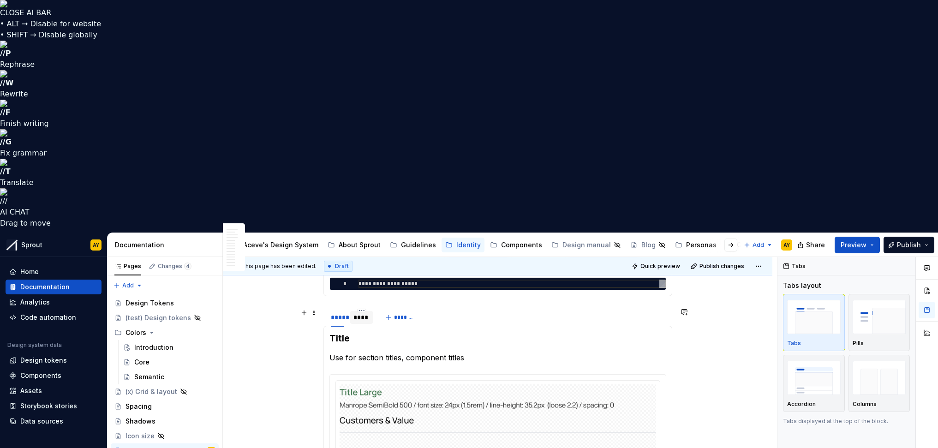
click at [366, 313] on div "****" at bounding box center [361, 317] width 17 height 9
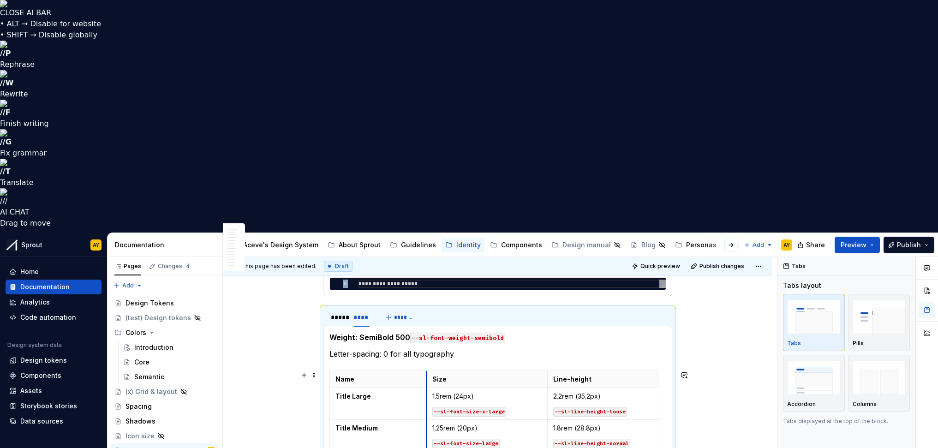
drag, startPoint x: 434, startPoint y: 194, endPoint x: 429, endPoint y: 195, distance: 4.6
click at [429, 420] on td "1.25rem (20px) --sl-font-size-large" at bounding box center [487, 436] width 121 height 32
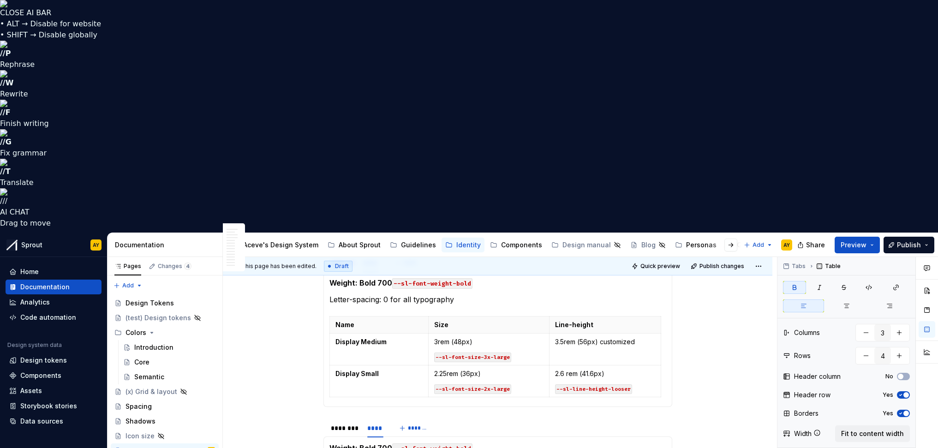
scroll to position [1068, 0]
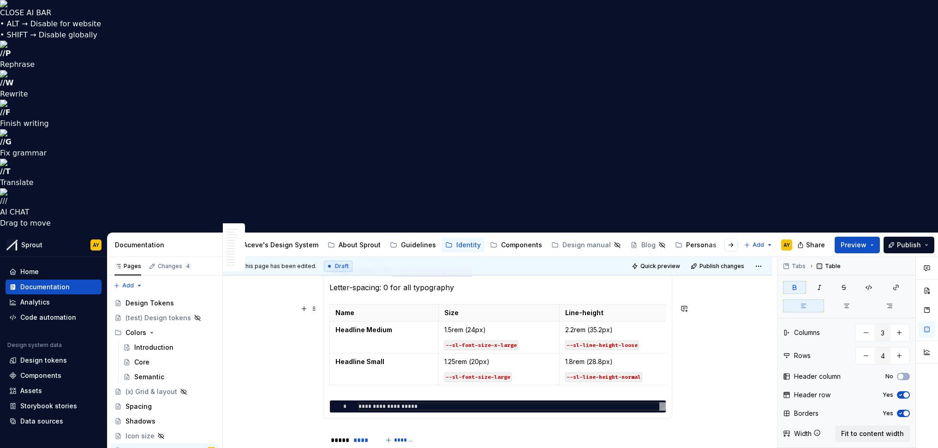
type input "3"
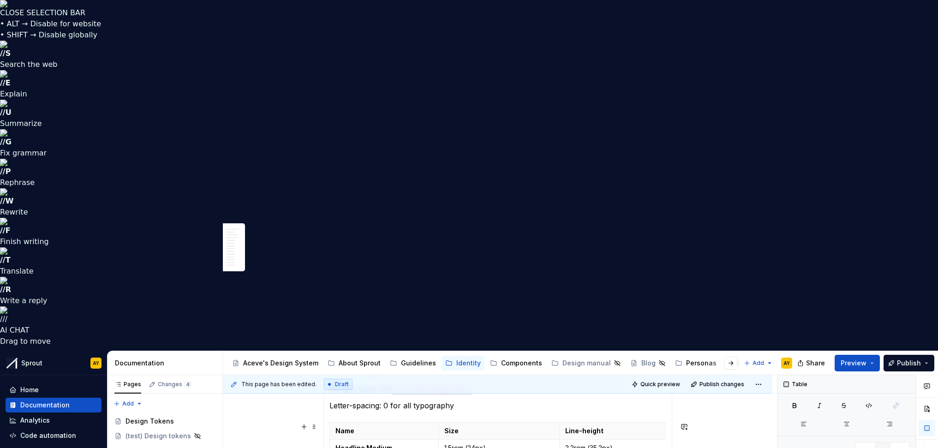
click at [430, 440] on p "Headline Medium" at bounding box center [384, 447] width 98 height 9
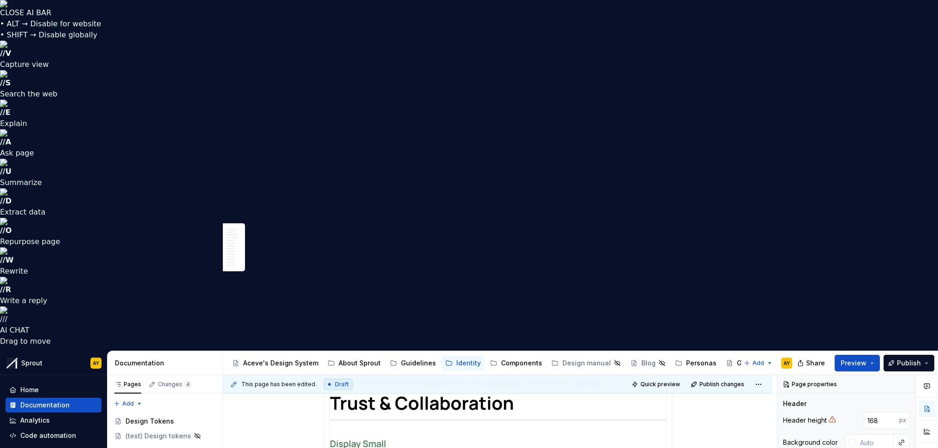
scroll to position [894, 0]
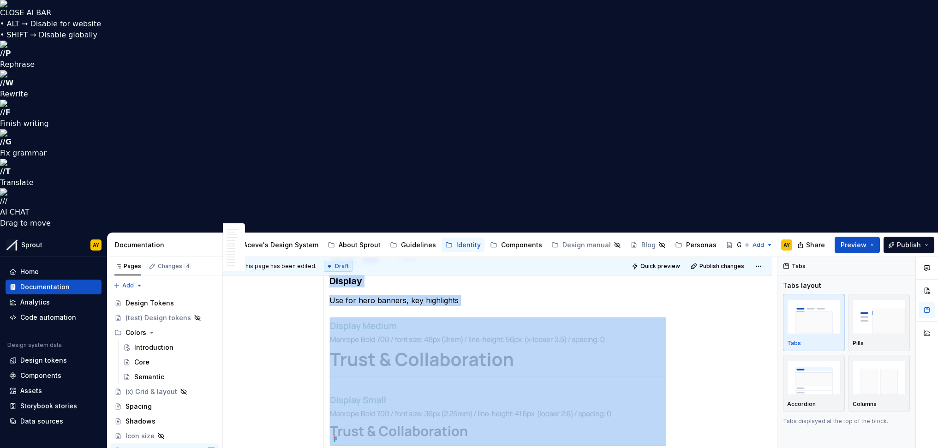
drag, startPoint x: 440, startPoint y: 353, endPoint x: 453, endPoint y: 363, distance: 16.9
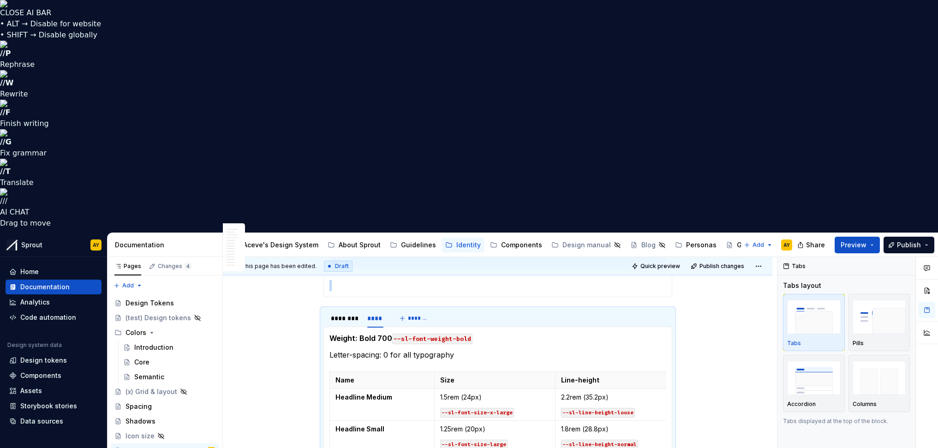
scroll to position [1071, 0]
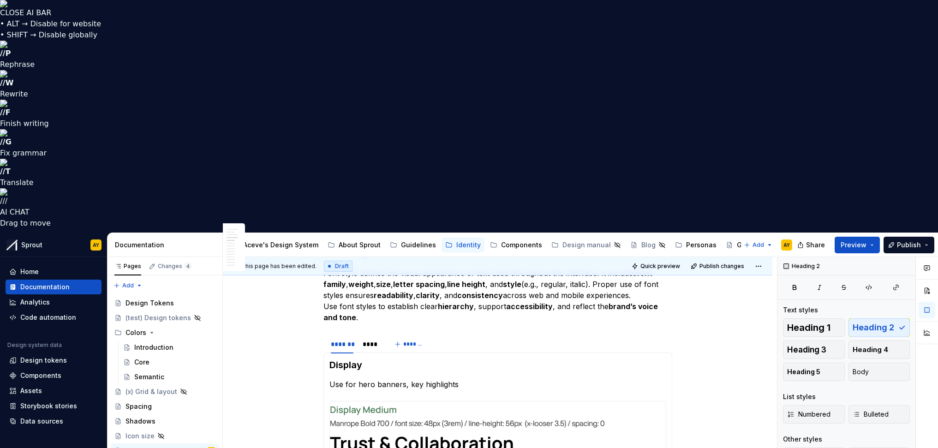
scroll to position [687, 0]
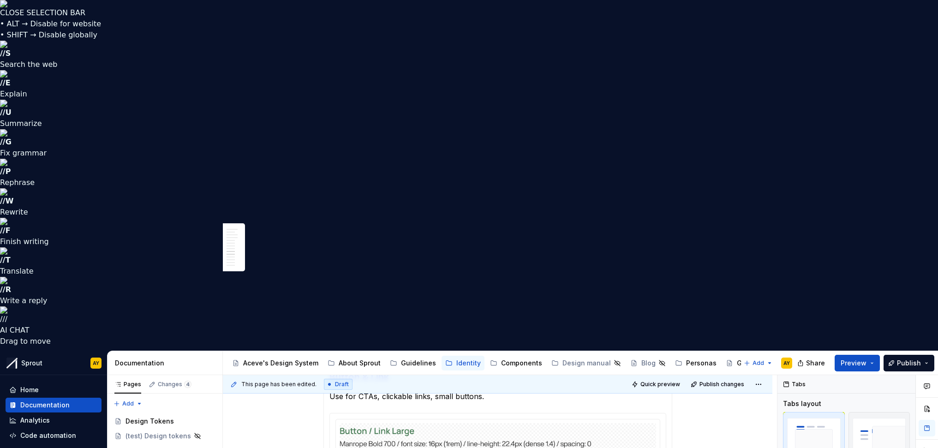
scroll to position [1525, 0]
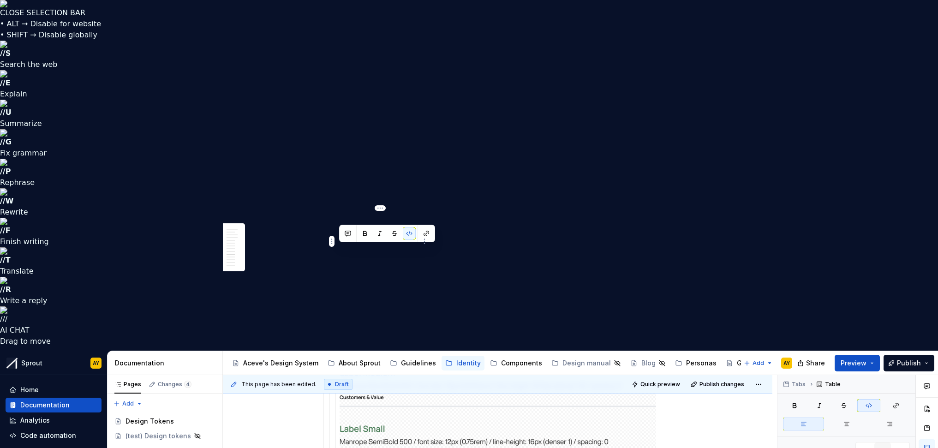
drag, startPoint x: 413, startPoint y: 251, endPoint x: 337, endPoint y: 250, distance: 76.1
copy code "--xxx-font-button-large"
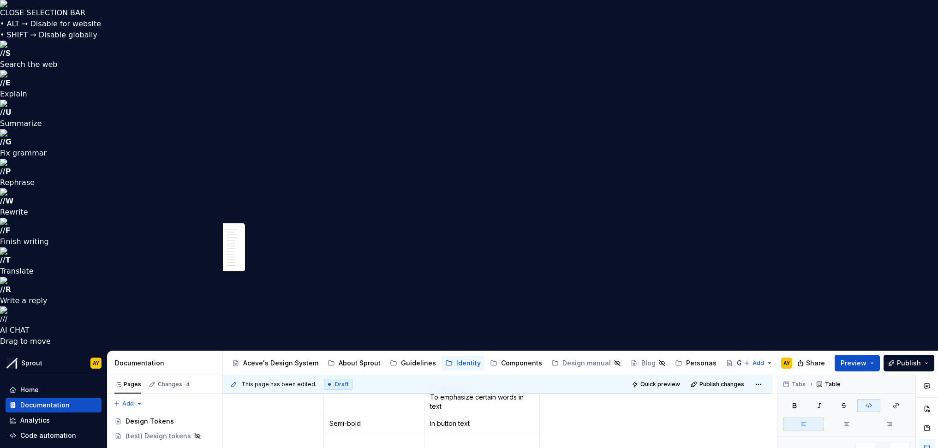
scroll to position [2896, 0]
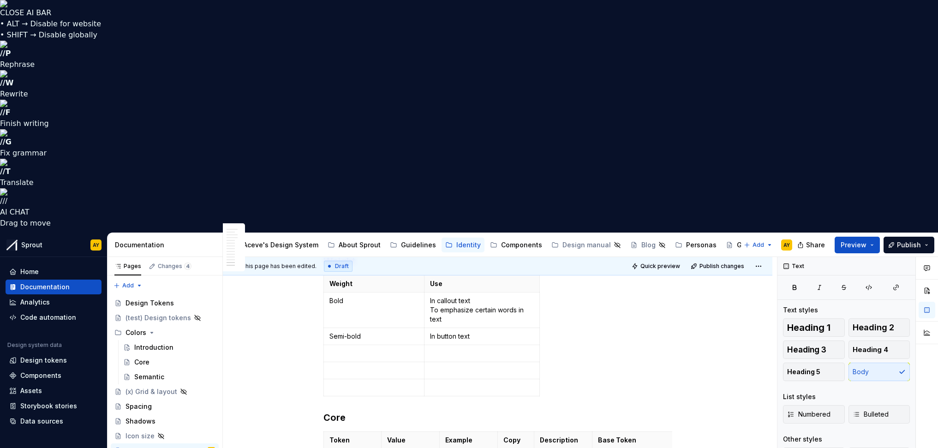
scroll to position [2866, 0]
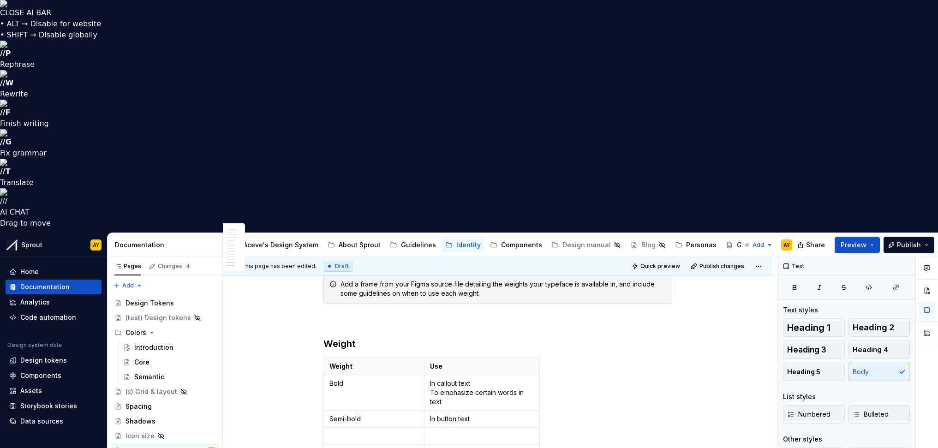
scroll to position [2774, 0]
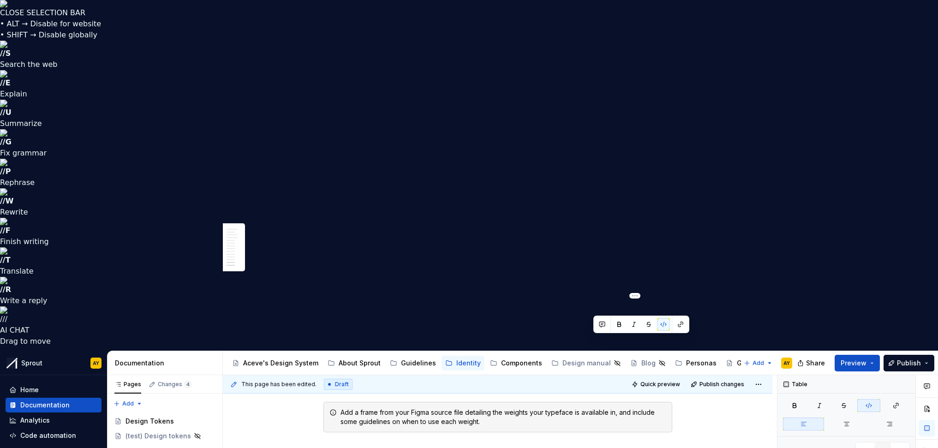
scroll to position [0, 22]
drag, startPoint x: 612, startPoint y: 341, endPoint x: 665, endPoint y: 343, distance: 53.5
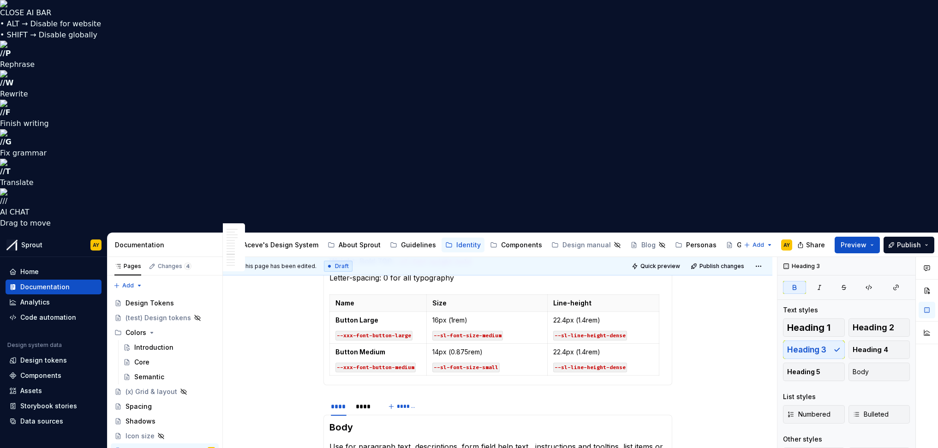
scroll to position [1670, 0]
type textarea "*"
